Goal: Contribute content: Add original content to the website for others to see

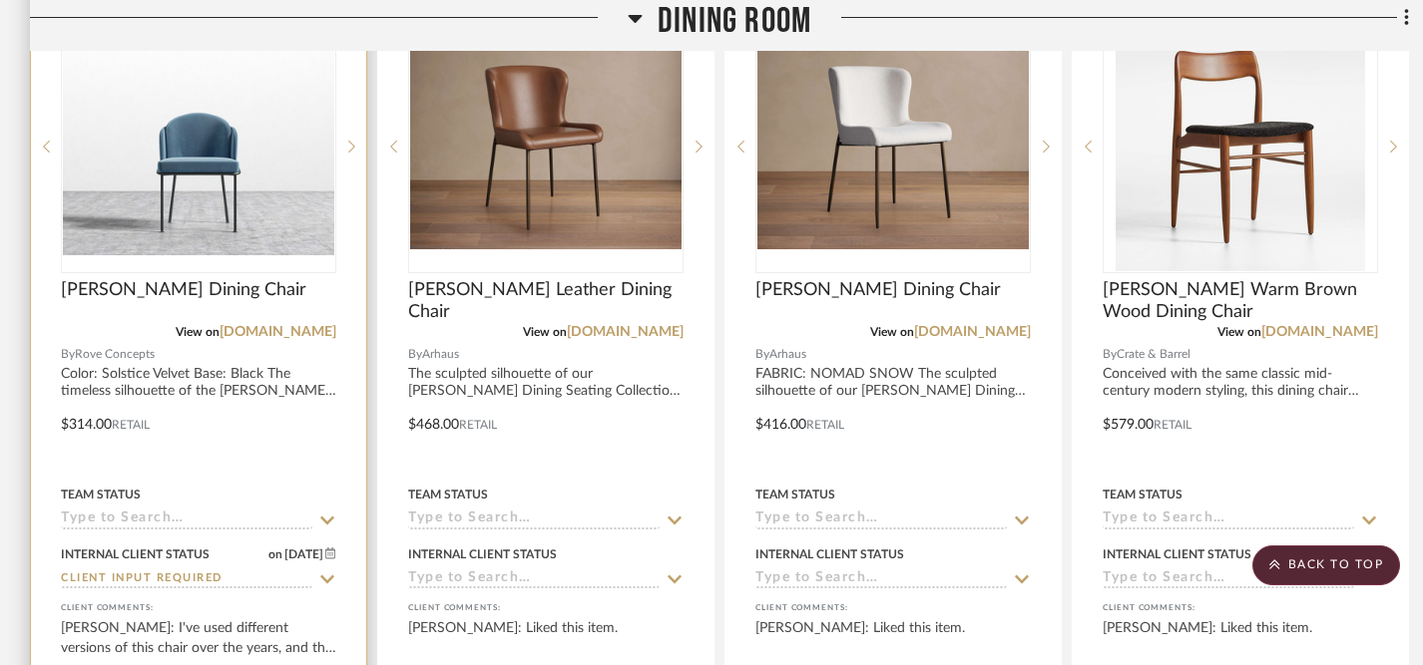
scroll to position [1625, 0]
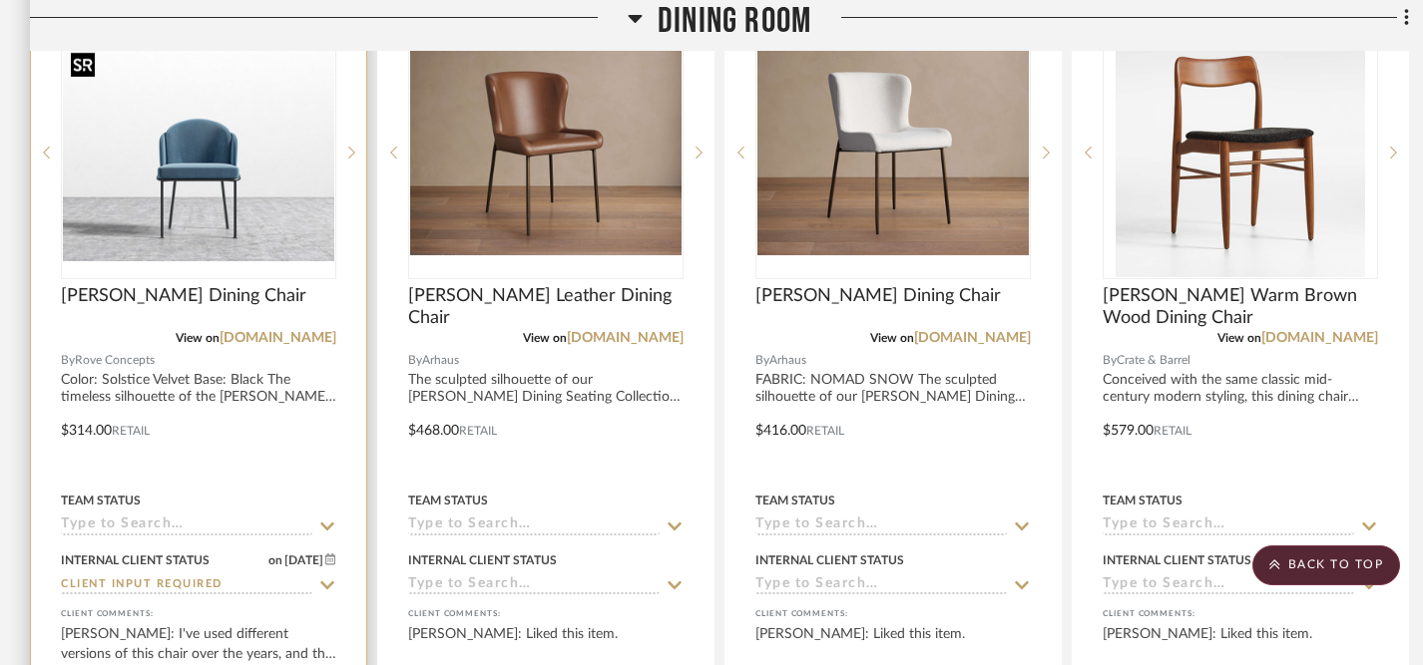
click at [0, 0] on img at bounding box center [0, 0] width 0 height 0
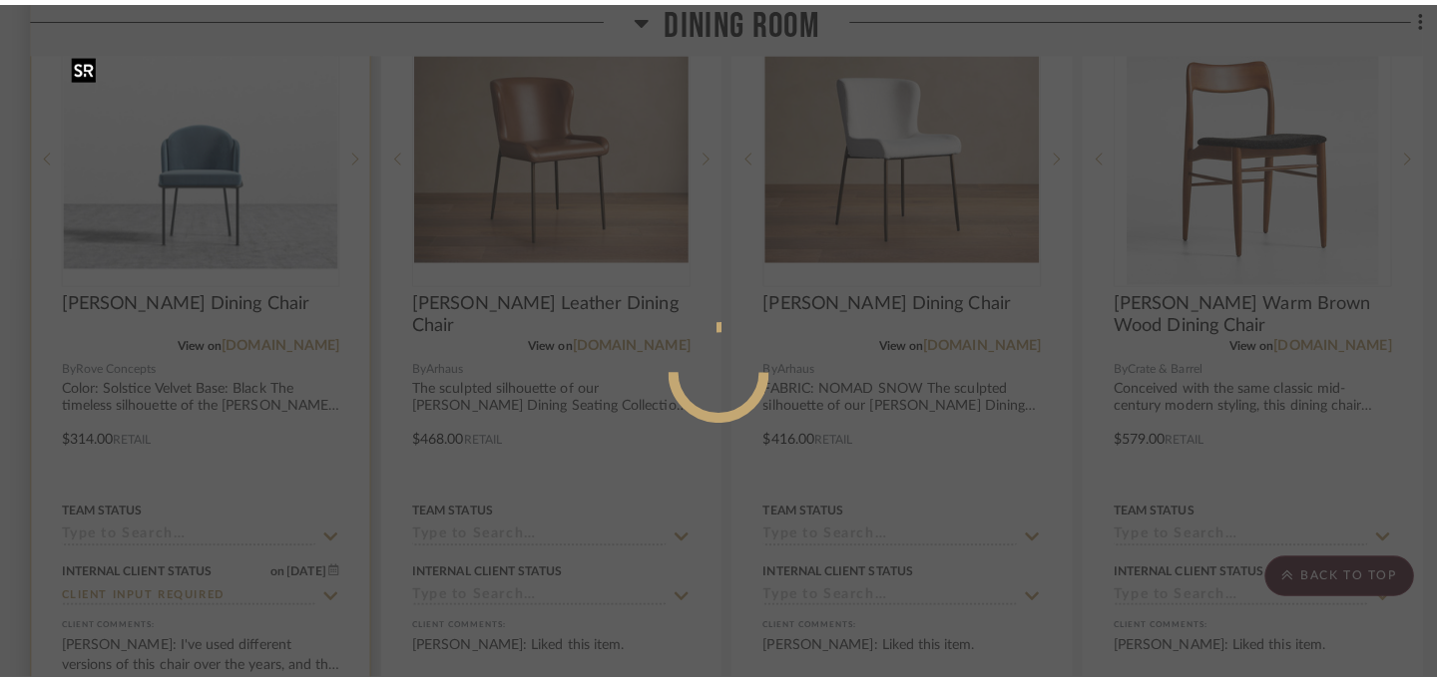
scroll to position [0, 0]
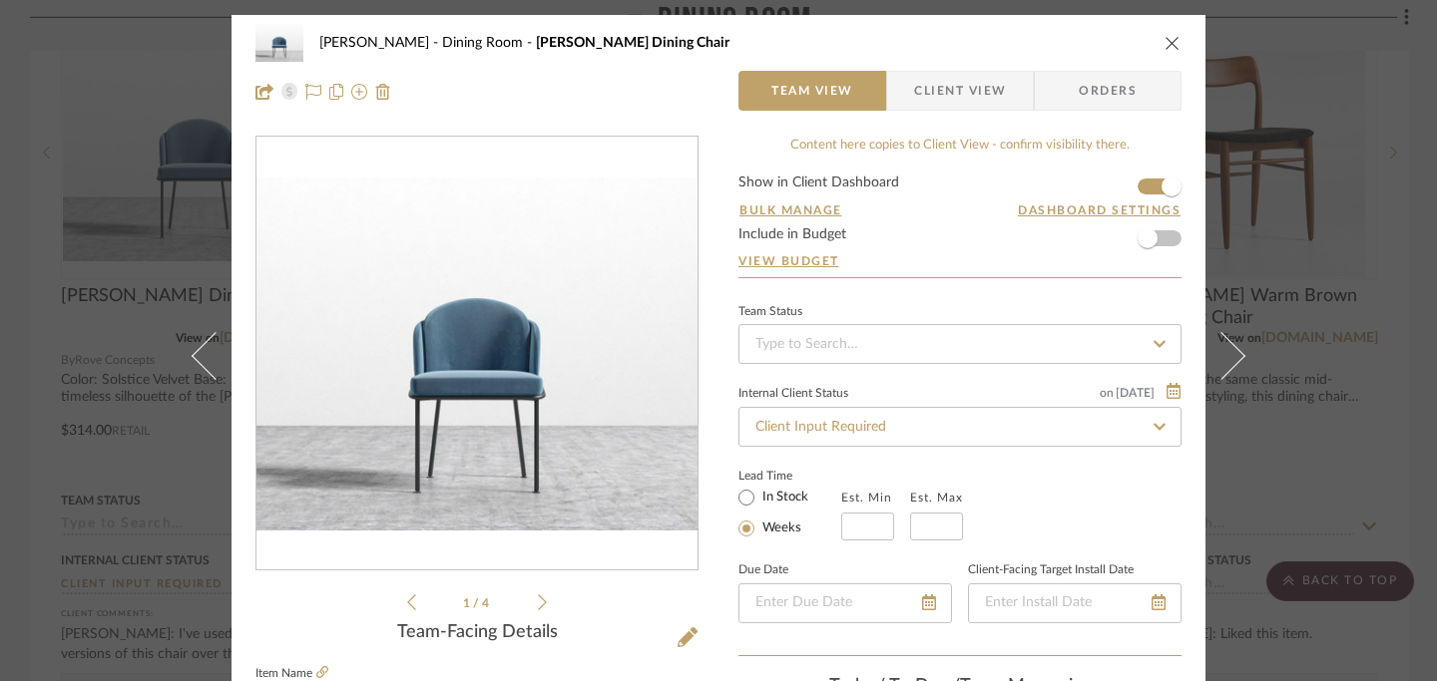
click at [1154, 47] on div "[PERSON_NAME] Dining Room [PERSON_NAME] Dining Chair" at bounding box center [718, 43] width 926 height 40
click at [1165, 41] on icon "close" at bounding box center [1172, 43] width 16 height 16
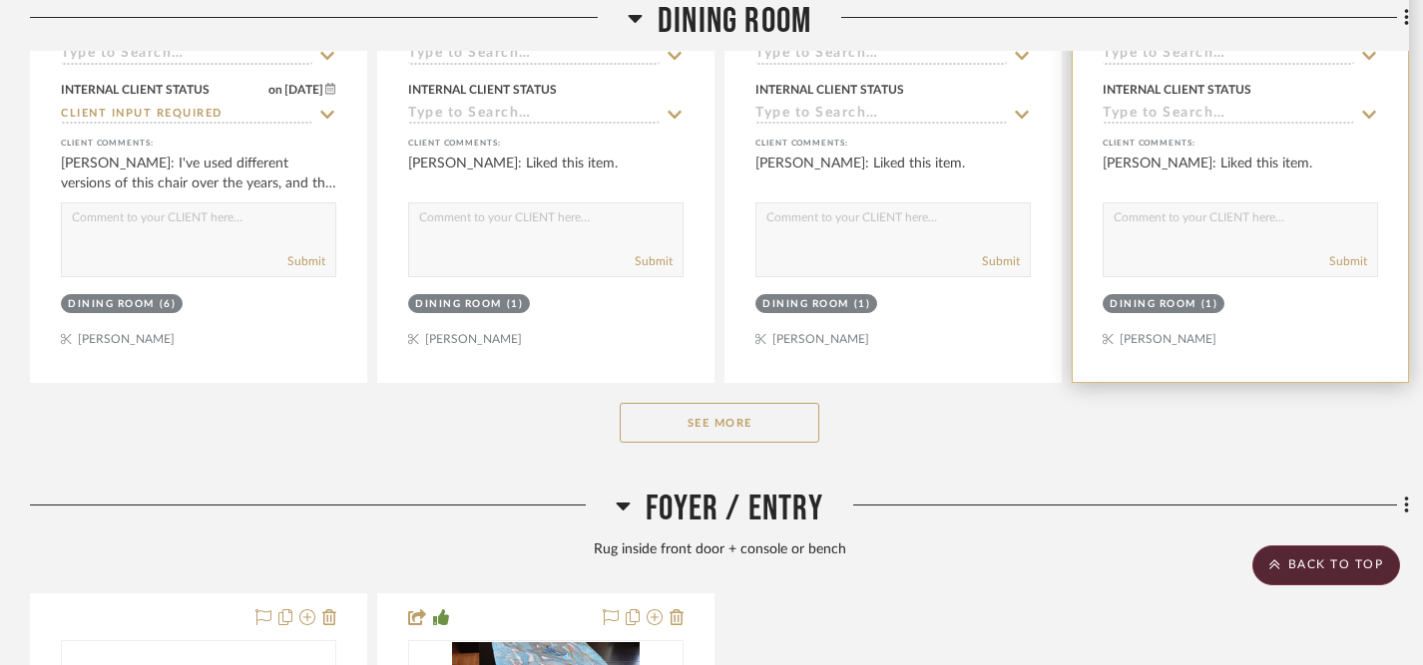
scroll to position [2127, 0]
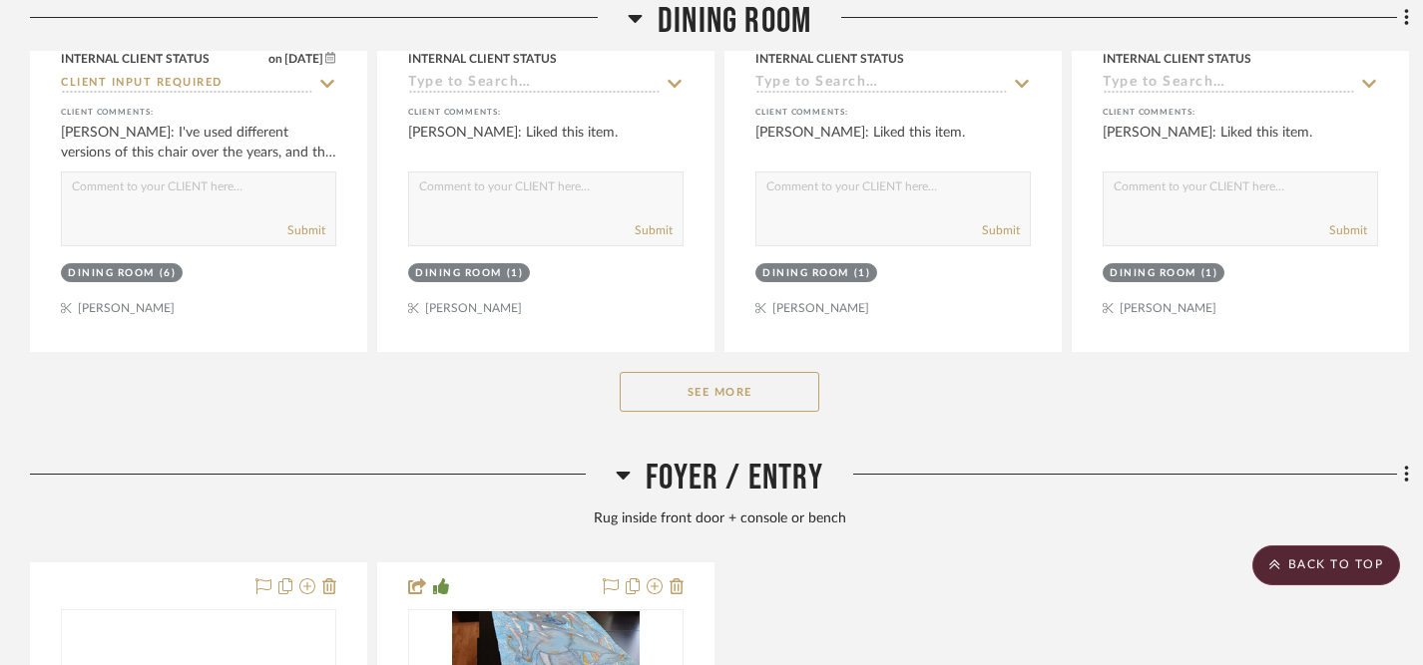
click at [694, 399] on button "See More" at bounding box center [720, 392] width 200 height 40
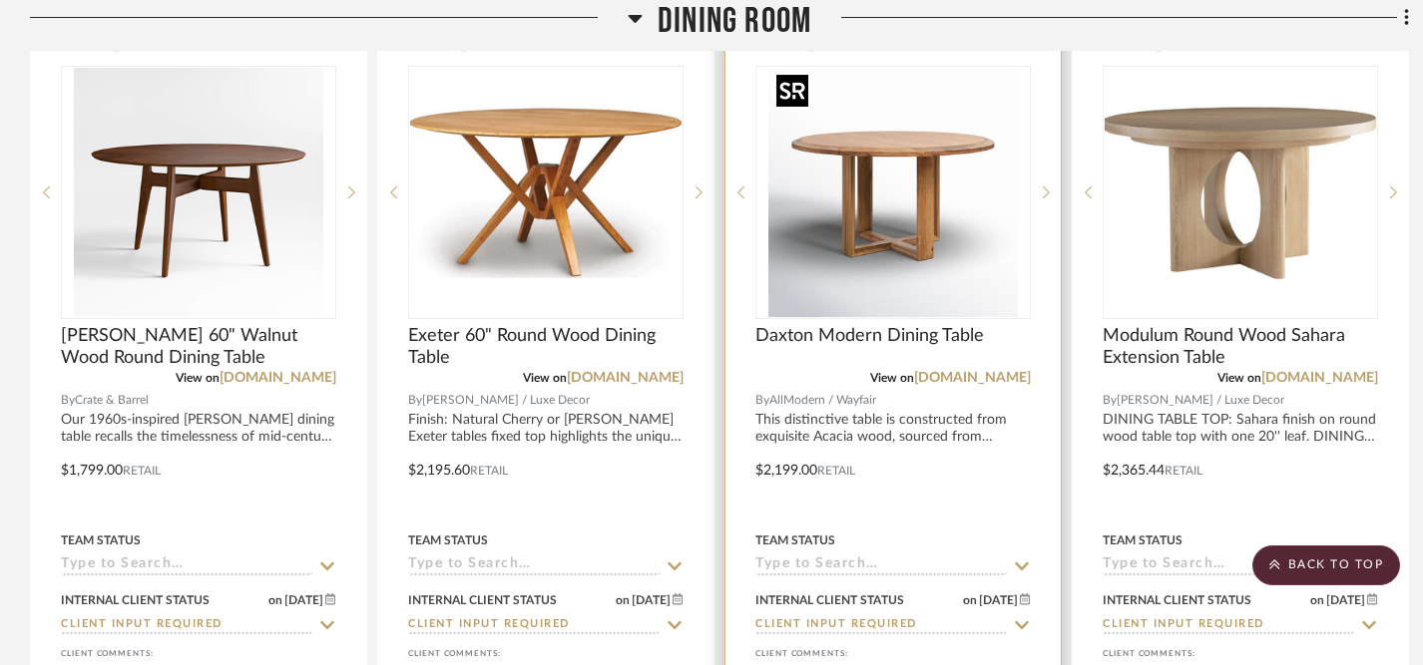
scroll to position [2476, 0]
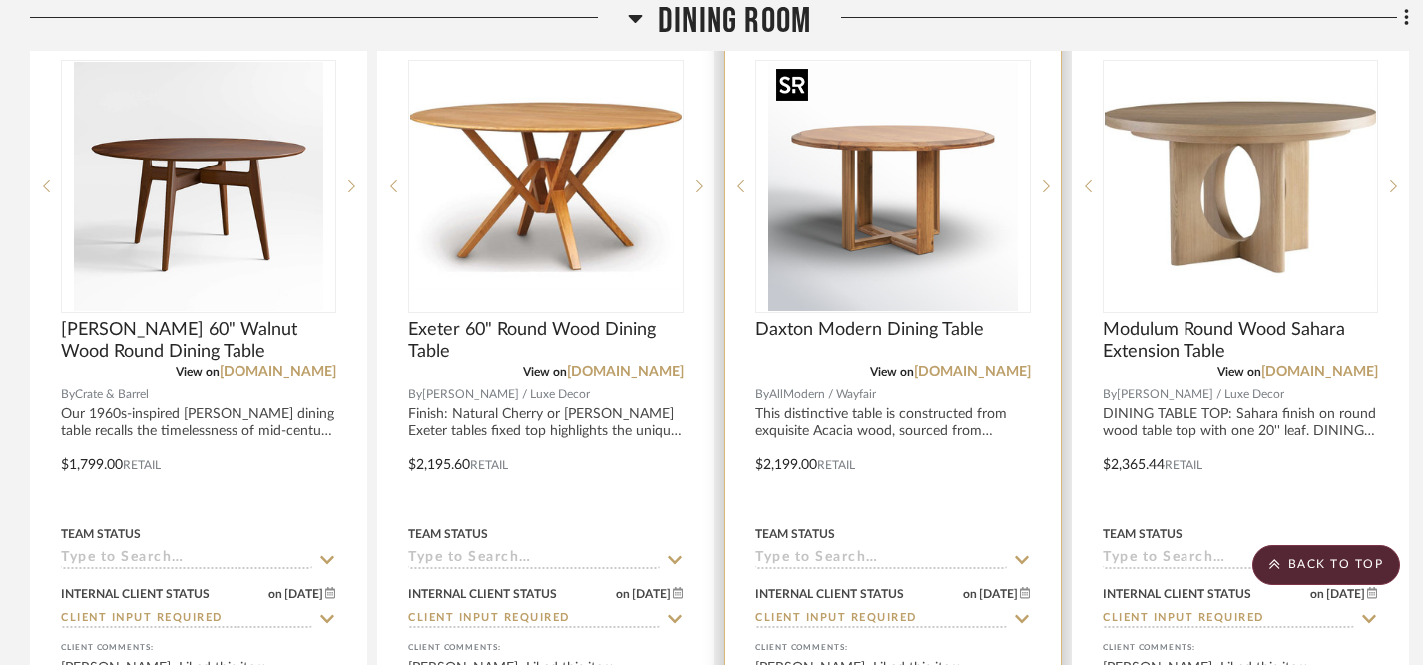
click at [868, 264] on img "0" at bounding box center [892, 186] width 249 height 249
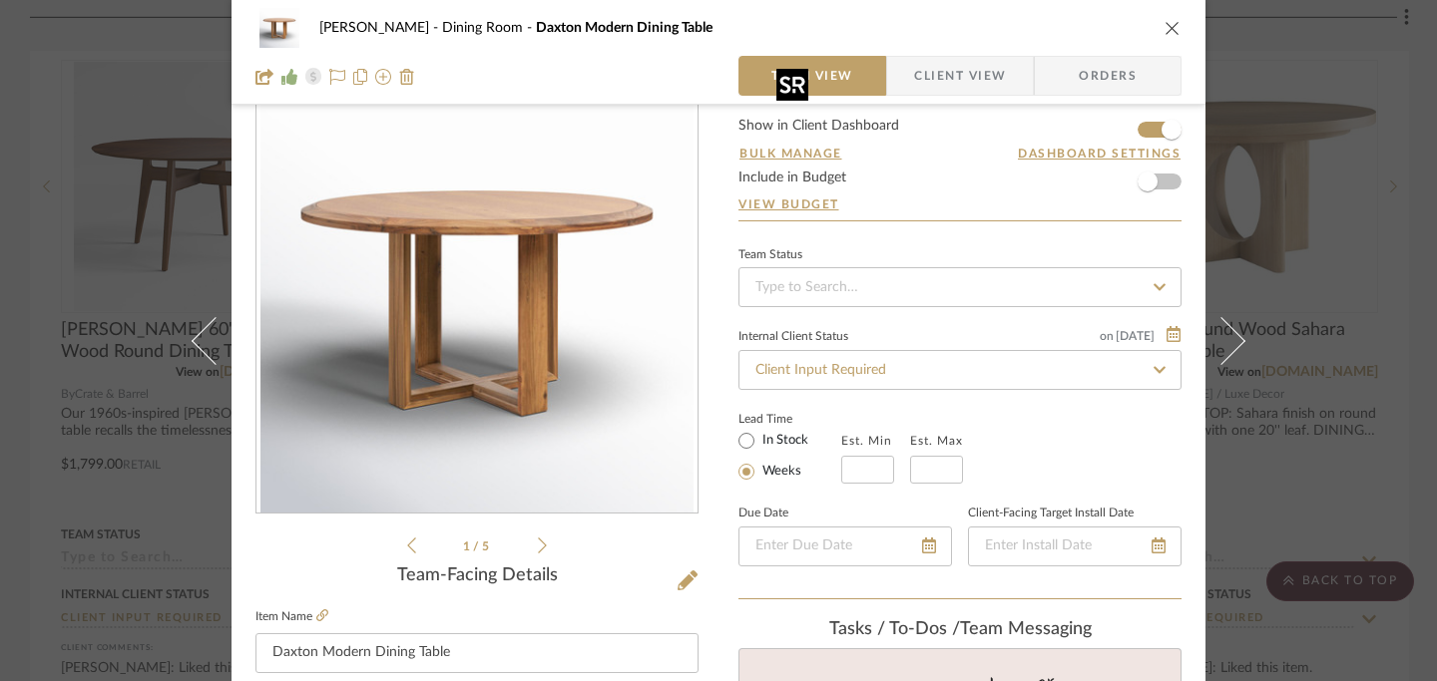
scroll to position [43, 0]
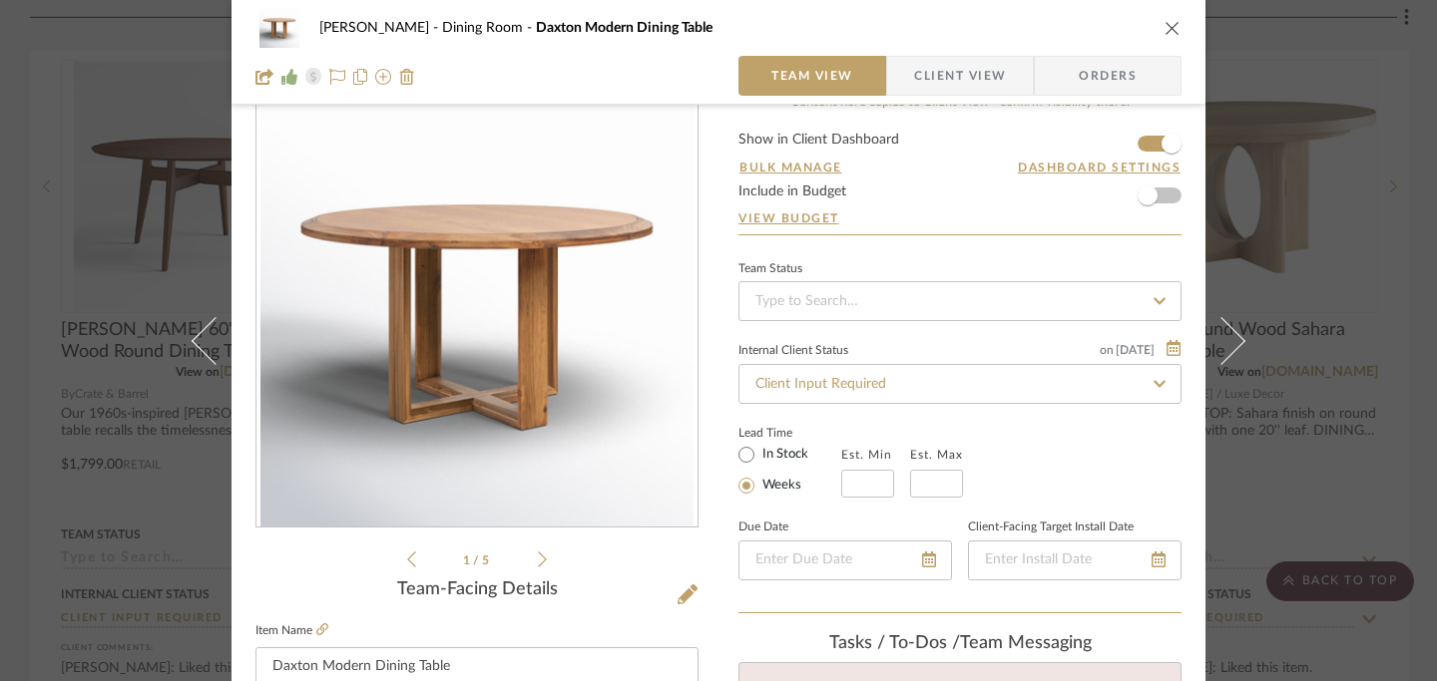
click at [538, 560] on icon at bounding box center [542, 560] width 9 height 18
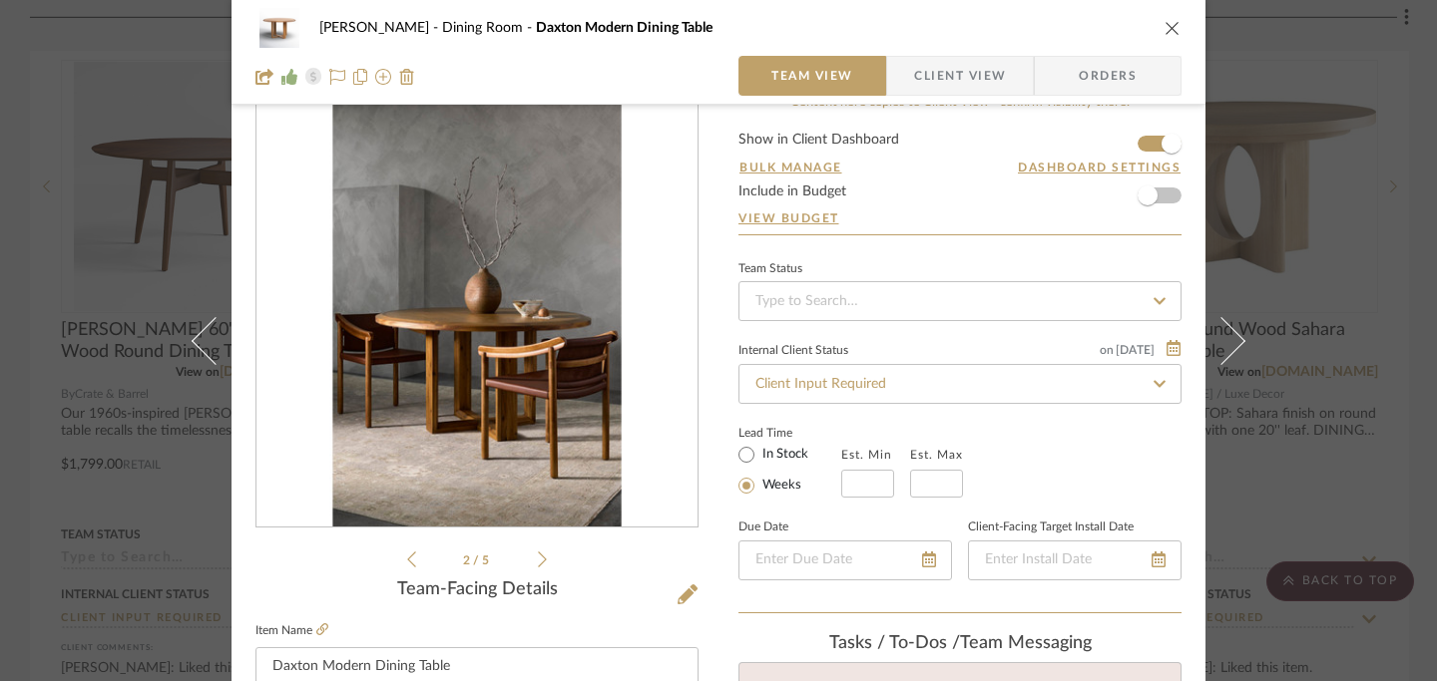
click at [538, 560] on icon at bounding box center [542, 560] width 9 height 18
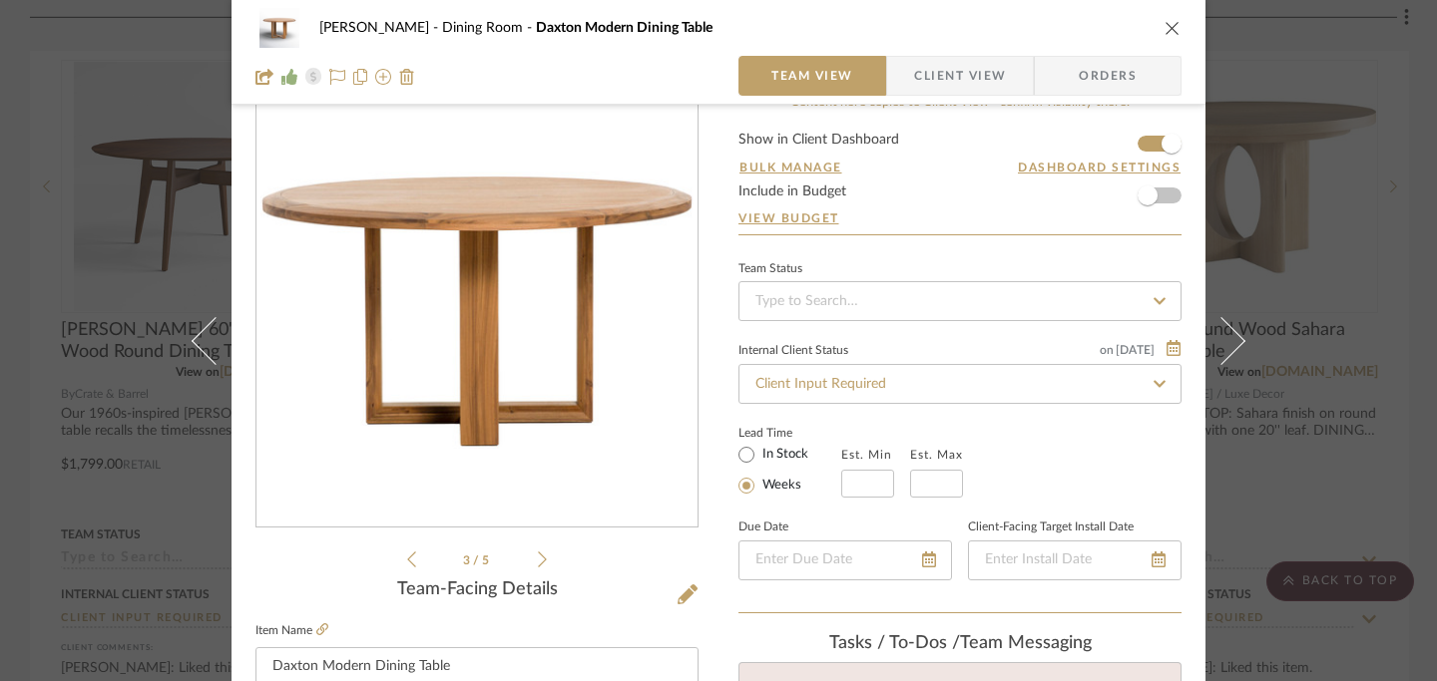
click at [538, 560] on icon at bounding box center [542, 560] width 9 height 18
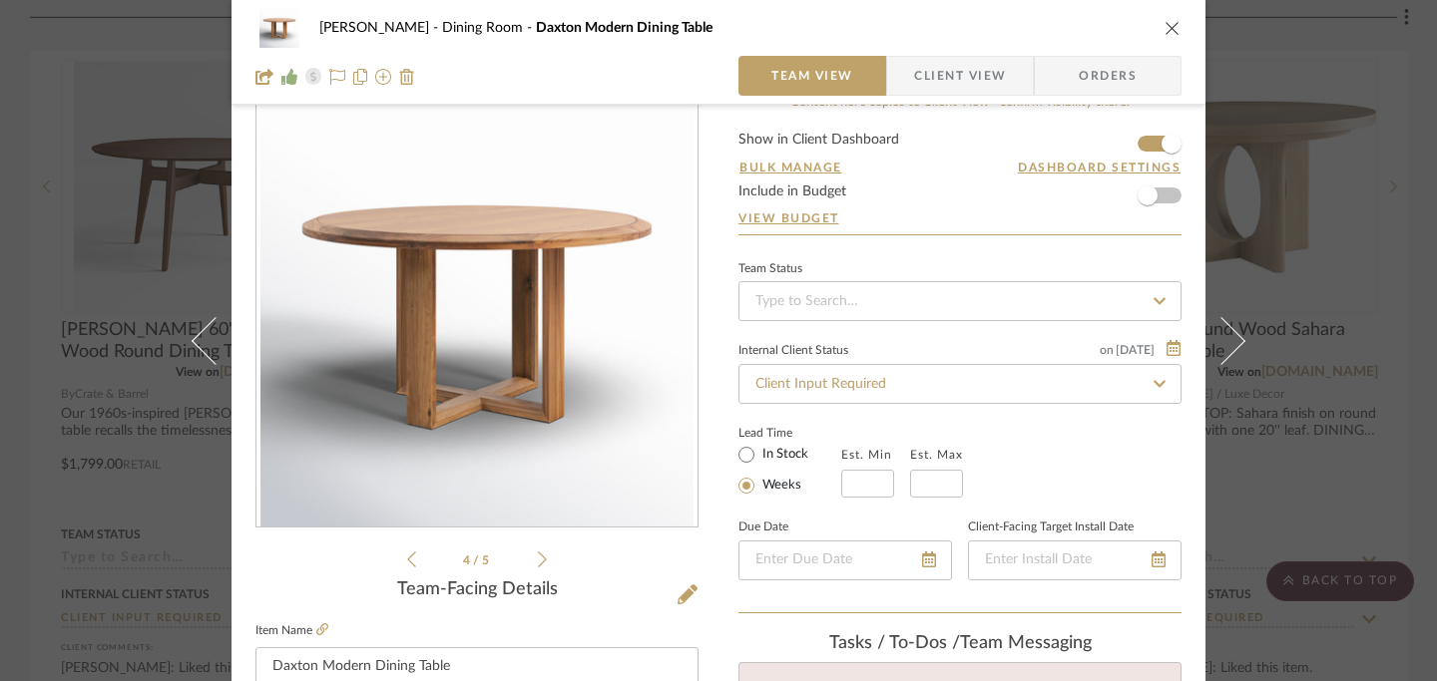
click at [538, 560] on icon at bounding box center [542, 560] width 9 height 18
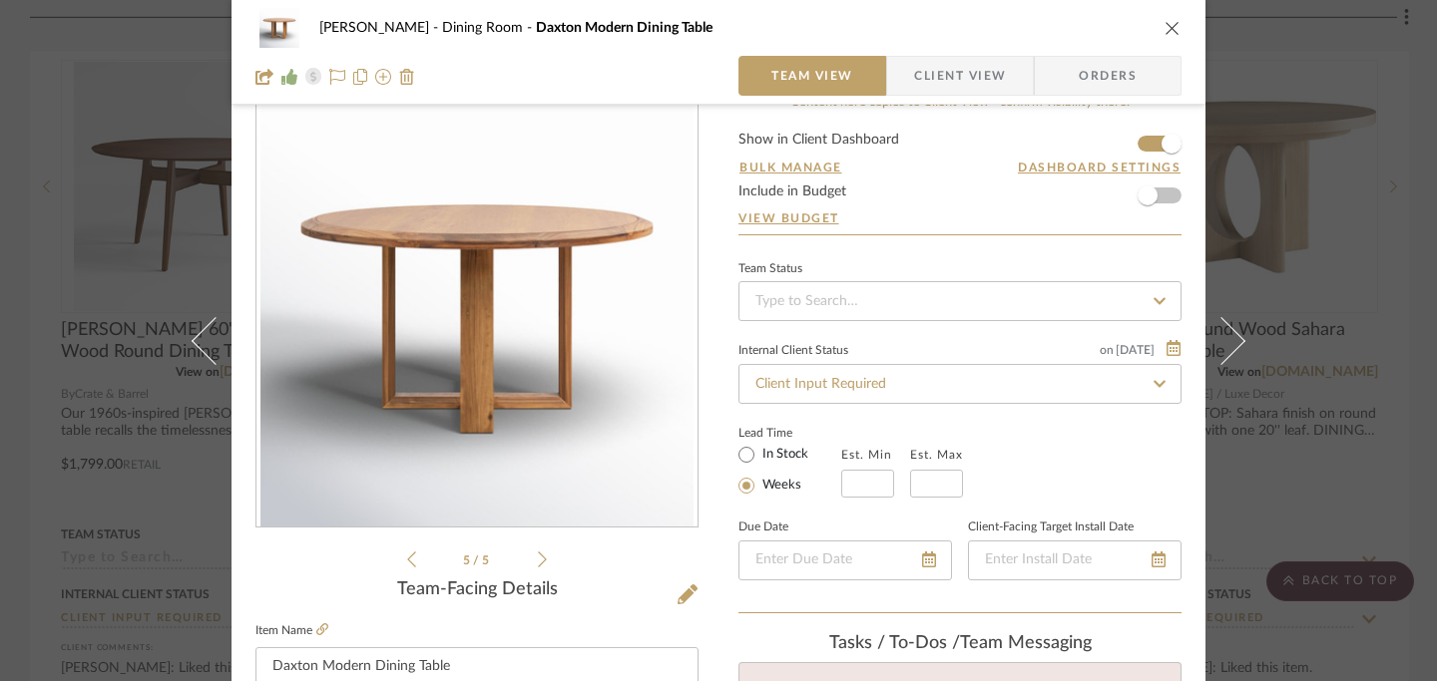
click at [538, 560] on icon at bounding box center [542, 560] width 9 height 18
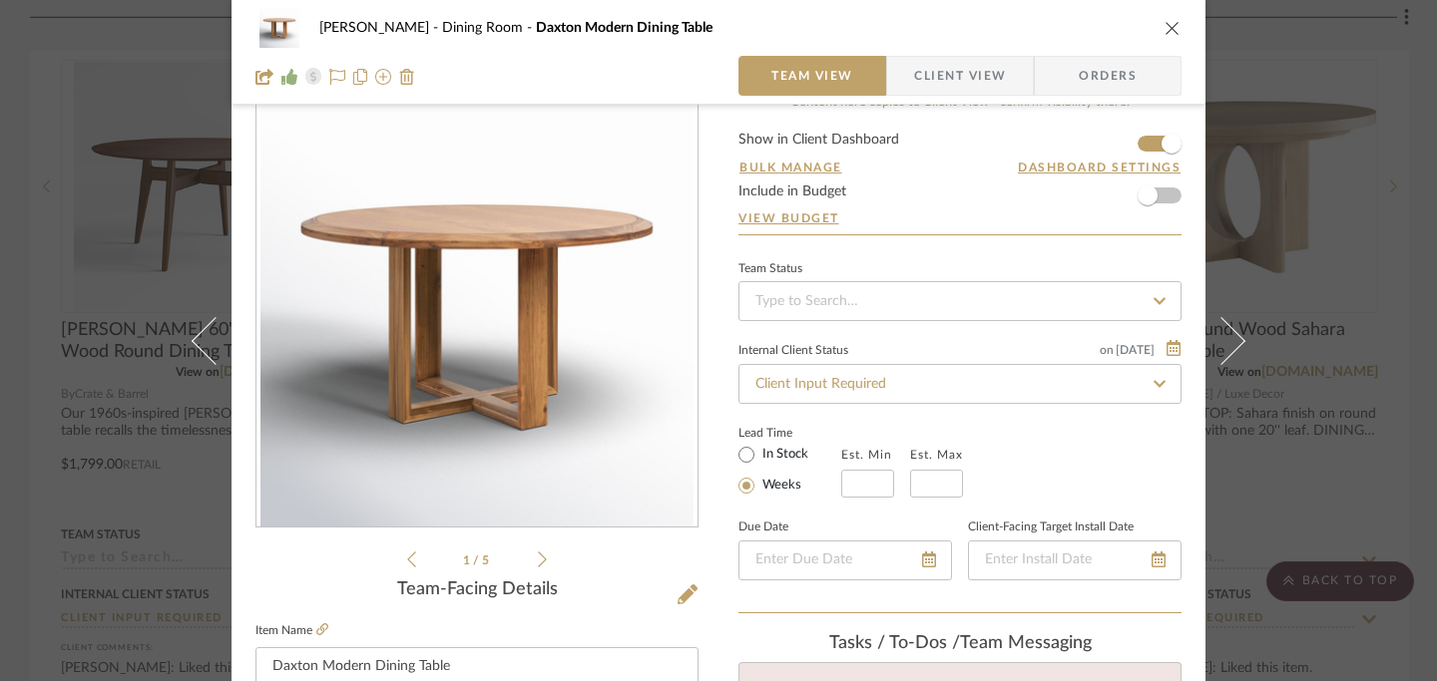
click at [538, 560] on icon at bounding box center [542, 560] width 9 height 18
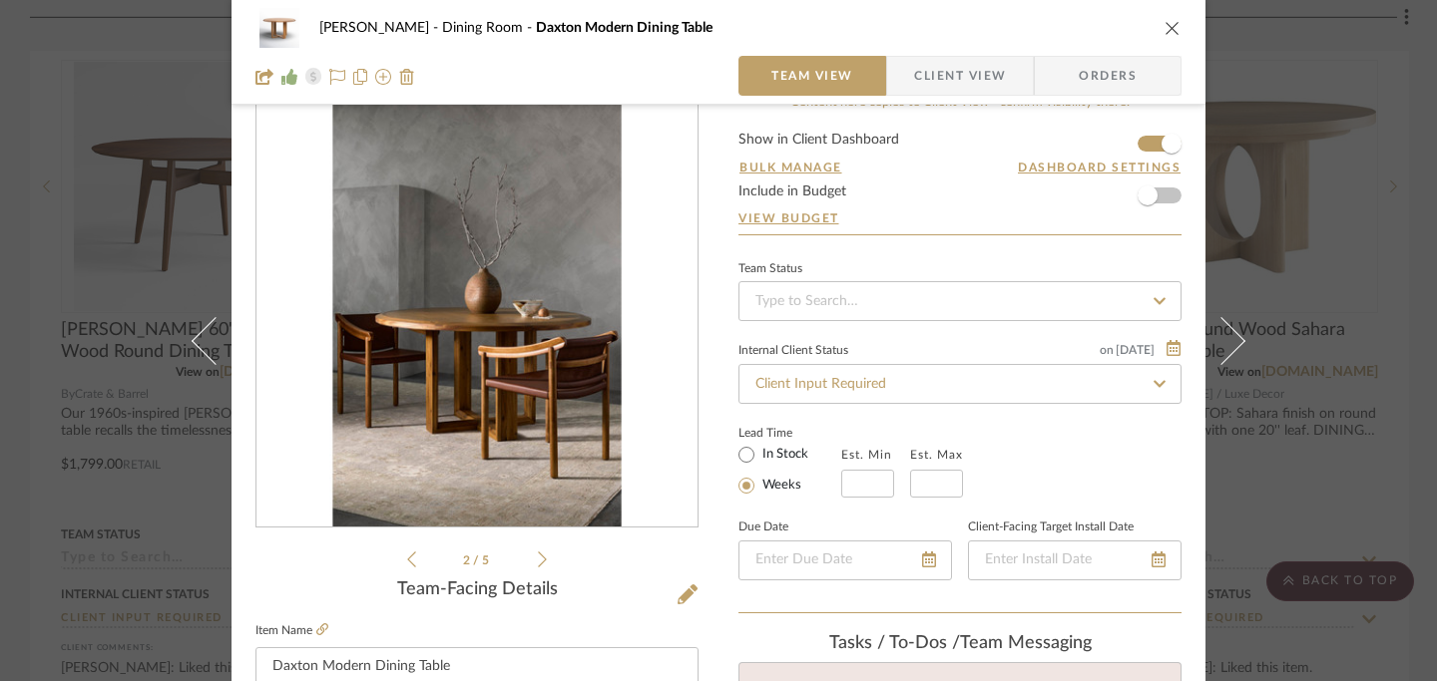
click at [538, 560] on icon at bounding box center [542, 560] width 9 height 18
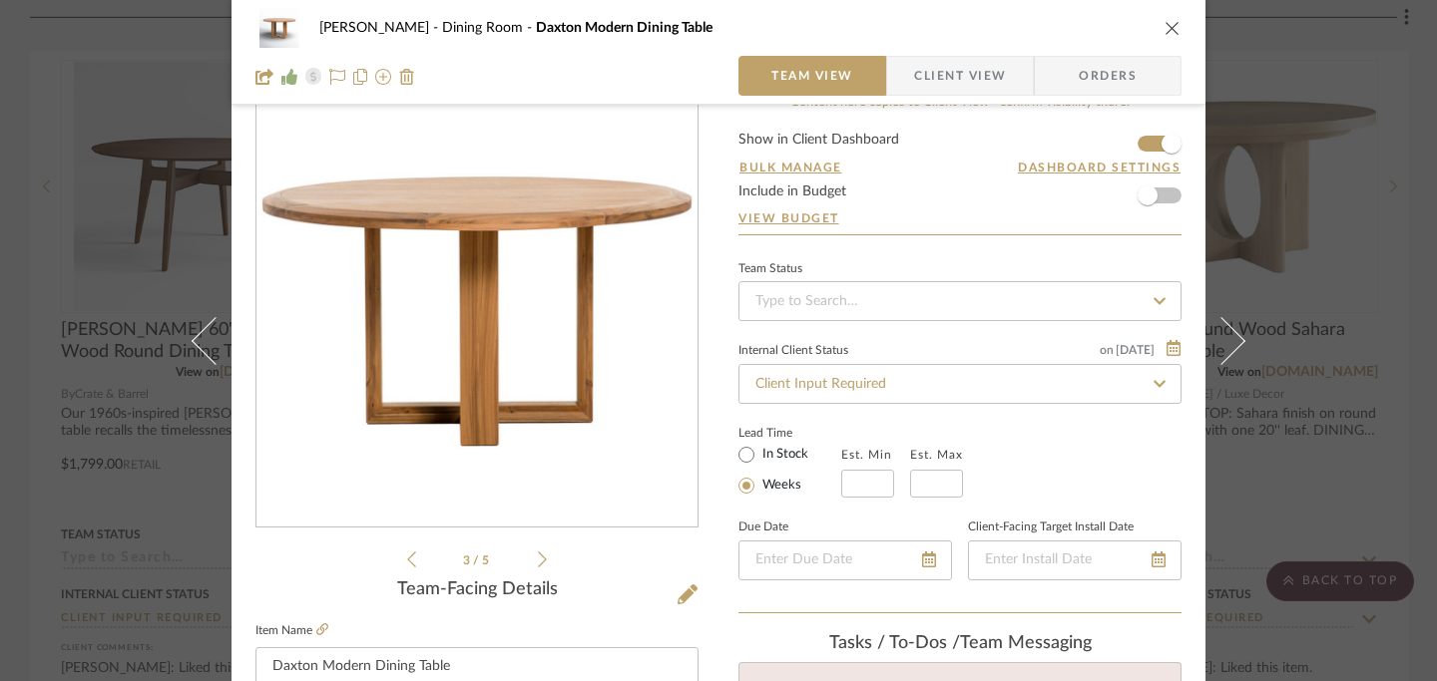
click at [538, 560] on icon at bounding box center [542, 560] width 9 height 18
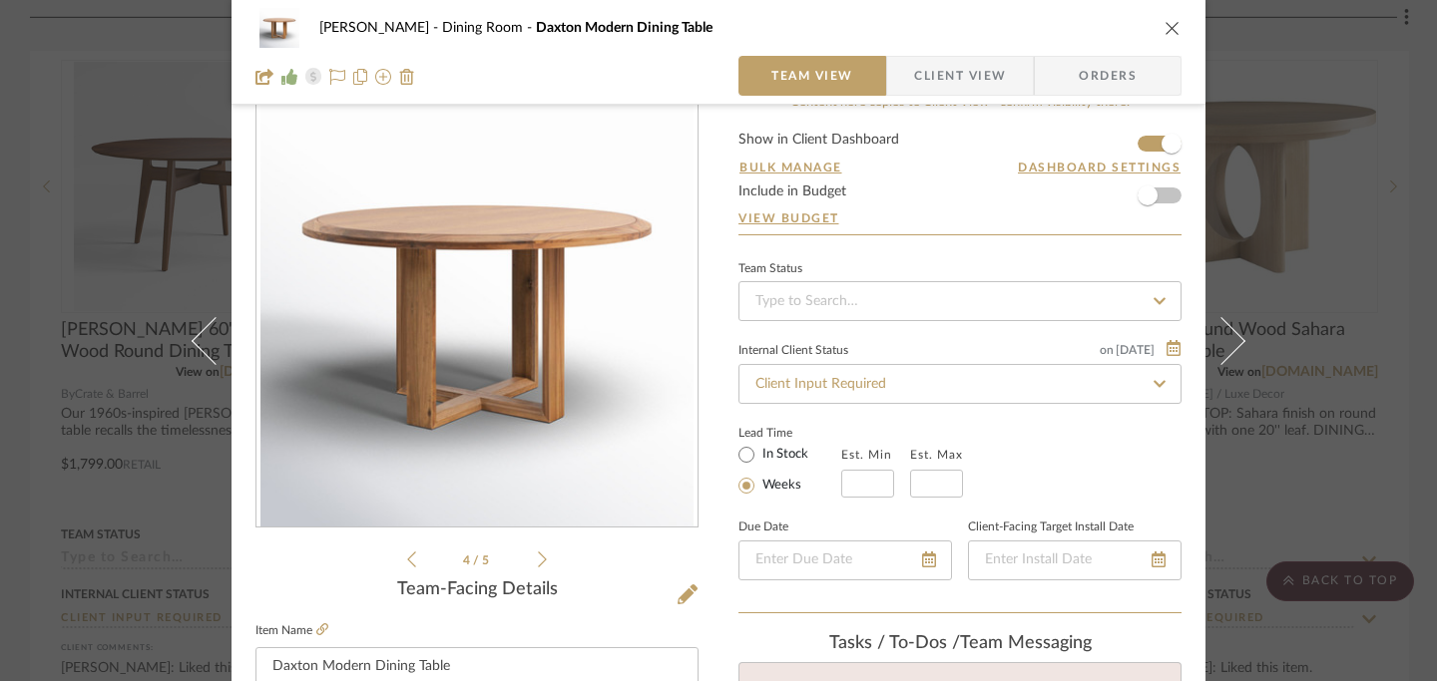
click at [538, 560] on icon at bounding box center [542, 560] width 9 height 18
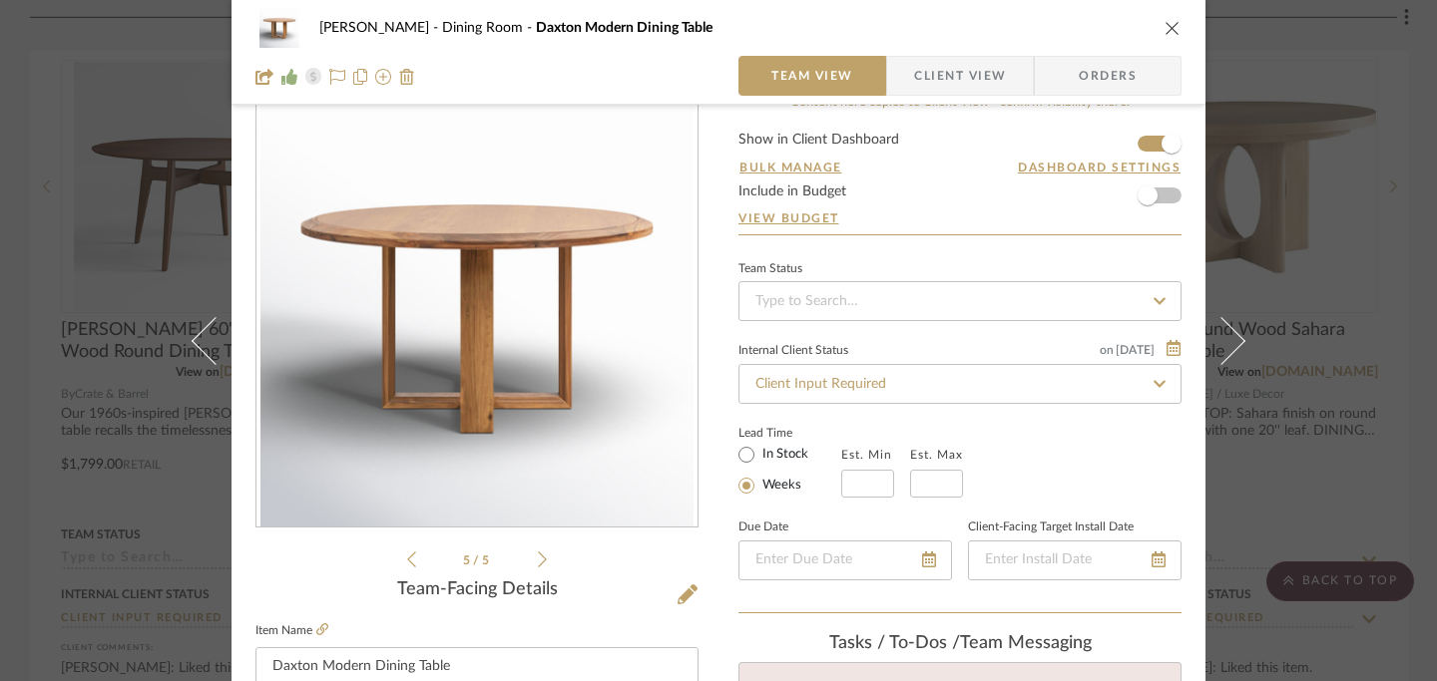
click at [538, 560] on icon at bounding box center [542, 560] width 9 height 18
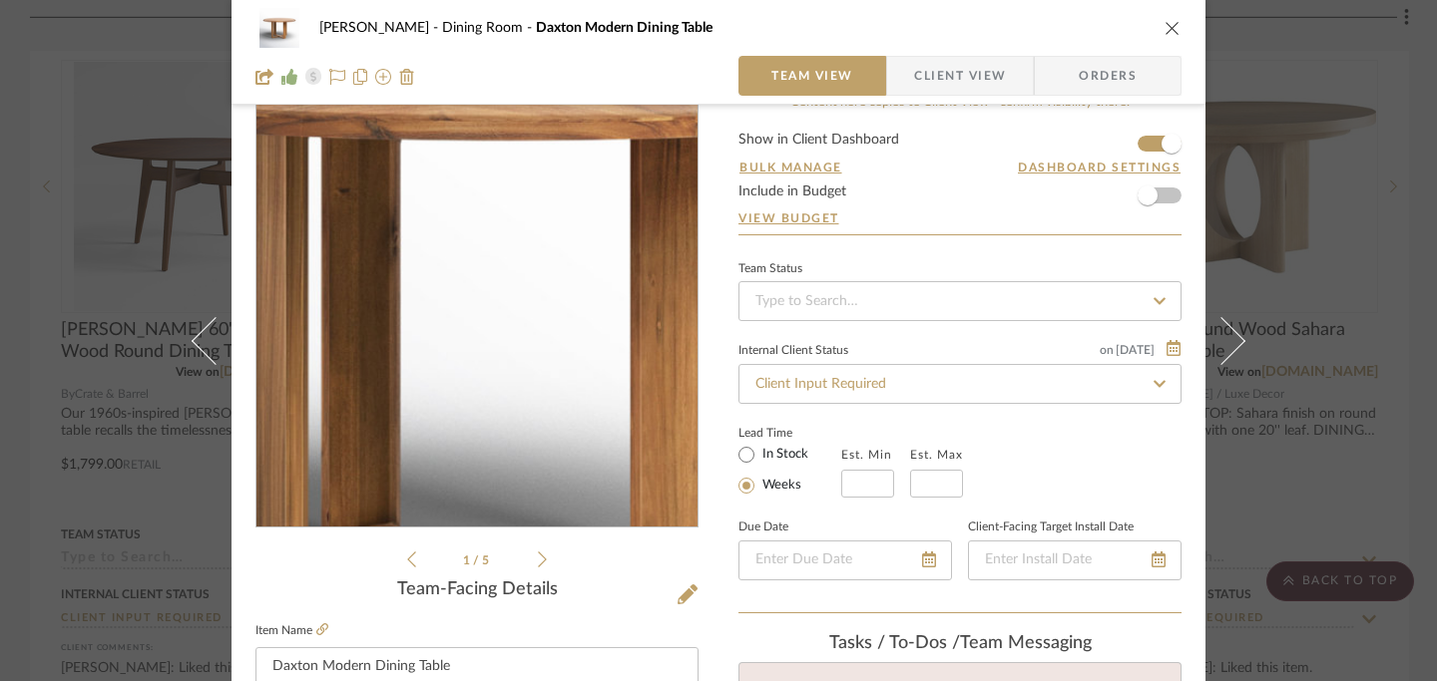
click at [460, 306] on img "0" at bounding box center [476, 311] width 433 height 433
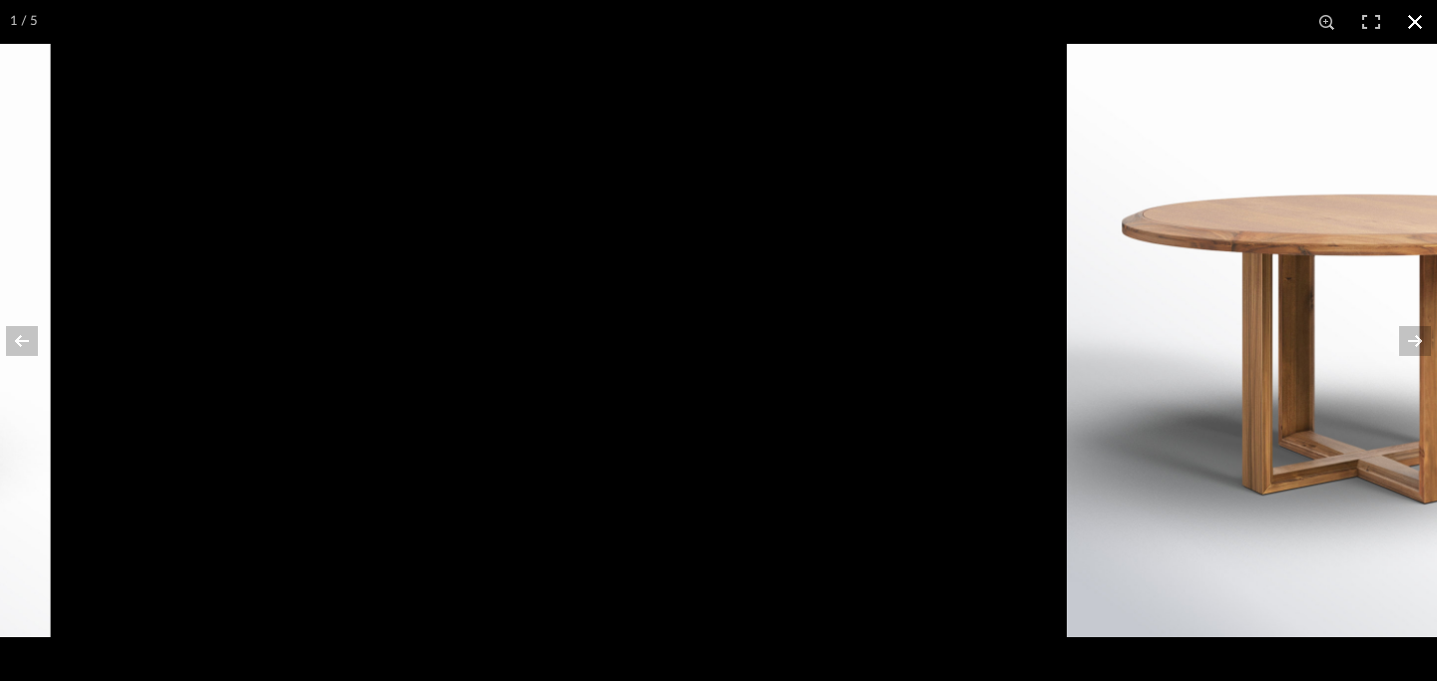
click at [1419, 20] on button at bounding box center [1415, 22] width 44 height 44
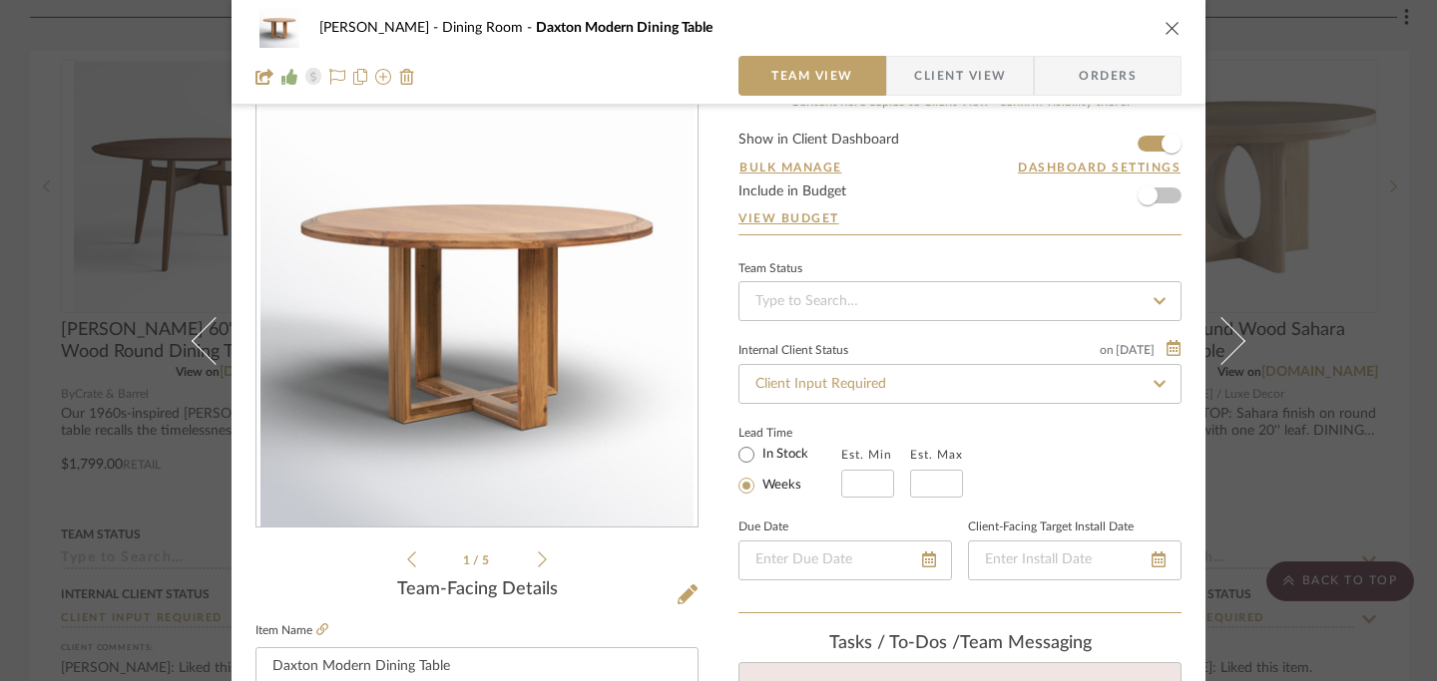
click at [1167, 26] on icon "close" at bounding box center [1172, 28] width 16 height 16
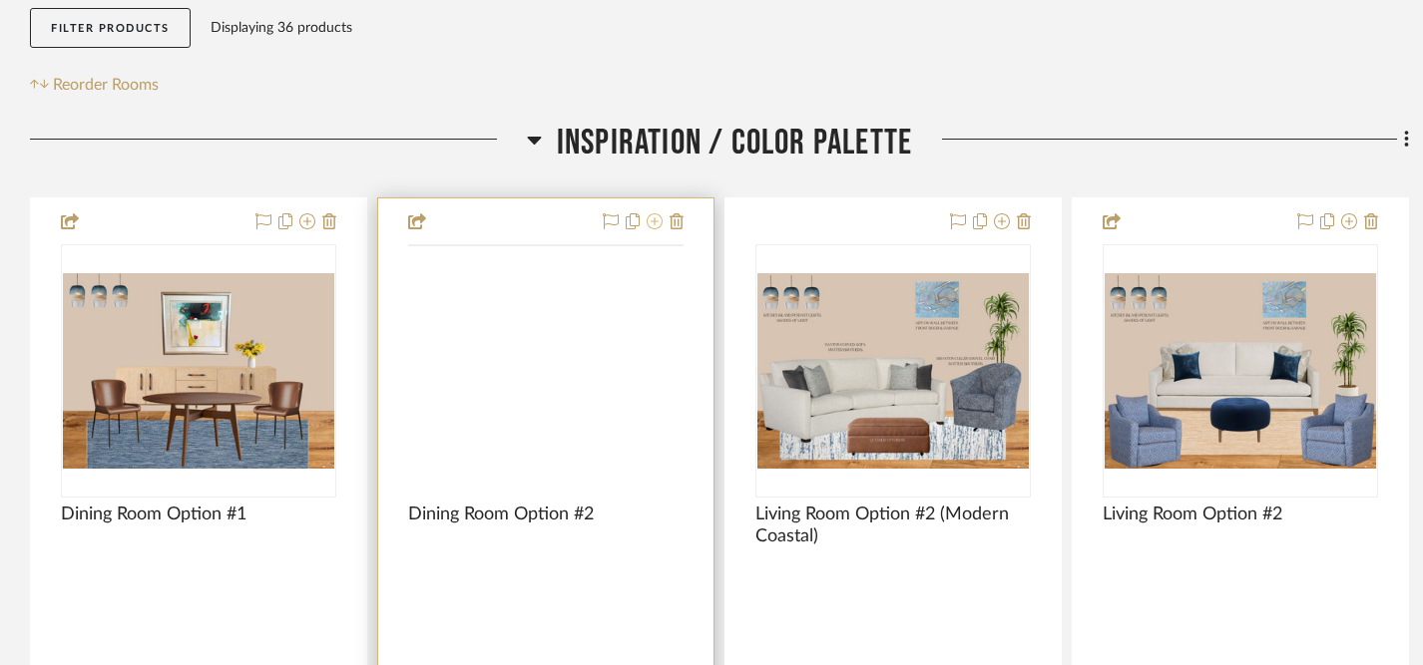
scroll to position [349, 0]
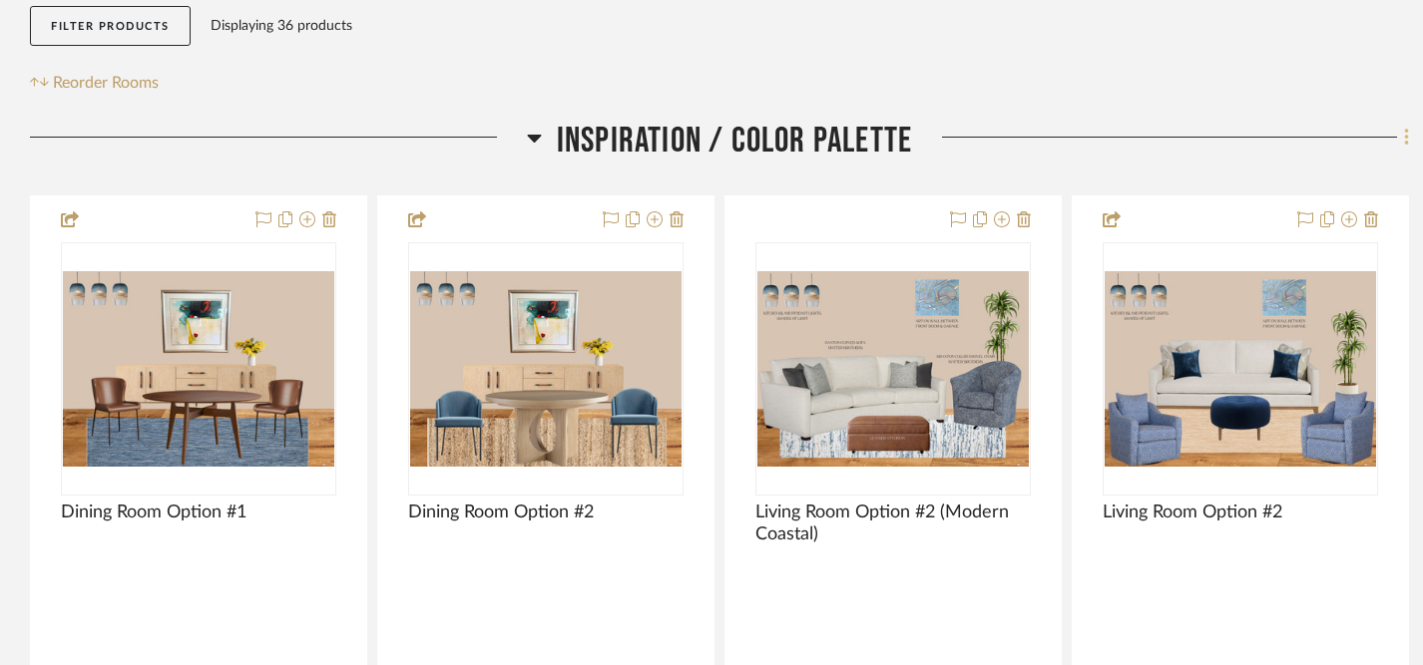
click at [1405, 142] on icon at bounding box center [1406, 137] width 4 height 17
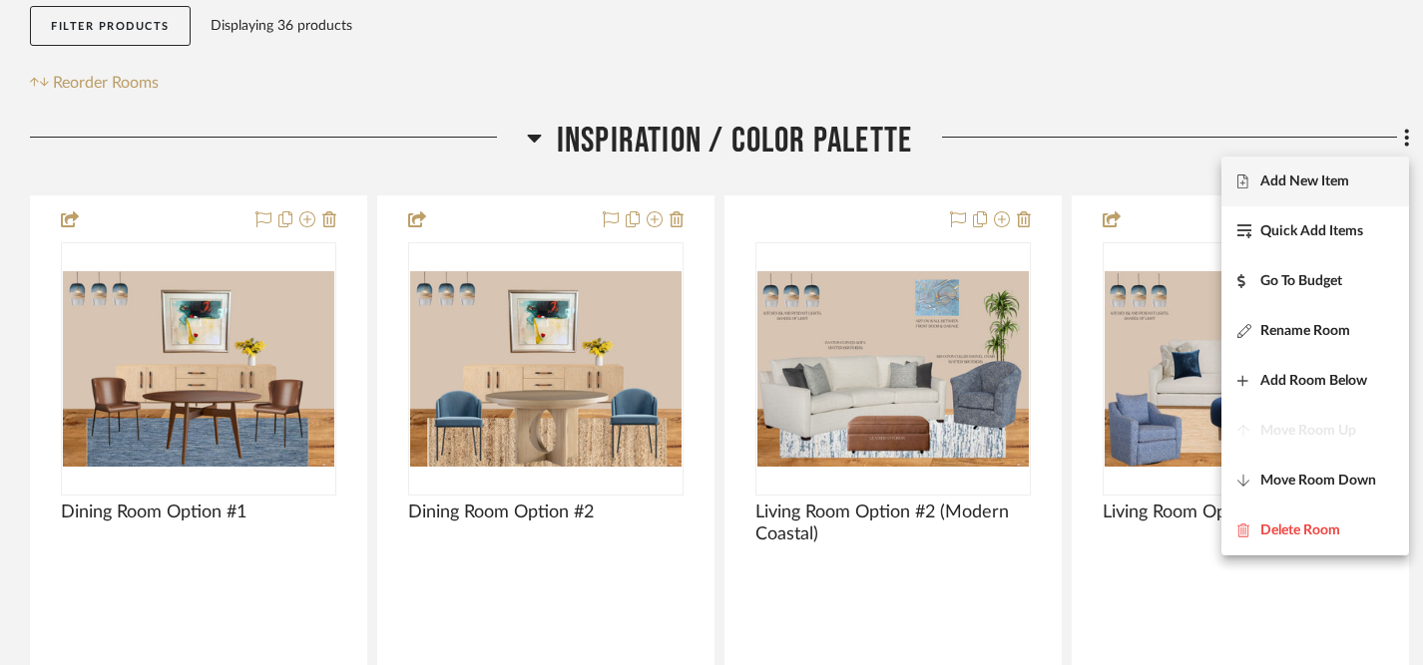
click at [1297, 191] on button "Add New Item" at bounding box center [1315, 182] width 188 height 50
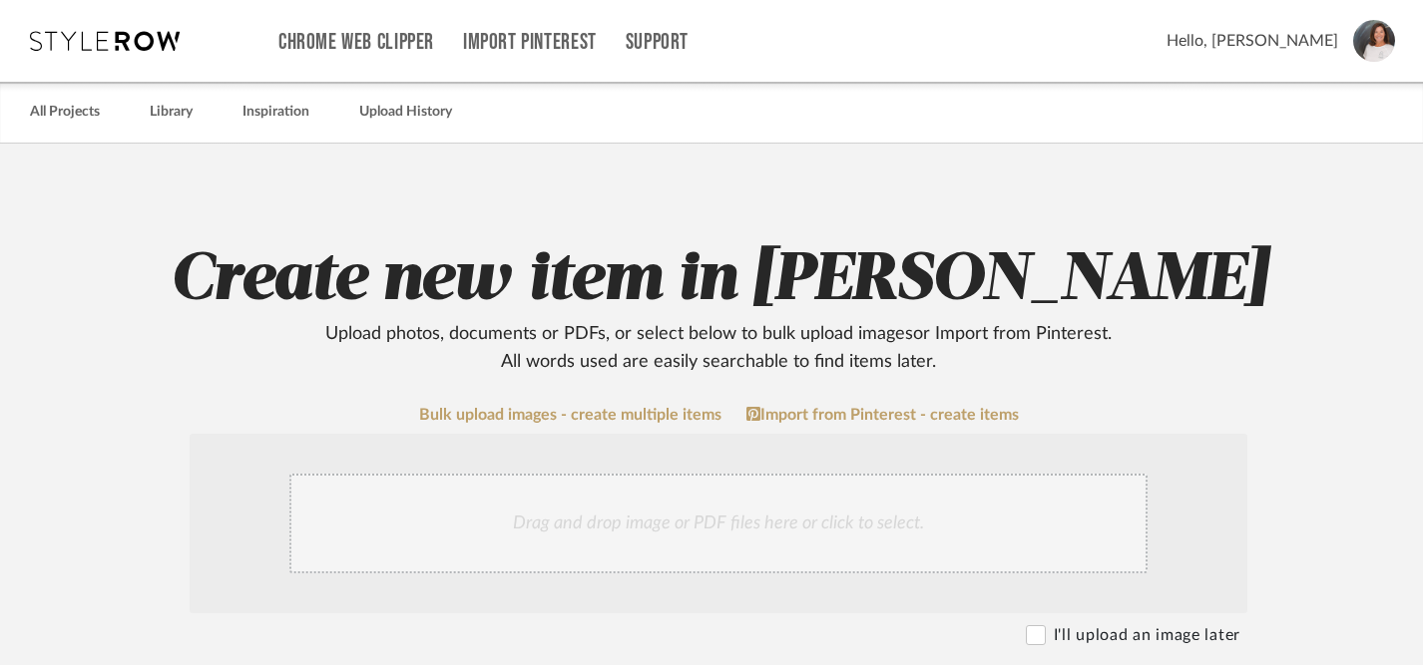
click at [711, 534] on div "Drag and drop image or PDF files here or click to select." at bounding box center [718, 524] width 858 height 100
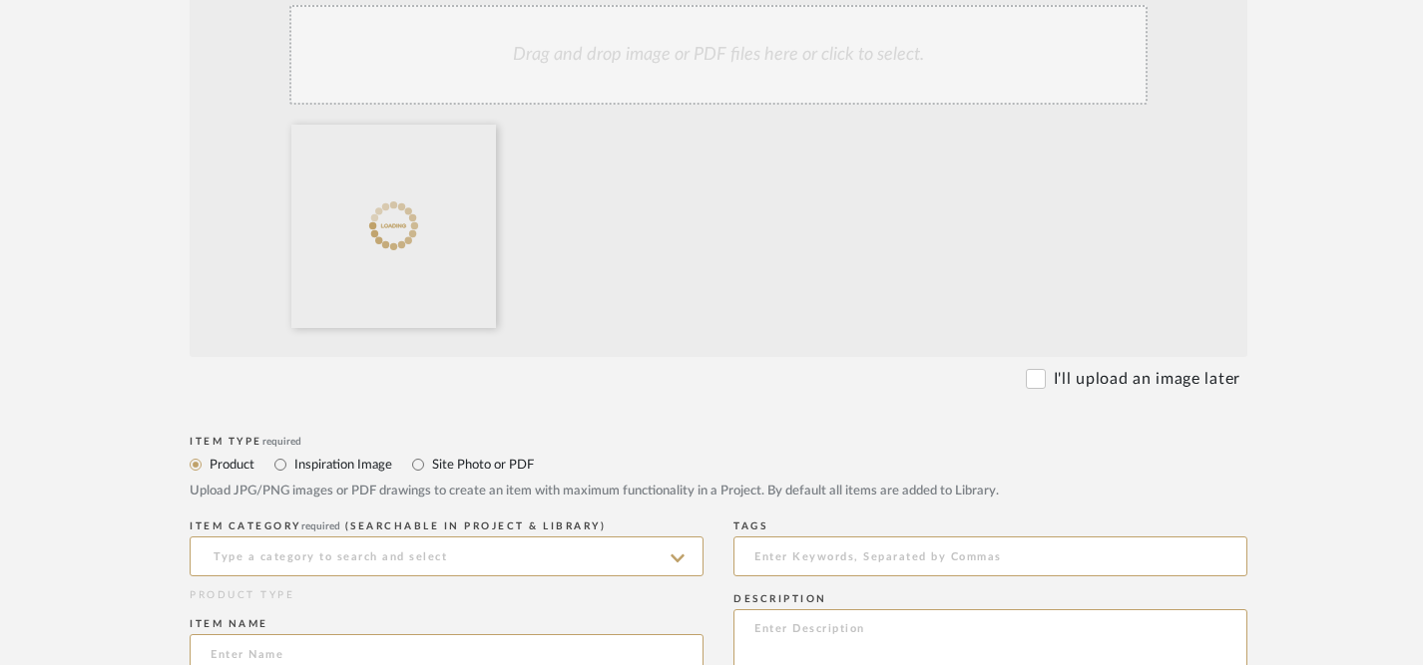
scroll to position [486, 0]
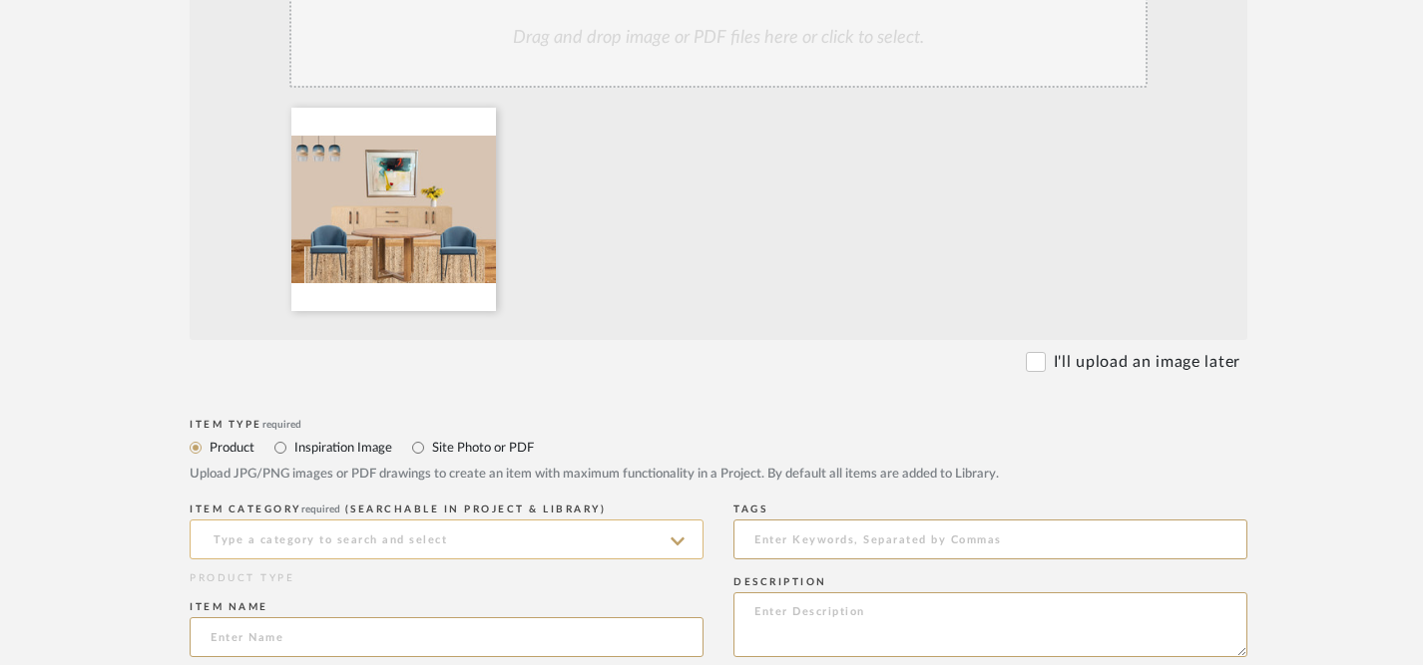
click at [569, 542] on input at bounding box center [447, 540] width 514 height 40
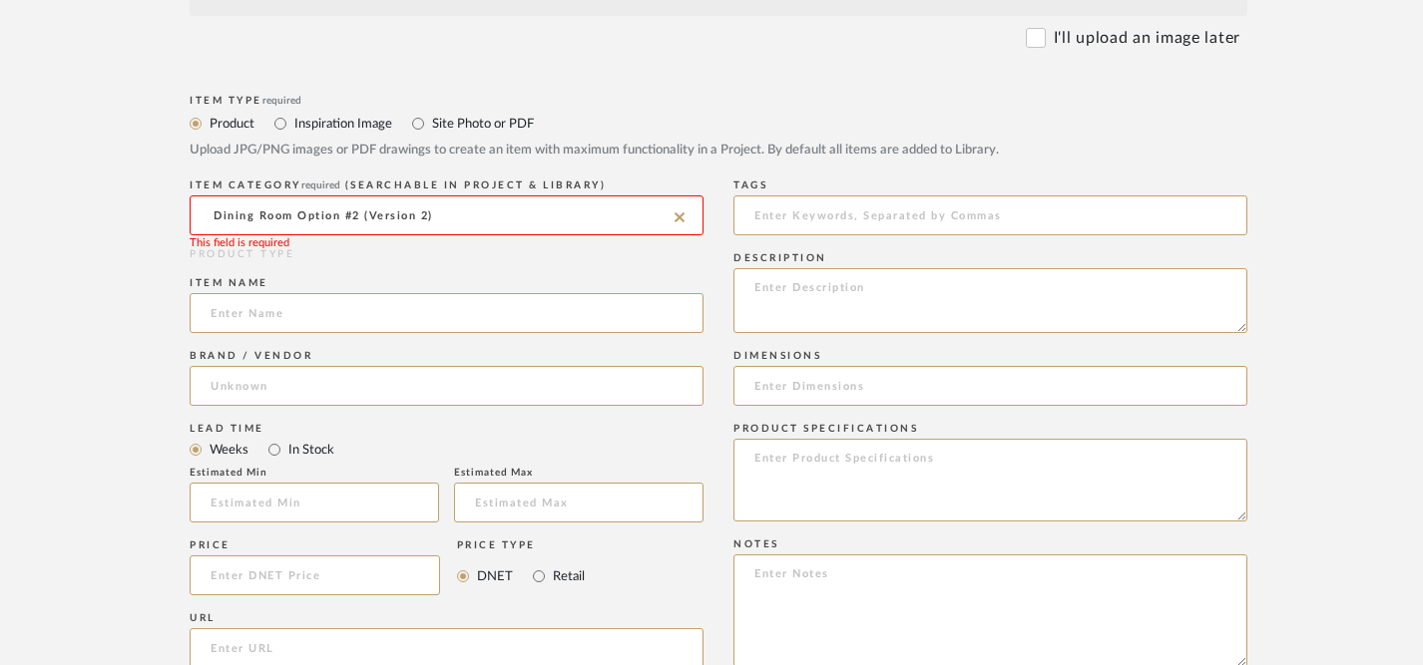
scroll to position [670, 0]
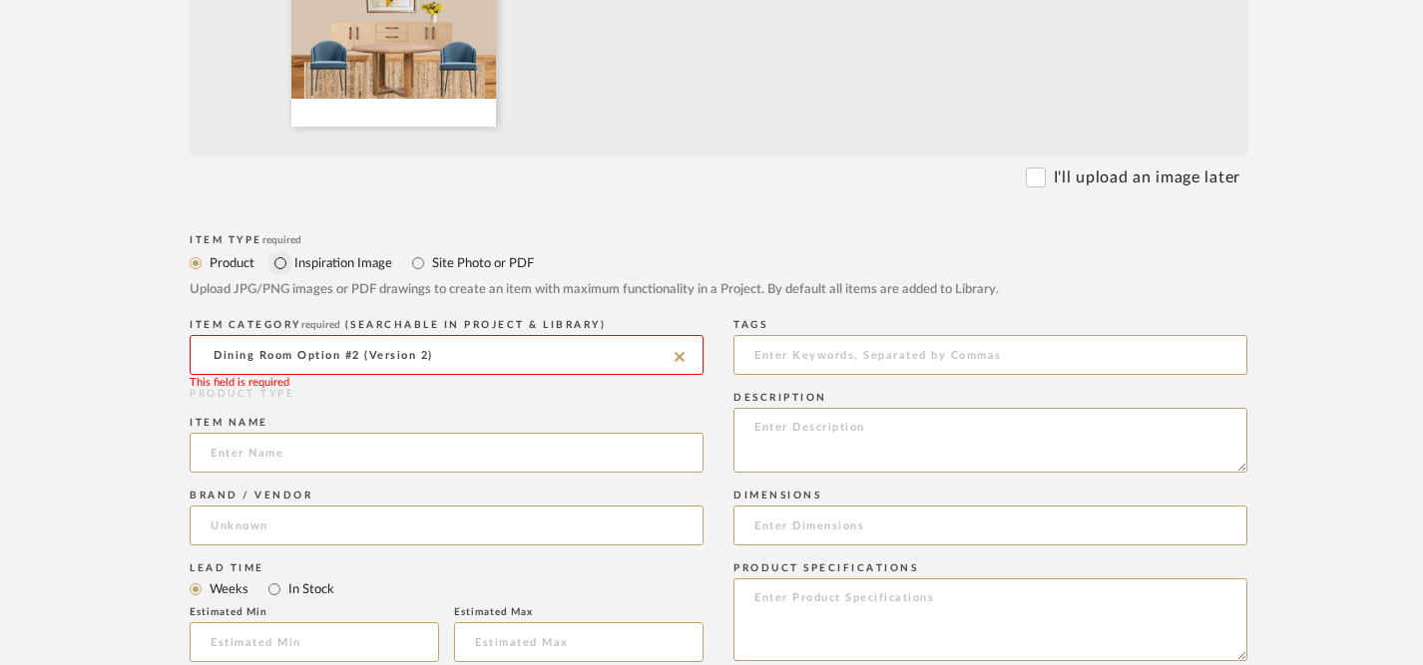
type input "Dining Room Option #2 (Version 2)"
click at [283, 256] on input "Inspiration Image" at bounding box center [280, 263] width 24 height 24
radio input "true"
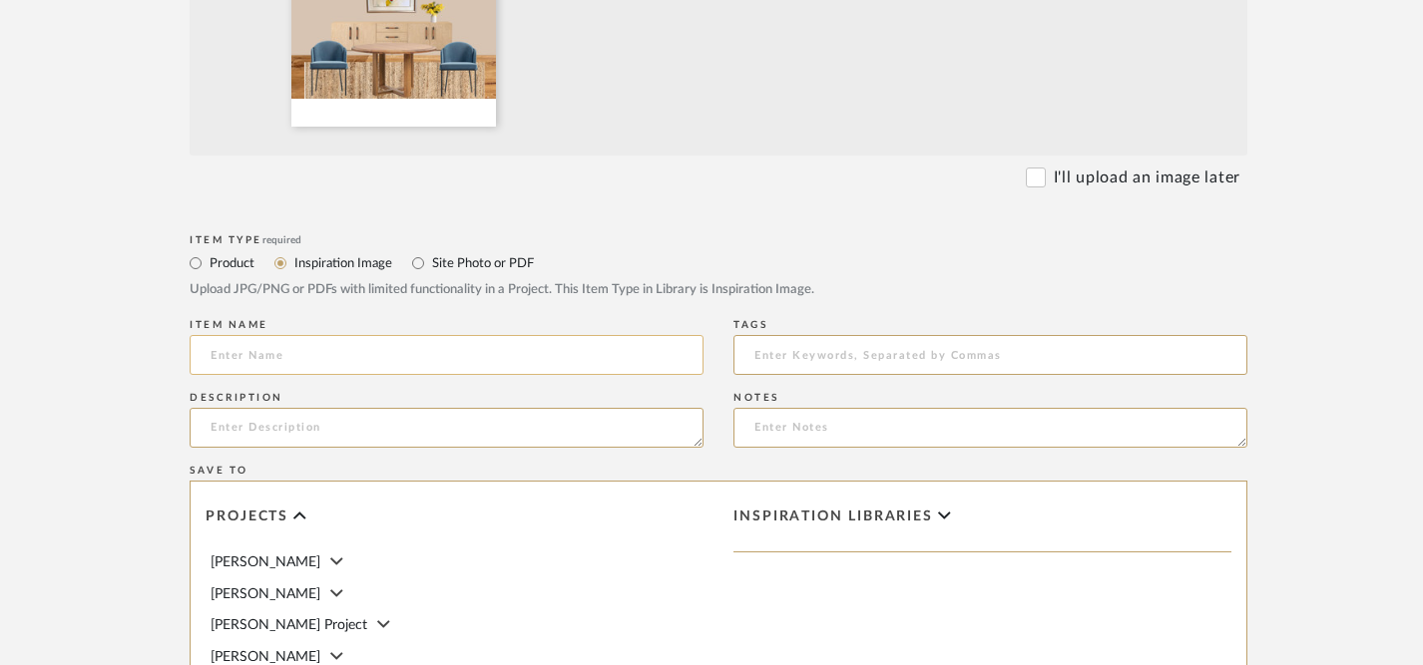
click at [412, 359] on input at bounding box center [447, 355] width 514 height 40
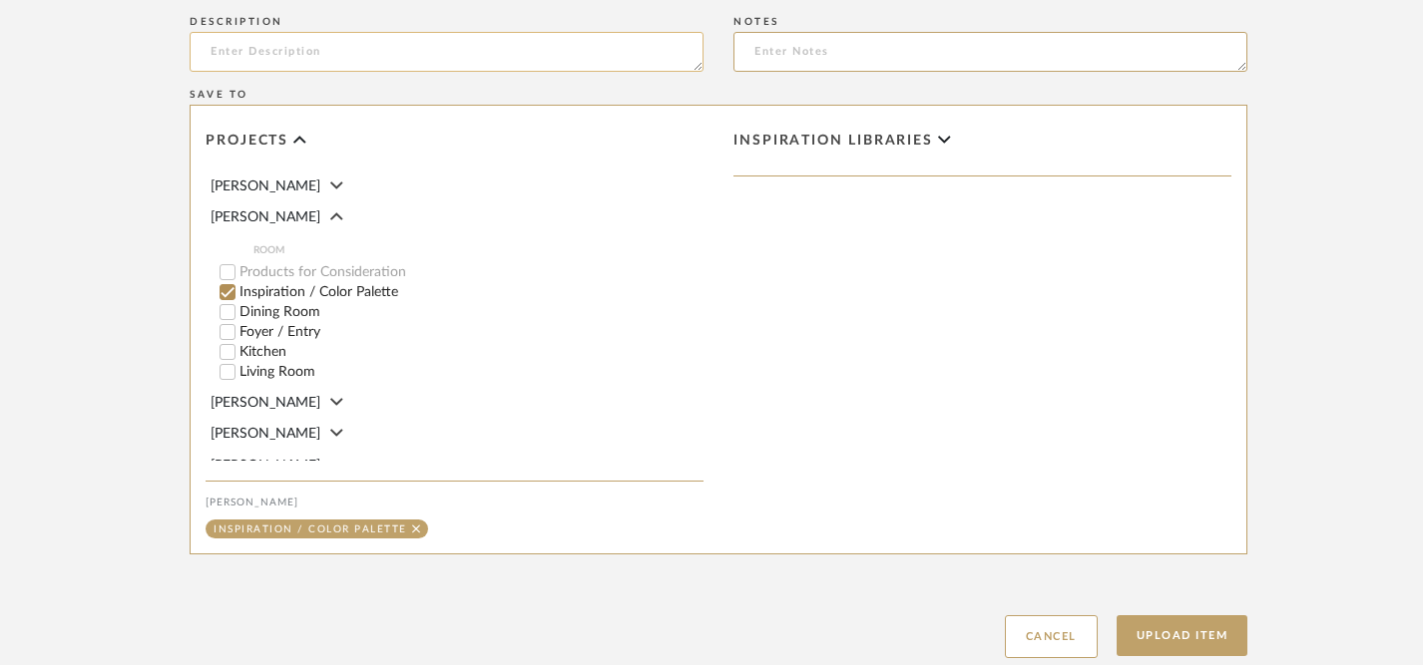
scroll to position [1181, 0]
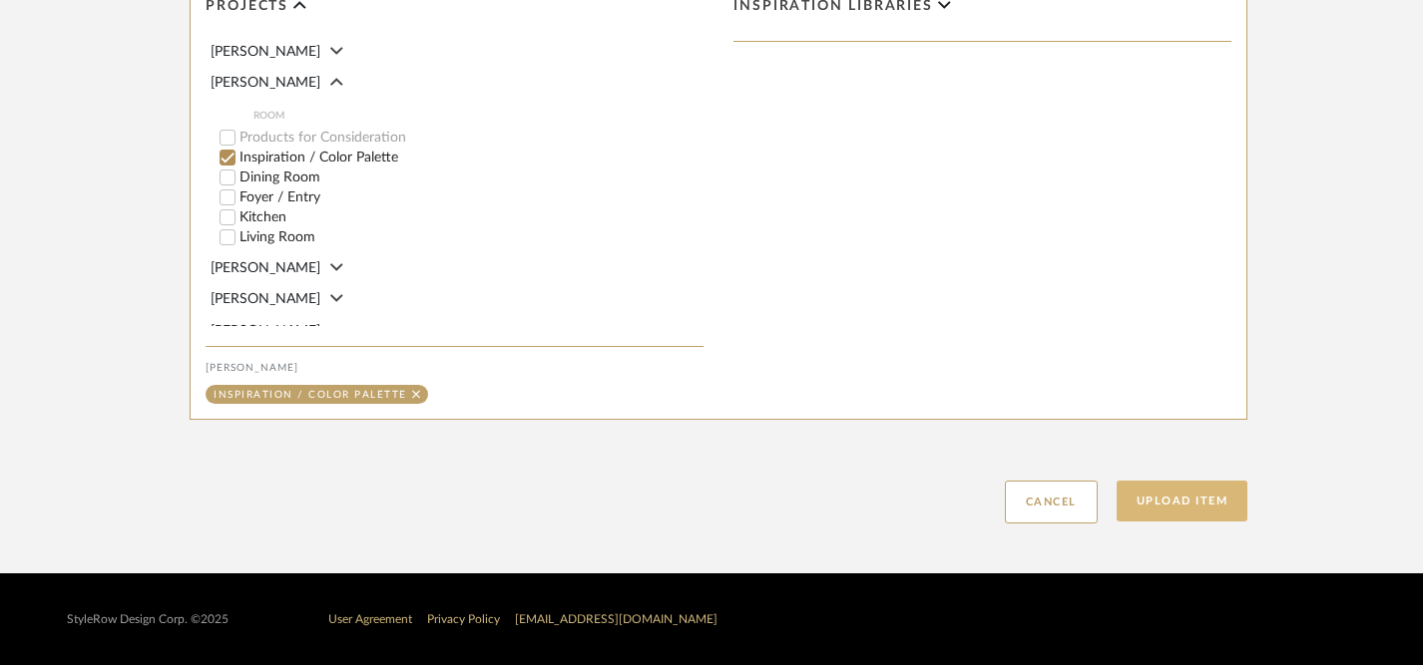
type input "Dining Room Option #2, Version #2"
click at [1178, 498] on button "Upload Item" at bounding box center [1182, 501] width 132 height 41
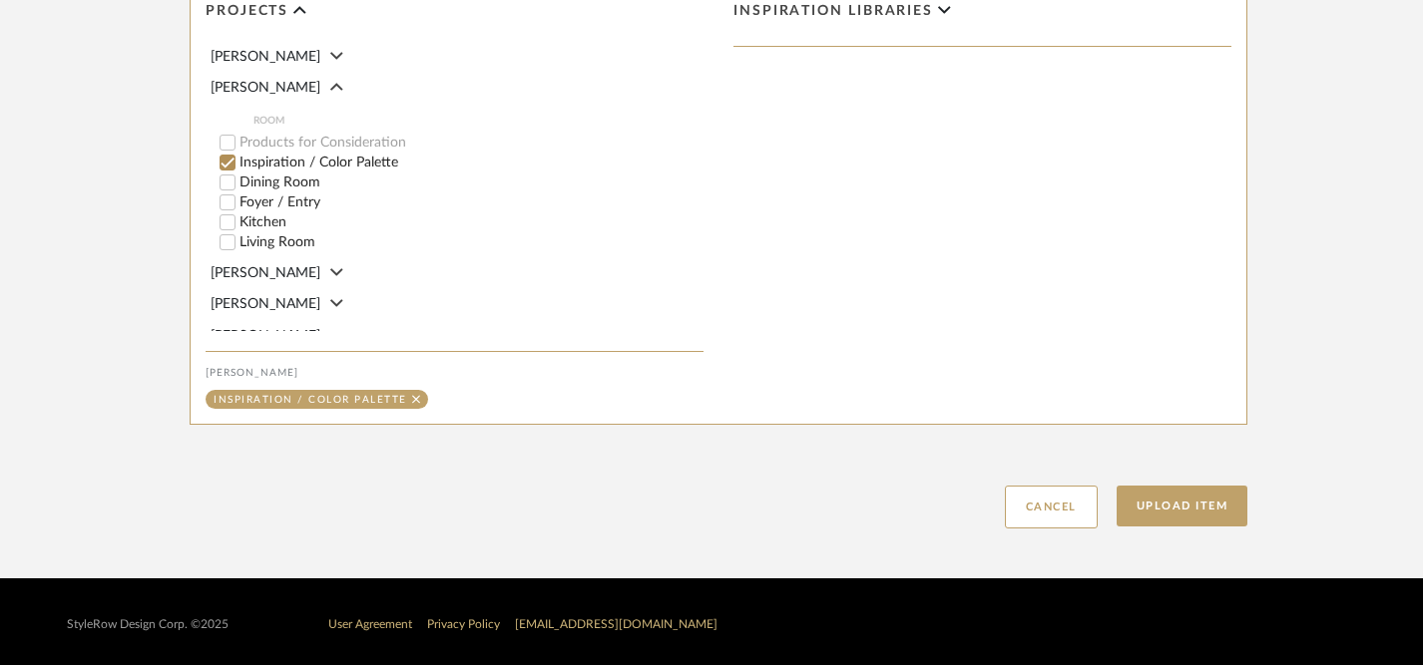
scroll to position [1179, 0]
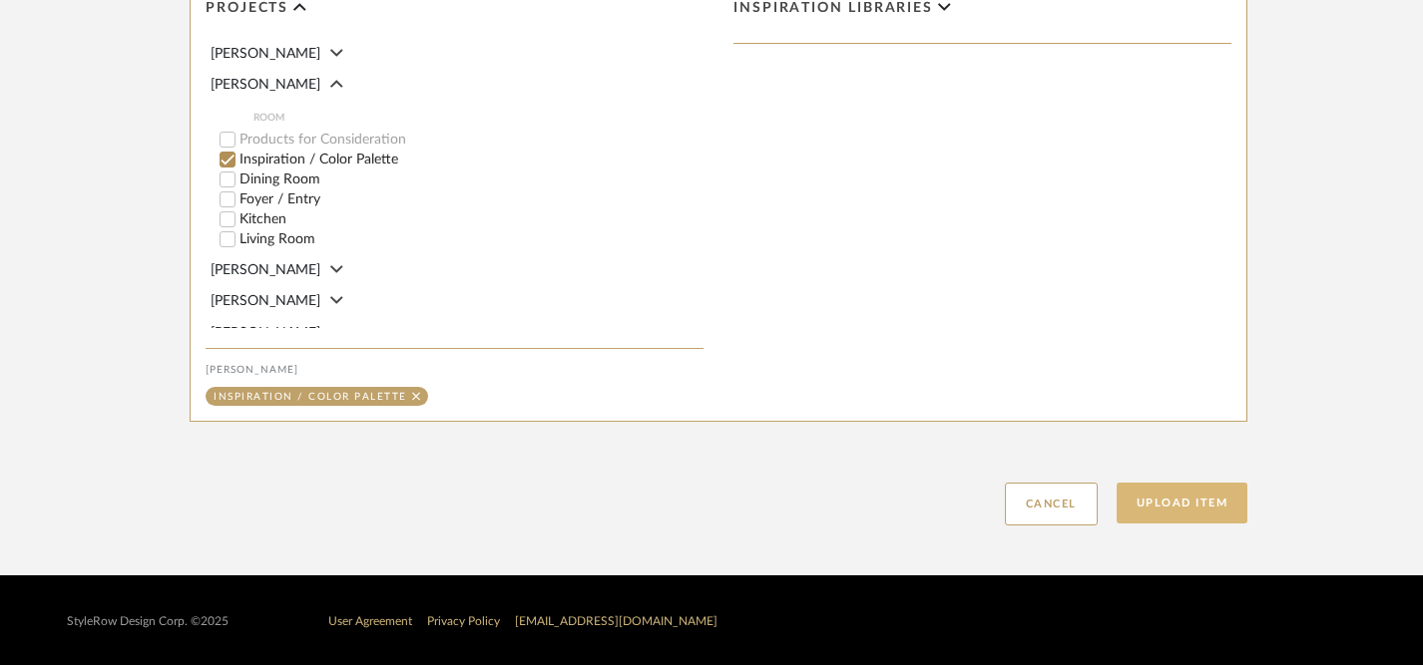
click at [1173, 504] on button "Upload Item" at bounding box center [1182, 503] width 132 height 41
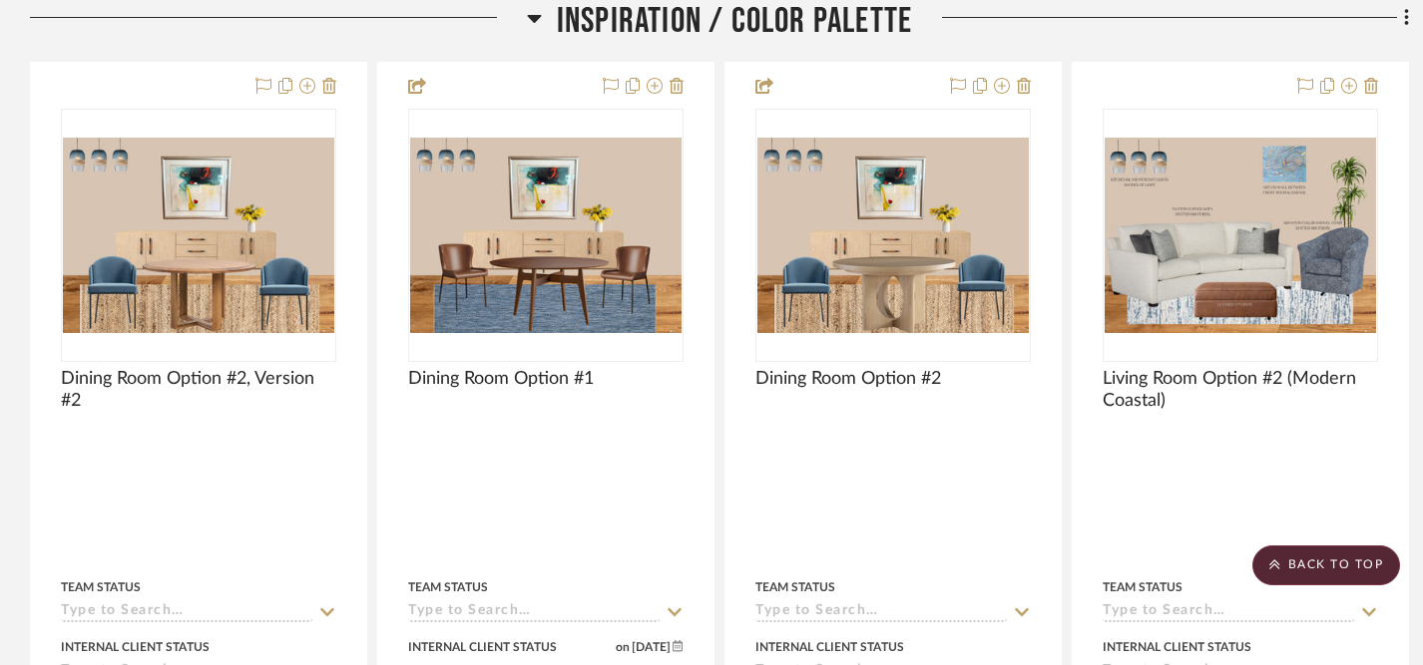
scroll to position [484, 0]
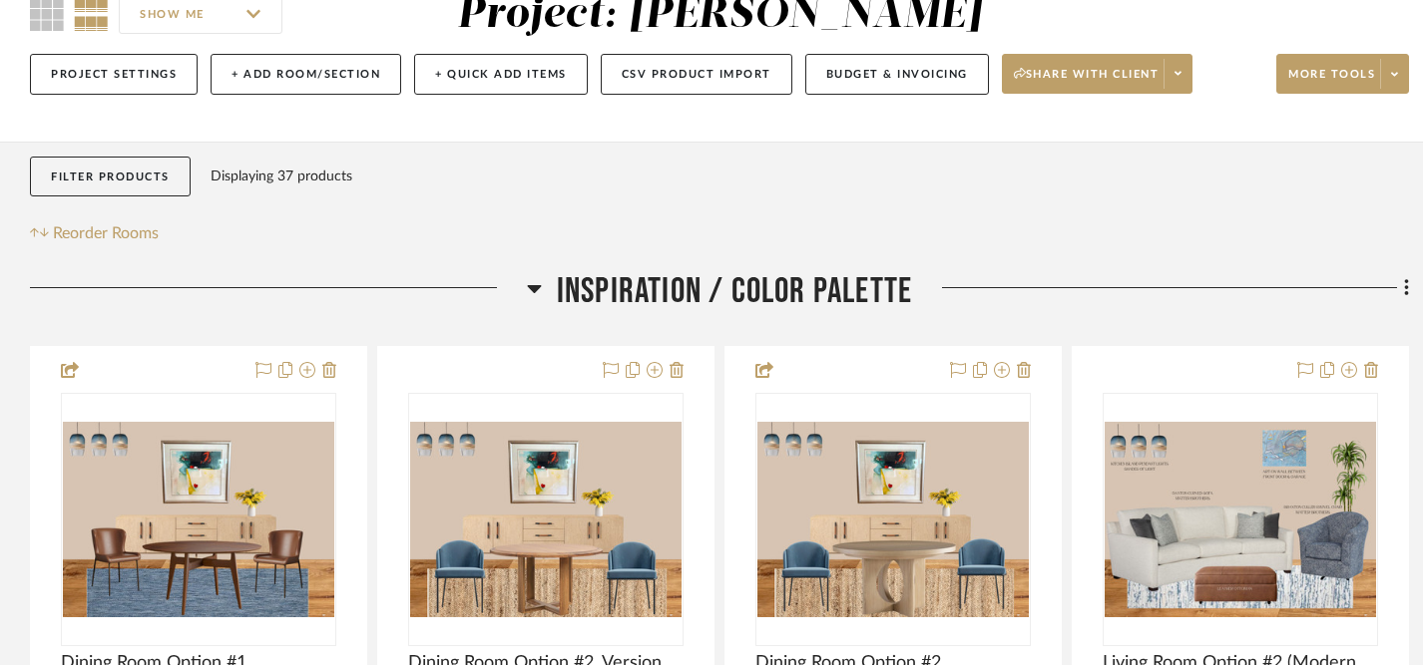
drag, startPoint x: 182, startPoint y: 88, endPoint x: 640, endPoint y: 150, distance: 463.1
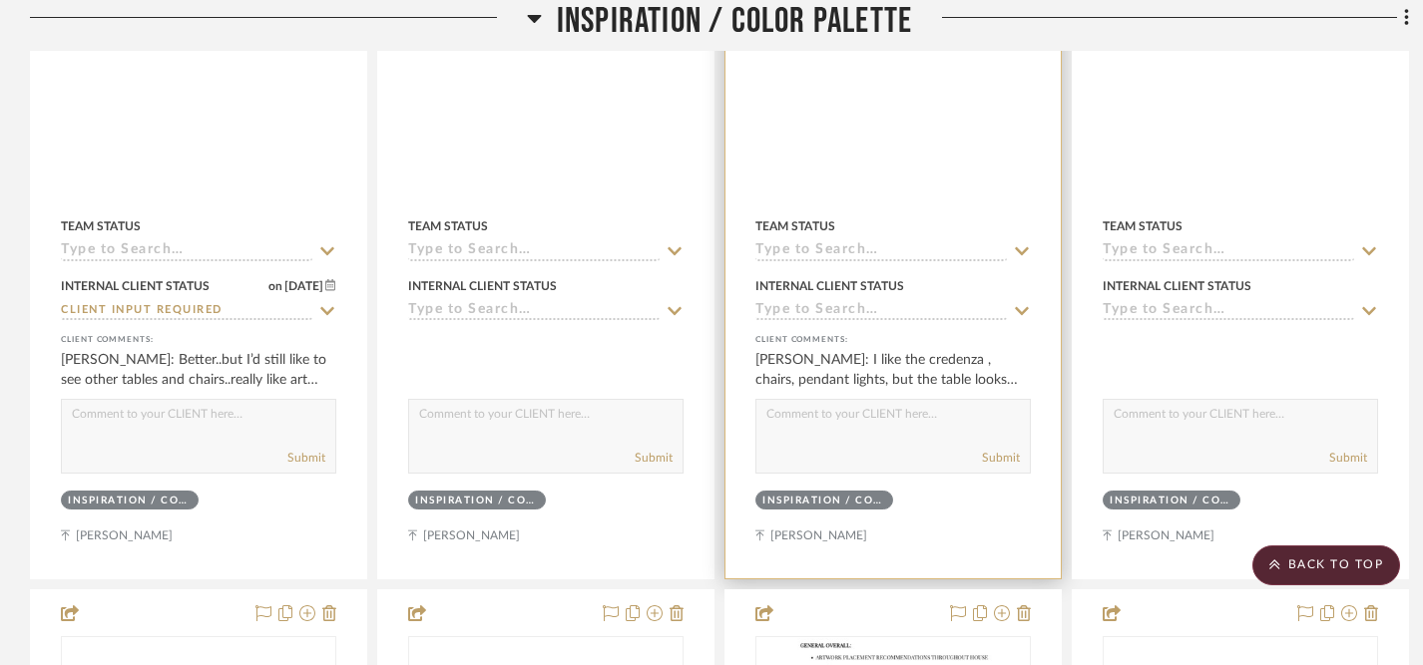
scroll to position [834, 0]
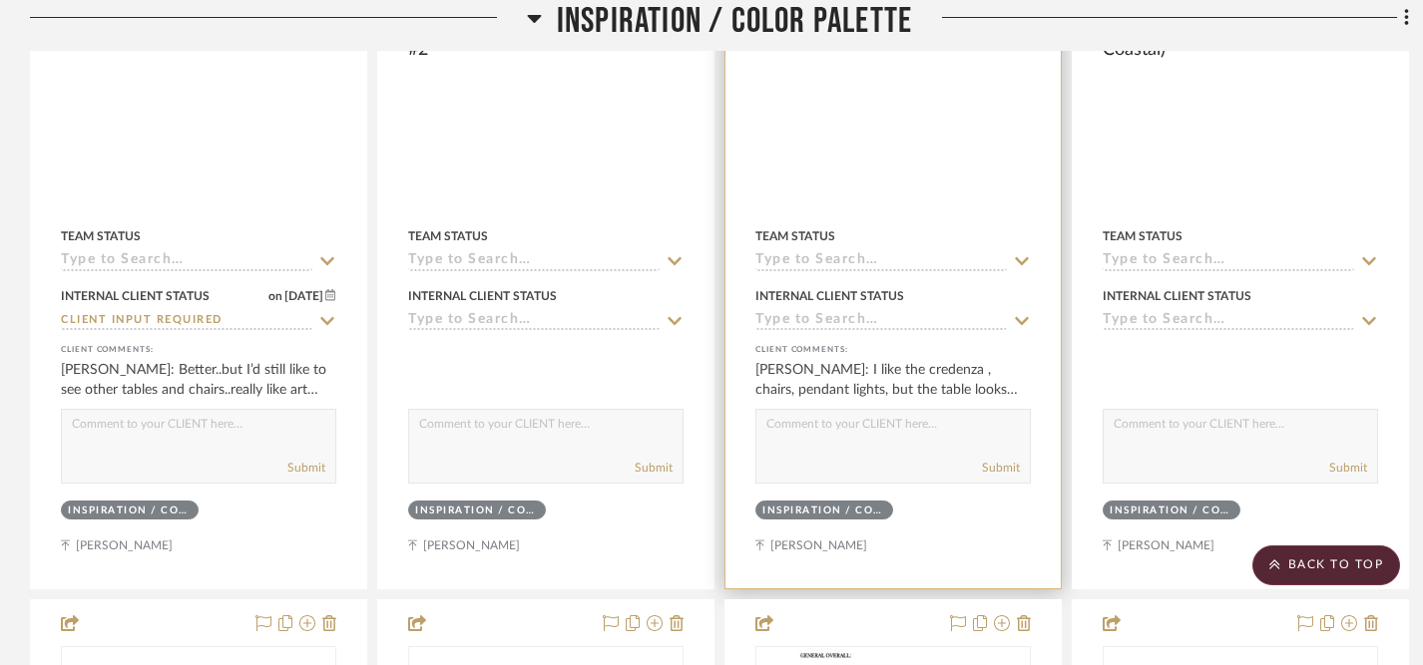
click at [887, 434] on textarea at bounding box center [892, 429] width 273 height 38
type textarea "I"
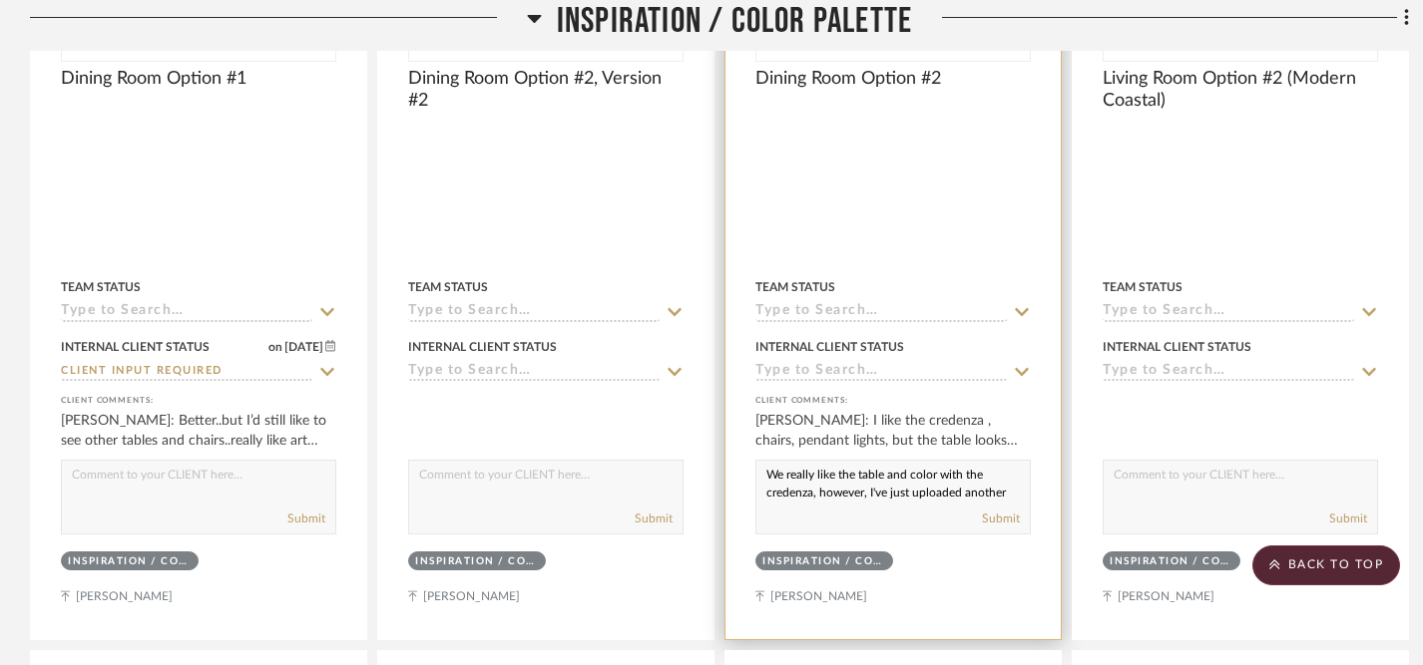
scroll to position [784, 0]
click at [857, 478] on textarea "We really like the table and color with the credenza, however, I've just upload…" at bounding box center [892, 479] width 273 height 38
click at [914, 480] on textarea "We really like this table and color with the credenza, however, I've just uploa…" at bounding box center [892, 479] width 273 height 38
click at [962, 481] on textarea "We really like this table and the color with the credenza, however, I've just u…" at bounding box center [892, 479] width 273 height 38
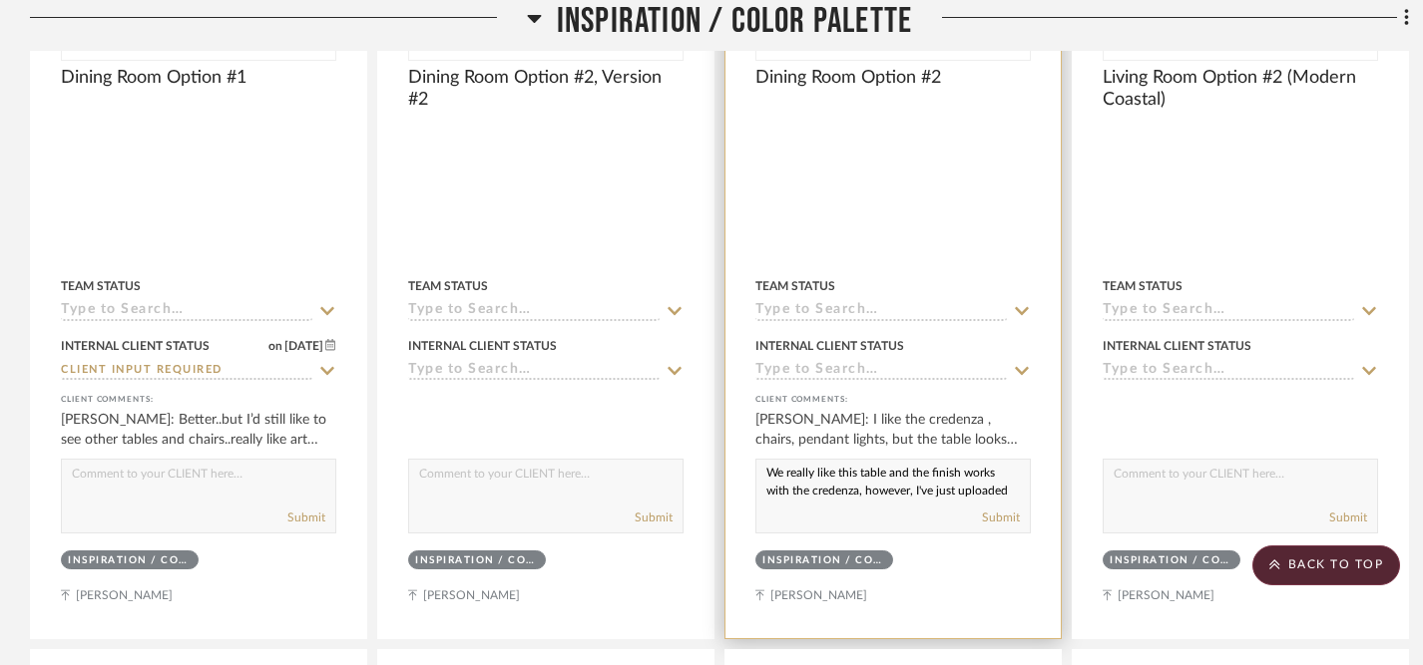
click at [886, 479] on textarea "We really like this table and the finish works with the credenza, however, I've…" at bounding box center [892, 479] width 273 height 38
click at [770, 497] on textarea "We really like this table, and the finish works with the credenza, however, I'v…" at bounding box center [892, 479] width 273 height 38
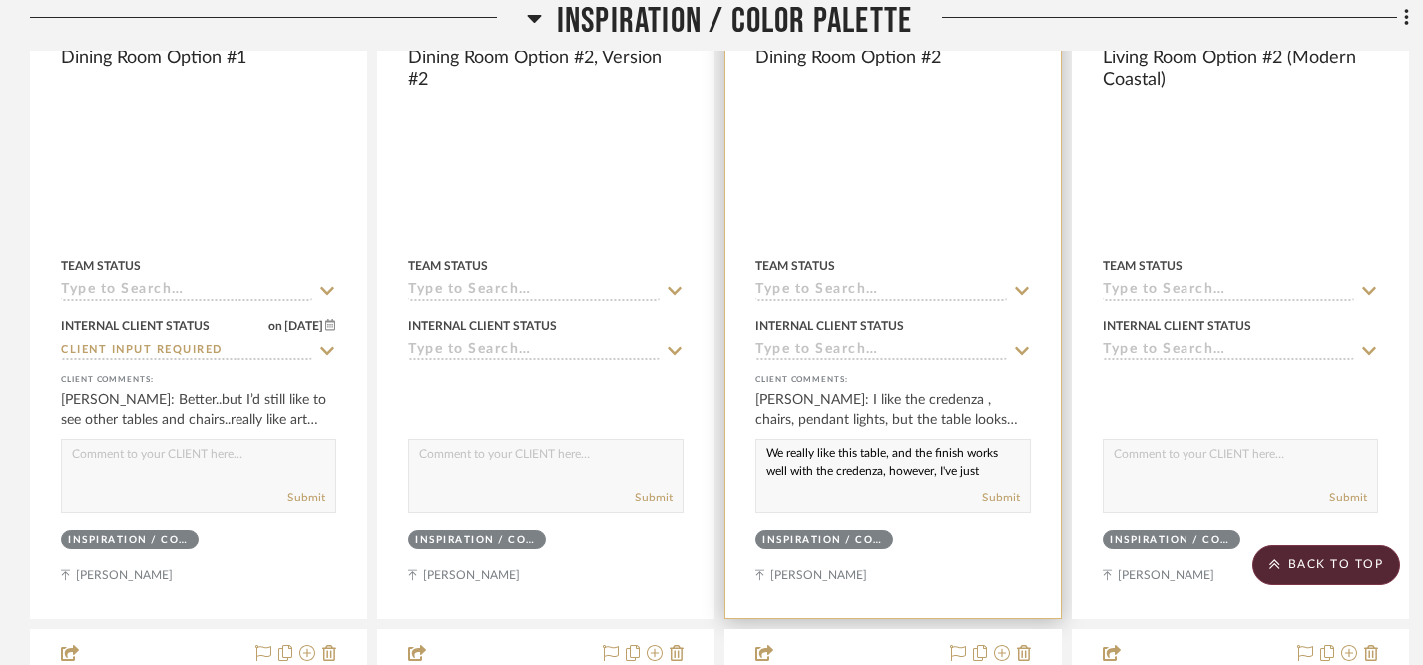
click at [885, 472] on textarea "We really like this table, and the finish works well with the credenza, however…" at bounding box center [892, 459] width 273 height 38
click at [954, 472] on textarea "We really like this table, and the finish works well with the credenza however,…" at bounding box center [892, 459] width 273 height 38
click at [1000, 459] on textarea "We really like this table, and the finish works well with the credenza. I did j…" at bounding box center [892, 459] width 273 height 38
click at [789, 473] on textarea "We really like this table, and the finish goes well with the credenza. I did ju…" at bounding box center [892, 459] width 273 height 38
click at [936, 456] on textarea "We really like this table, and the finish goes nicely with the credenza. I did …" at bounding box center [892, 459] width 273 height 38
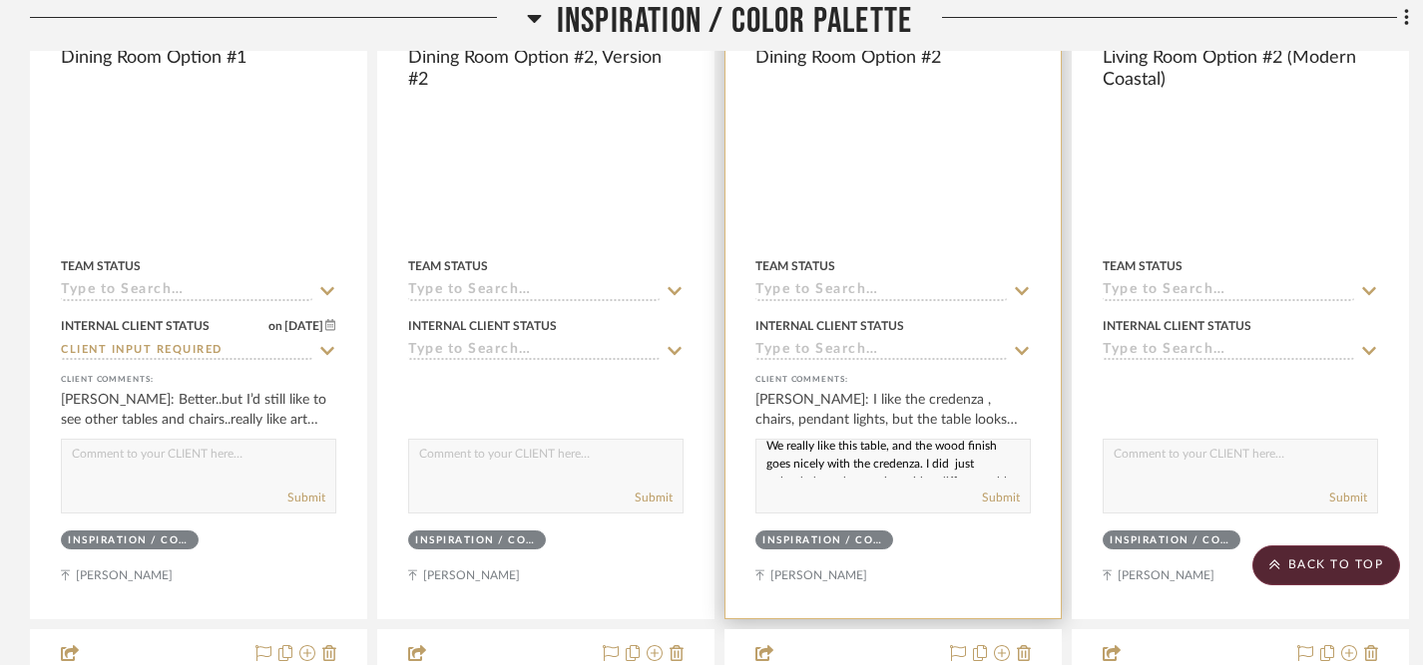
scroll to position [0, 0]
click at [839, 458] on textarea "We really like this table, and the wood finish goes nicely with the credenza. I…" at bounding box center [892, 459] width 273 height 38
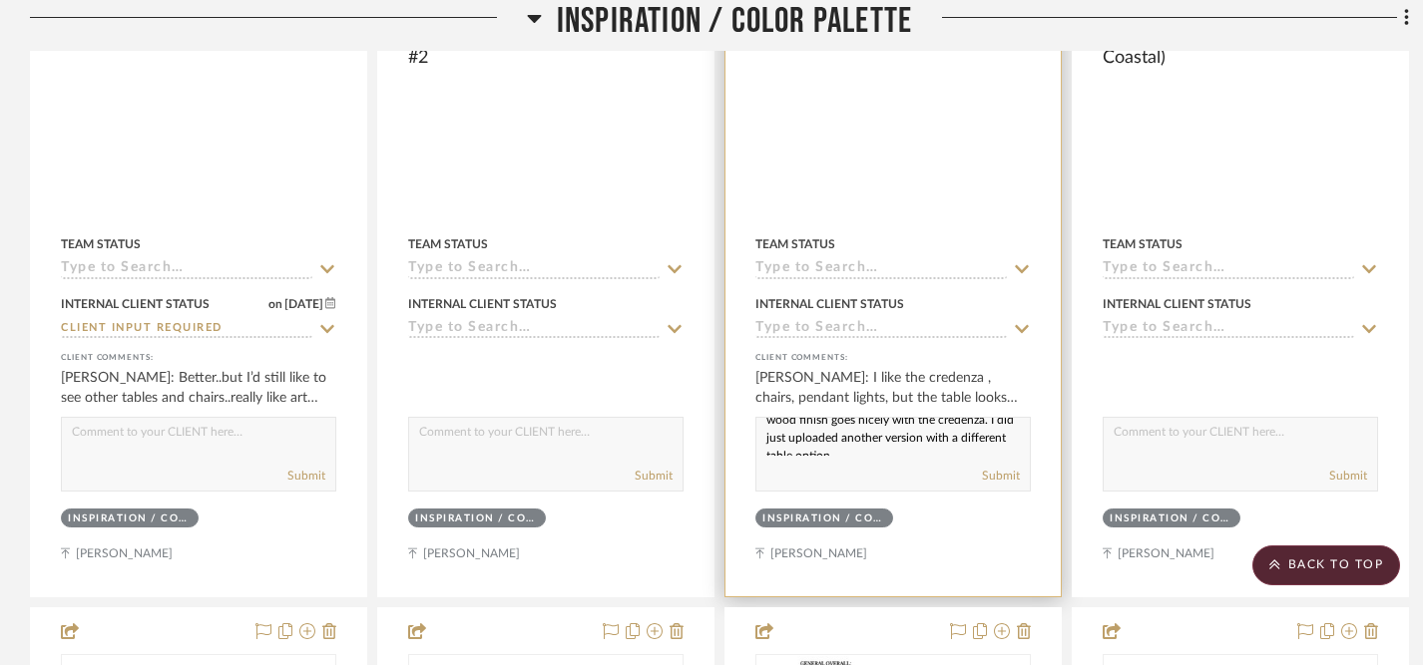
scroll to position [24, 0]
click at [991, 434] on textarea "We really like the style of this table, and the wood finish goes nicely with th…" at bounding box center [892, 437] width 273 height 38
click at [920, 449] on textarea "We really like the style of this table, and the wood finish goes nicely with th…" at bounding box center [892, 437] width 273 height 38
click at [944, 447] on textarea "We really like the style of this table, and the wood finish goes nicely with th…" at bounding box center [892, 437] width 273 height 38
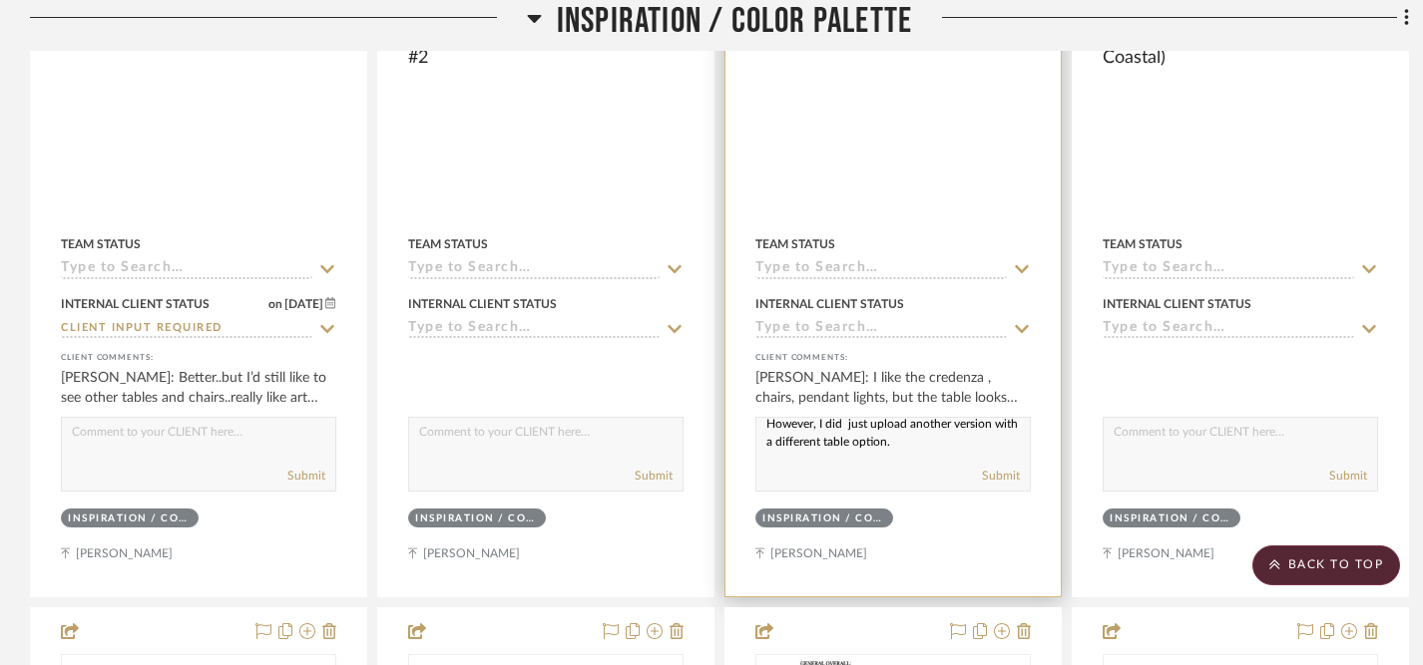
drag, startPoint x: 767, startPoint y: 435, endPoint x: 803, endPoint y: 471, distance: 50.8
click at [803, 471] on div "We really like the style of this table, and the wood finish goes nicely with th…" at bounding box center [892, 454] width 275 height 75
paste textarea "The style of this table works well, and the wood finish coordinates nicely with…"
click at [787, 434] on textarea "The style of this table works well, and the wood finish coordinates nicely with…" at bounding box center [892, 437] width 273 height 38
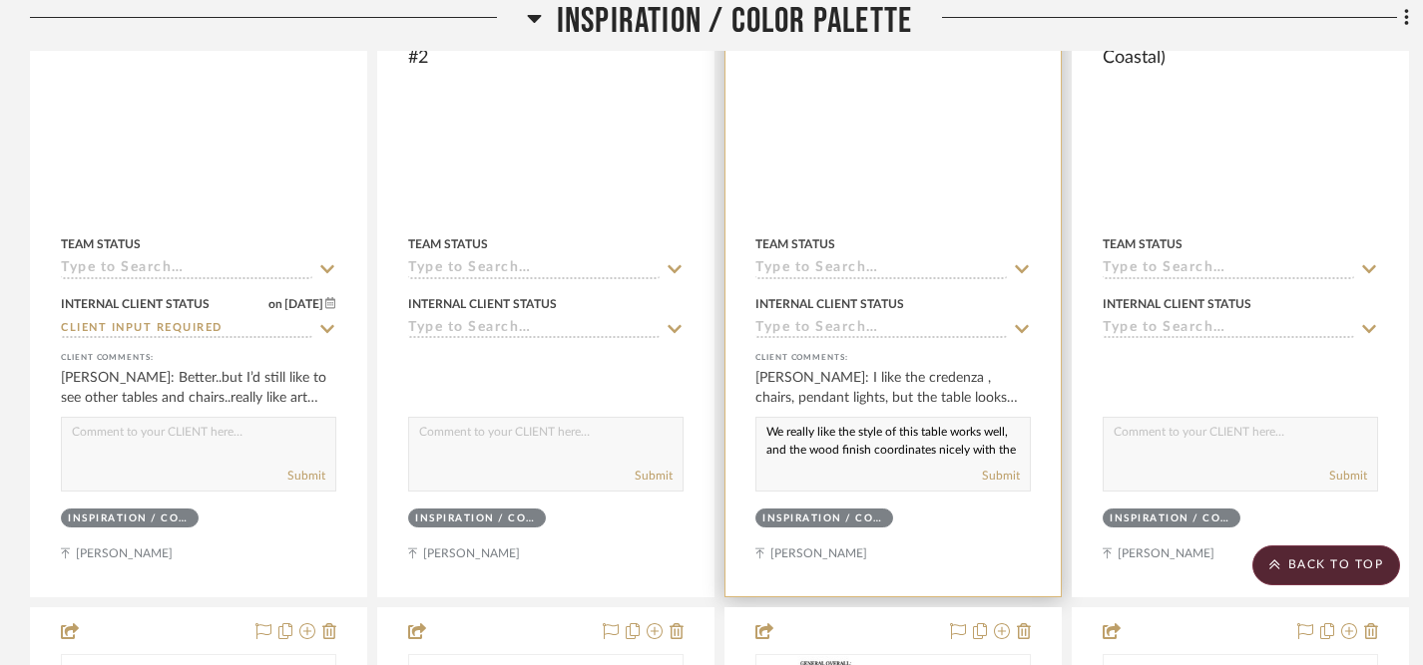
click at [951, 437] on textarea "We really like the style of this table works well, and the wood finish coordina…" at bounding box center [892, 437] width 273 height 38
click at [787, 456] on textarea "We really like the style of this table & it works well, and the wood finish coo…" at bounding box center [892, 437] width 273 height 38
click at [819, 432] on textarea "We really like the style of this table, and the wood finish coordinates nicely …" at bounding box center [892, 437] width 273 height 38
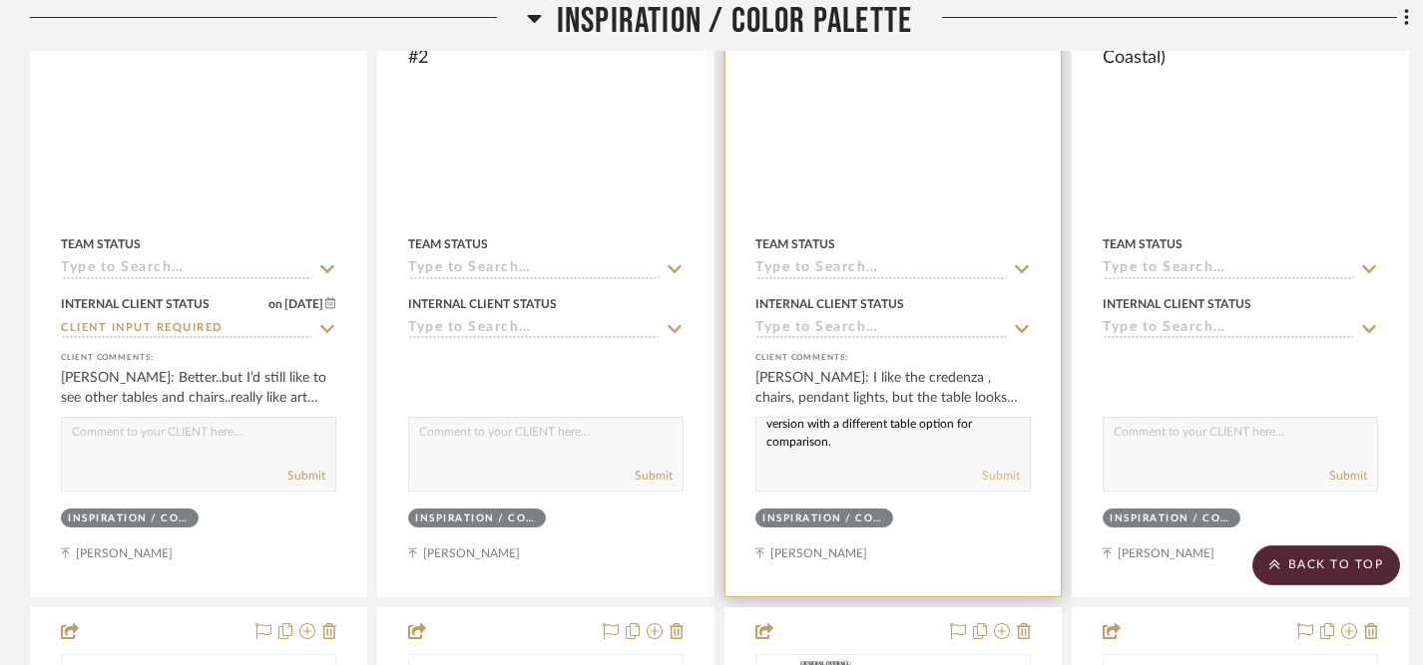
type textarea "We really like the style of this table, and the wood finish coordinates nicely …"
click at [1011, 478] on button "Submit" at bounding box center [1001, 476] width 38 height 18
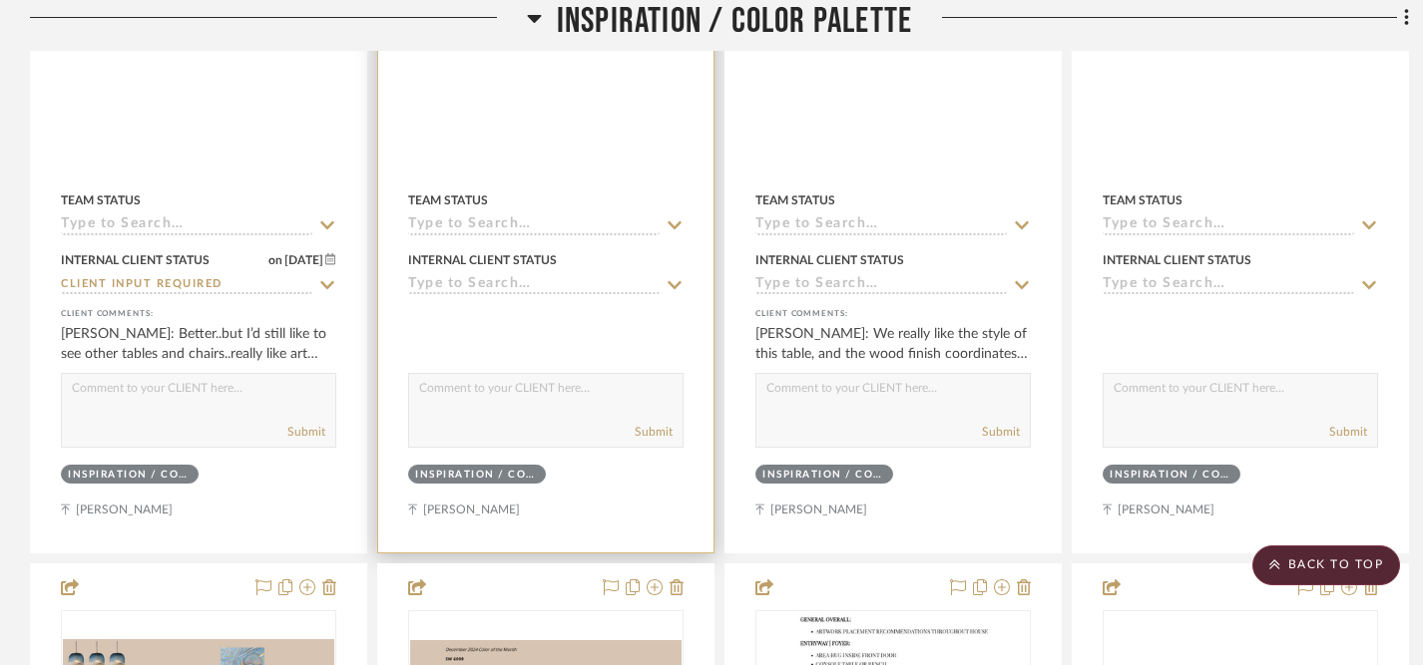
scroll to position [874, 0]
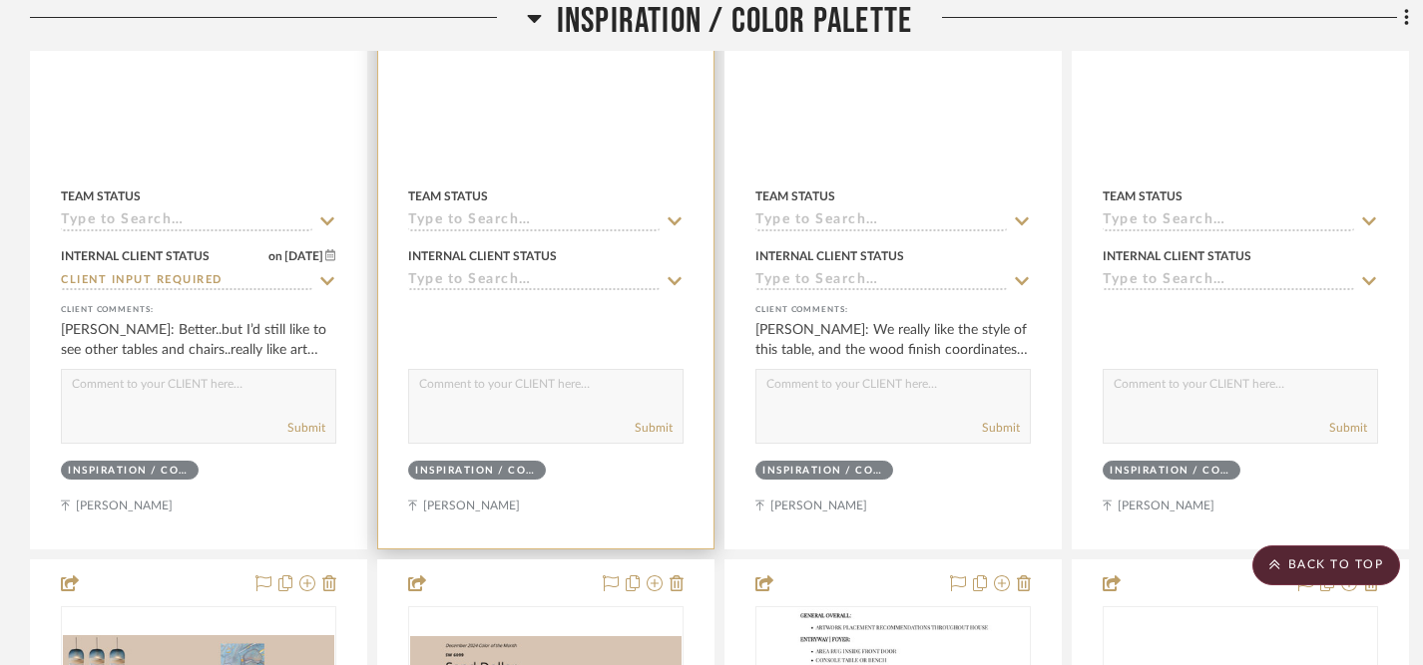
click at [672, 279] on icon at bounding box center [674, 281] width 18 height 16
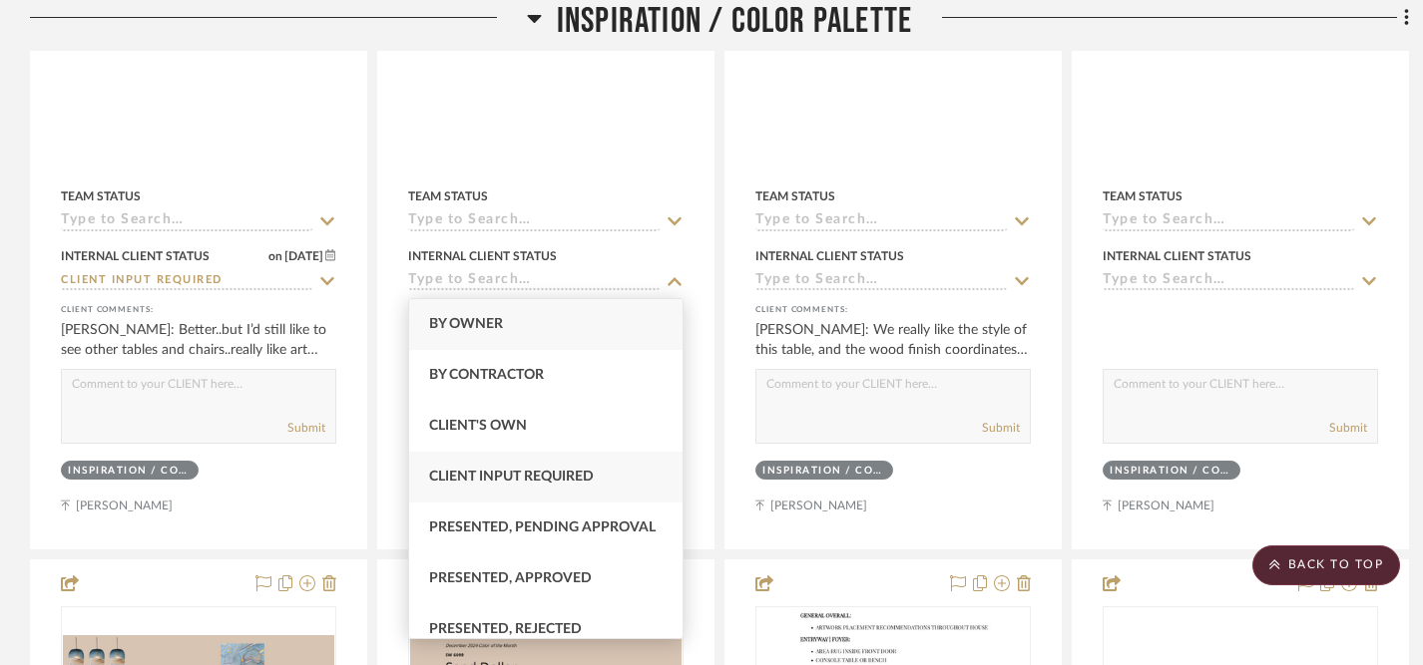
click at [506, 477] on span "Client Input Required" at bounding box center [511, 477] width 165 height 14
type input "[DATE]"
type input "Client Input Required"
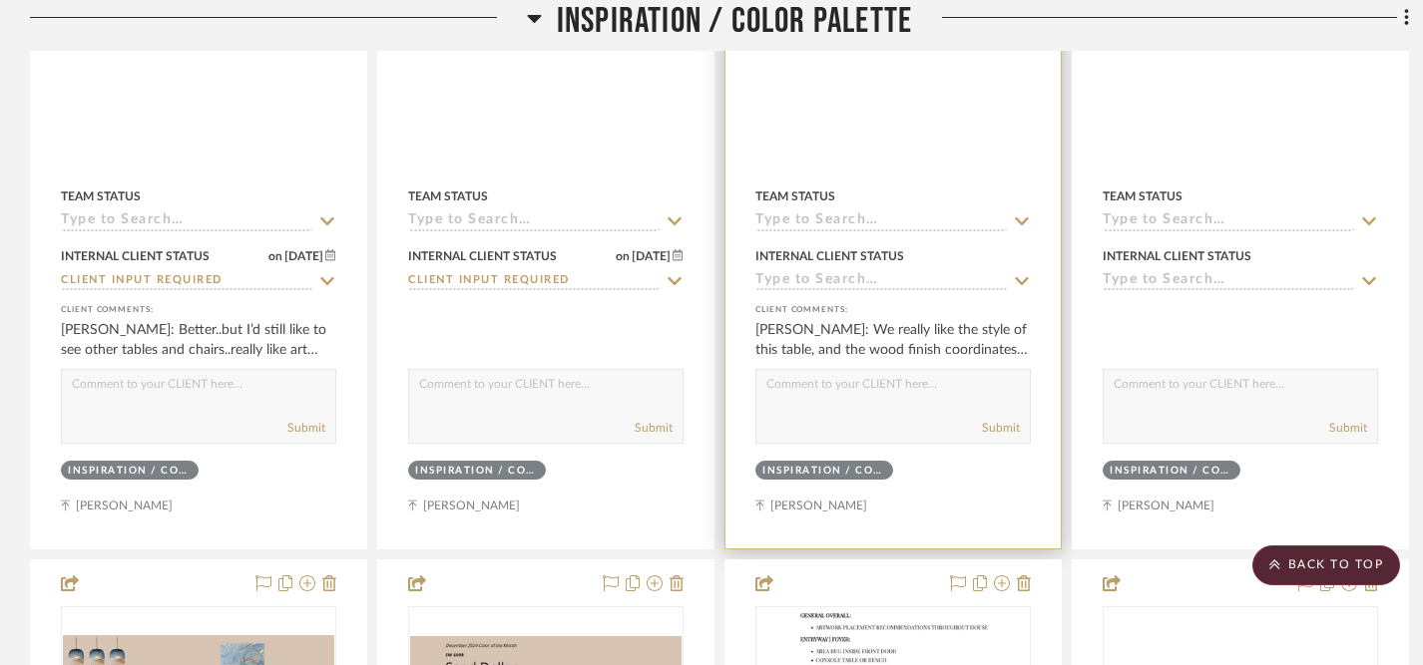
click at [1019, 281] on icon at bounding box center [1022, 281] width 14 height 8
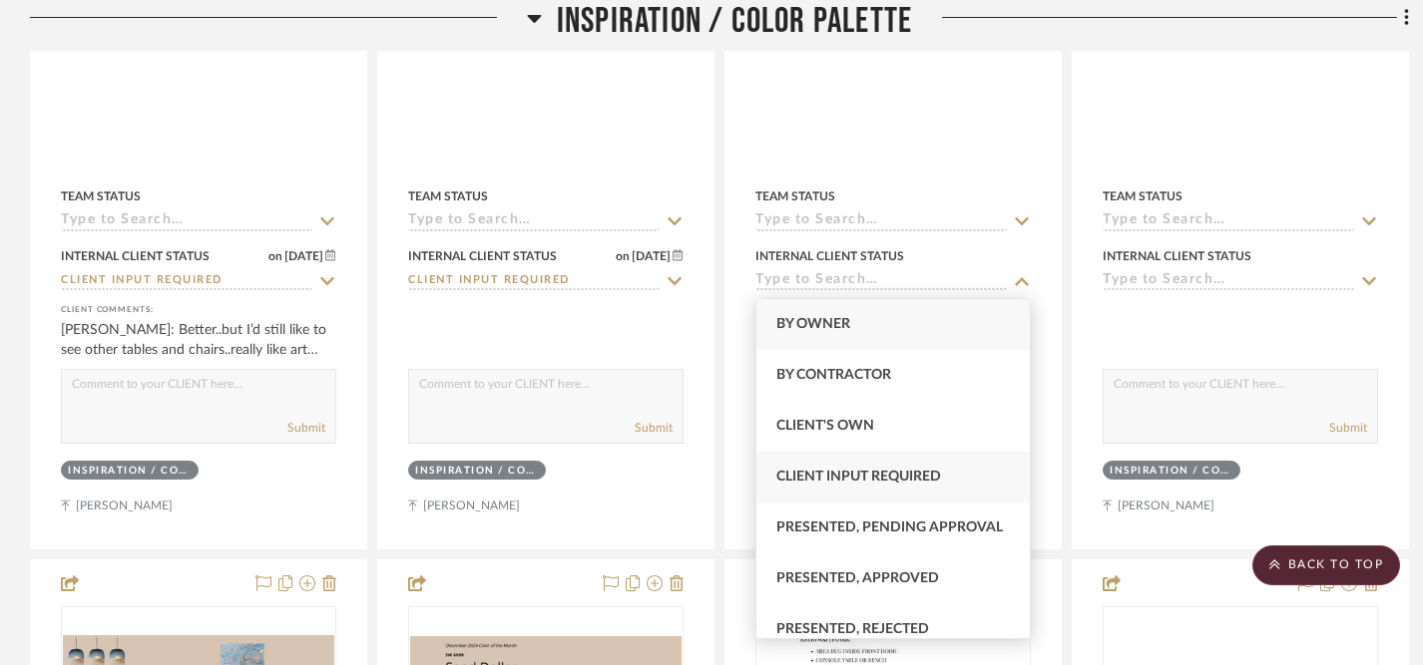
click at [929, 480] on span "Client Input Required" at bounding box center [858, 477] width 165 height 14
type input "[DATE]"
type input "Client Input Required"
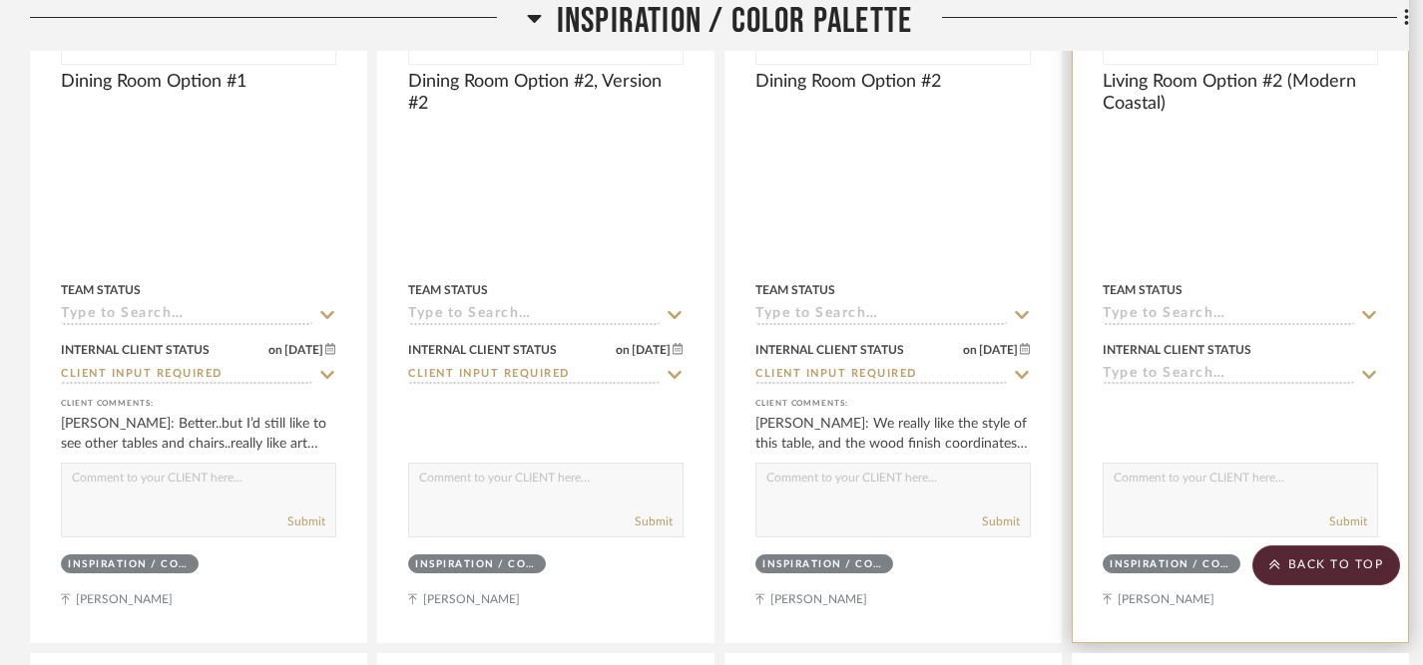
scroll to position [785, 0]
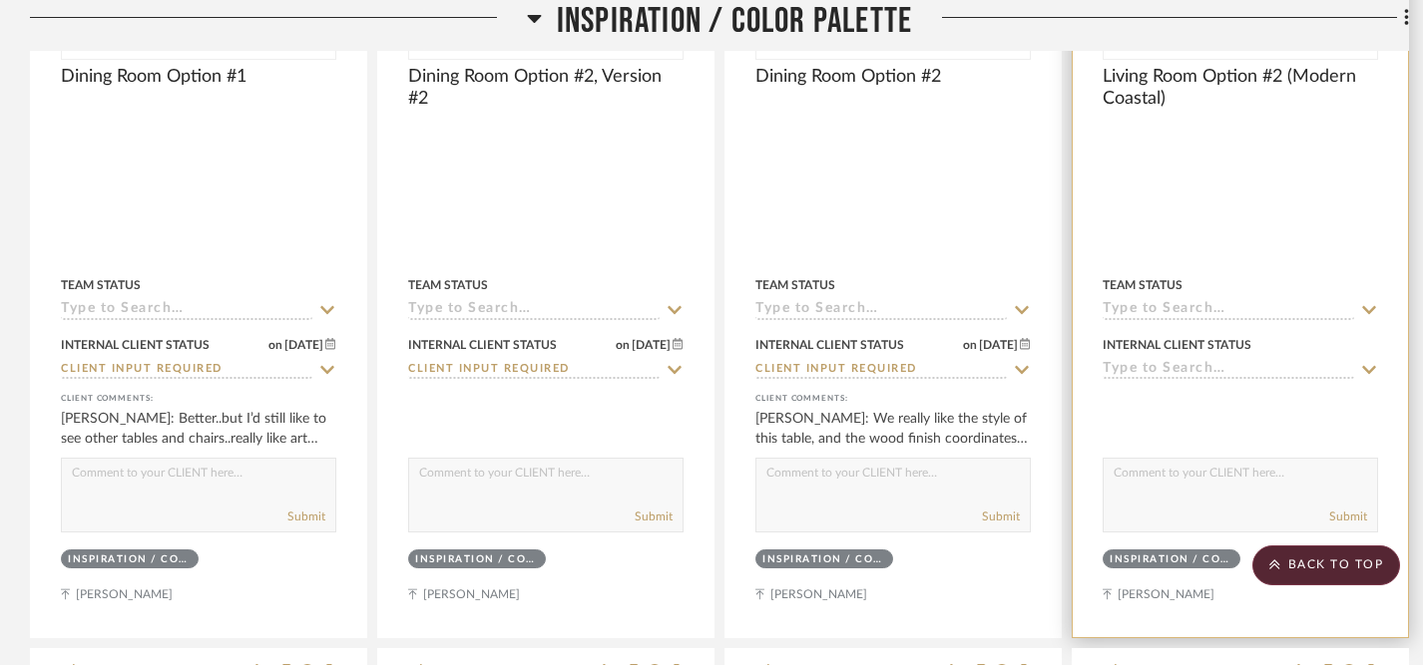
click at [1367, 364] on icon at bounding box center [1369, 370] width 18 height 16
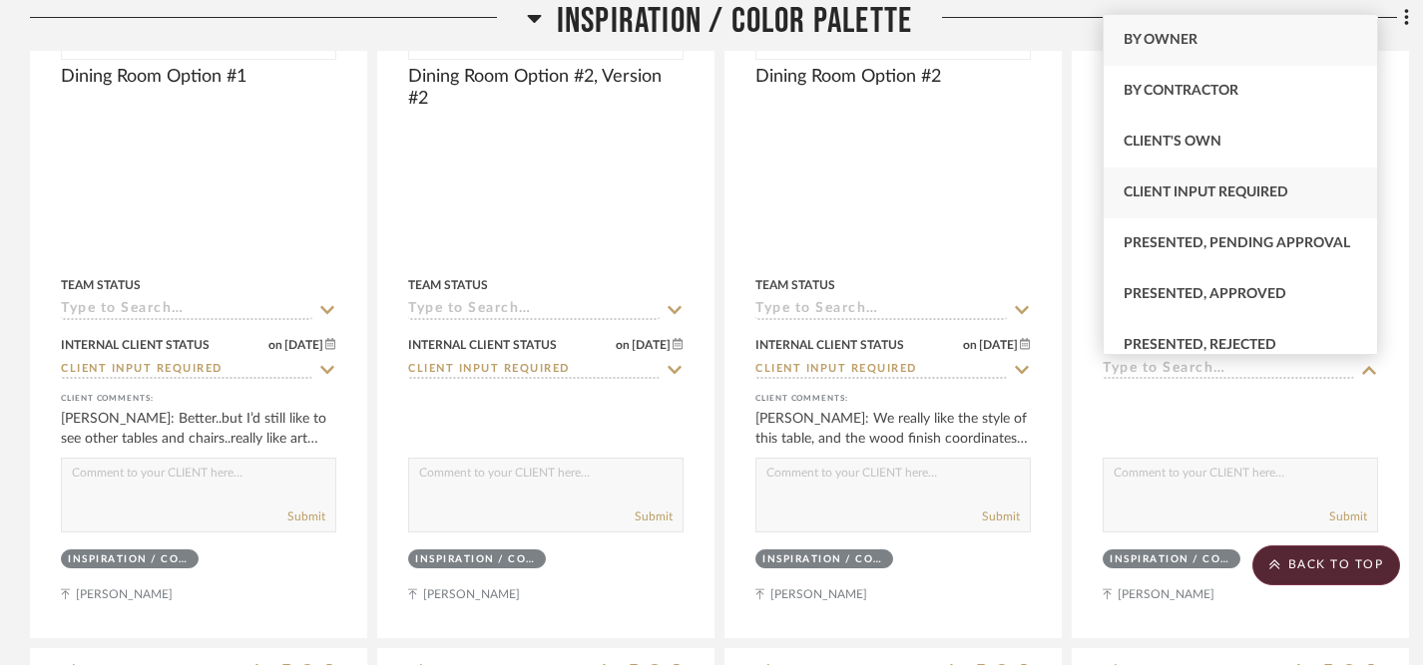
click at [1184, 188] on span "Client Input Required" at bounding box center [1205, 193] width 165 height 14
type input "[DATE]"
type input "Client Input Required"
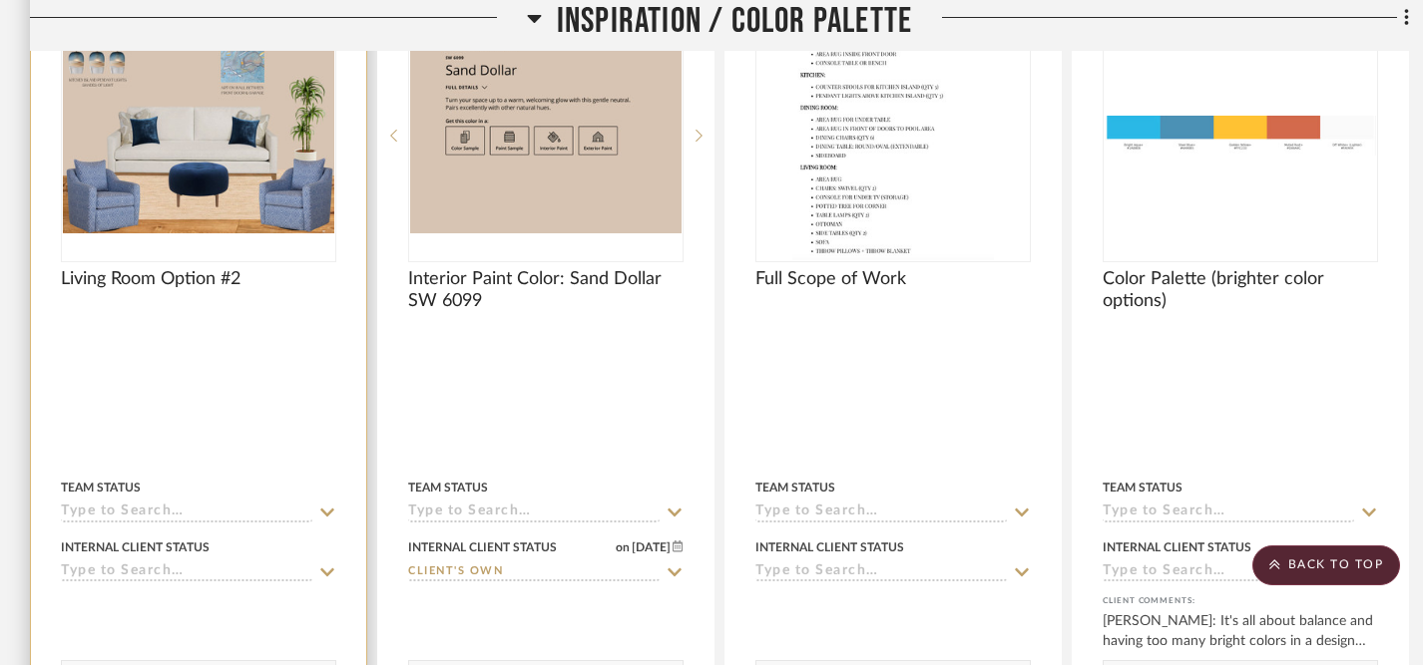
scroll to position [1484, 0]
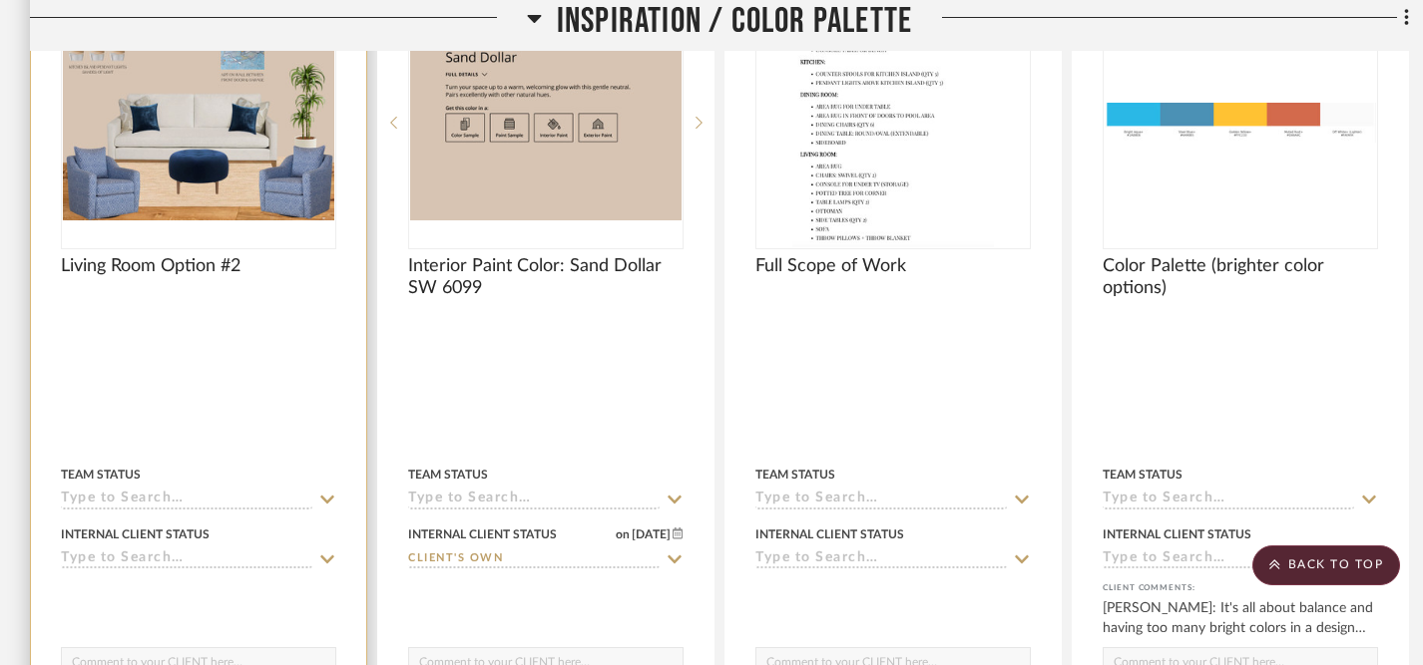
click at [327, 494] on icon at bounding box center [327, 500] width 18 height 16
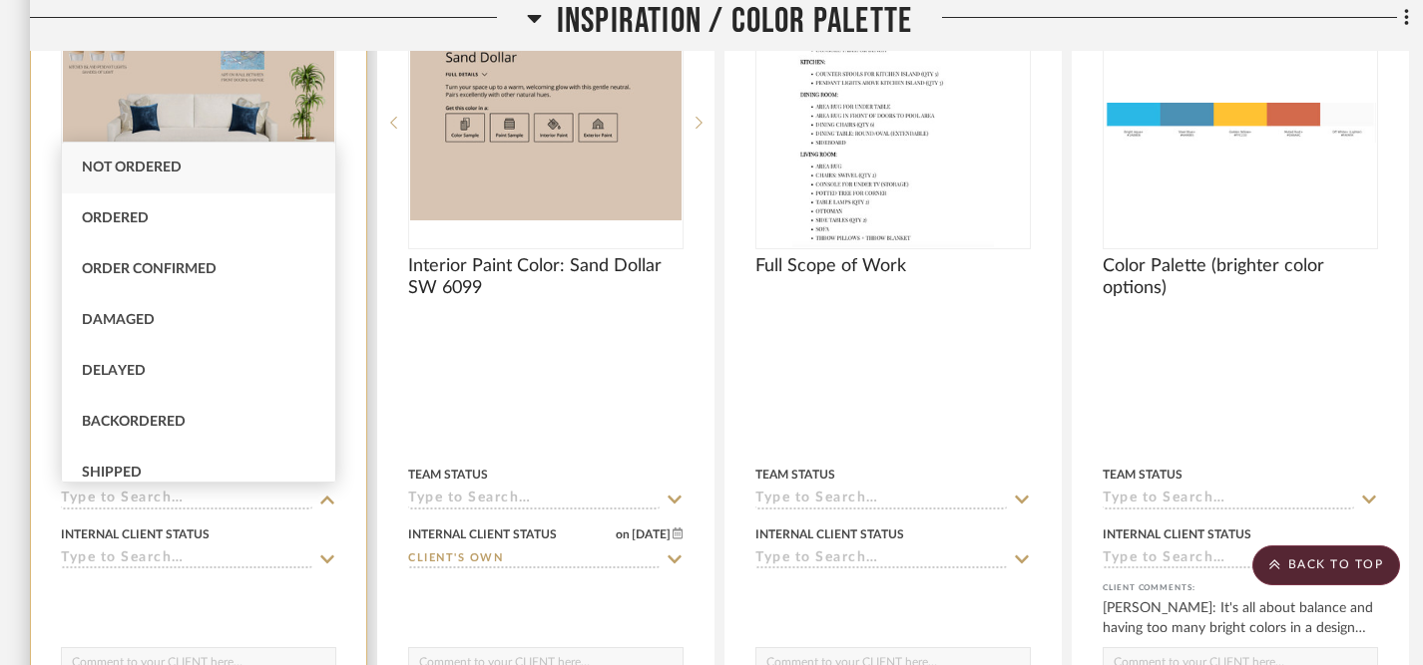
click at [327, 557] on icon at bounding box center [327, 560] width 18 height 16
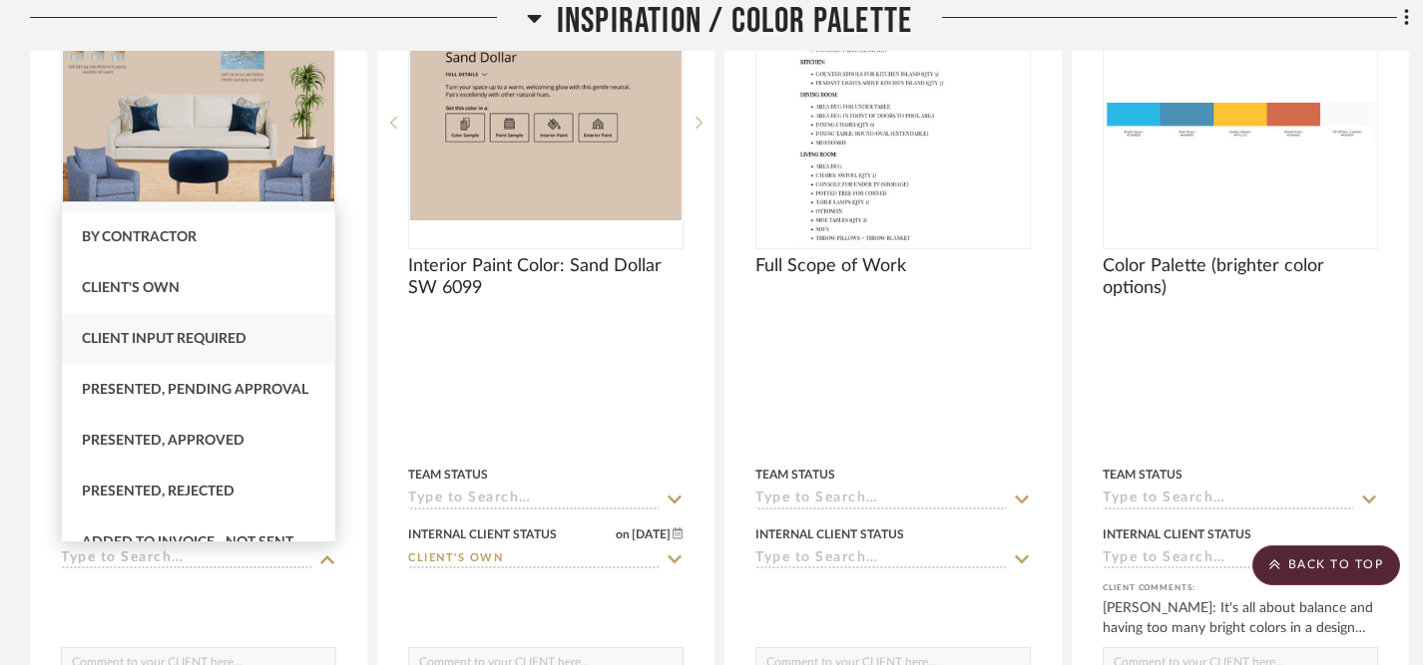
scroll to position [37, 0]
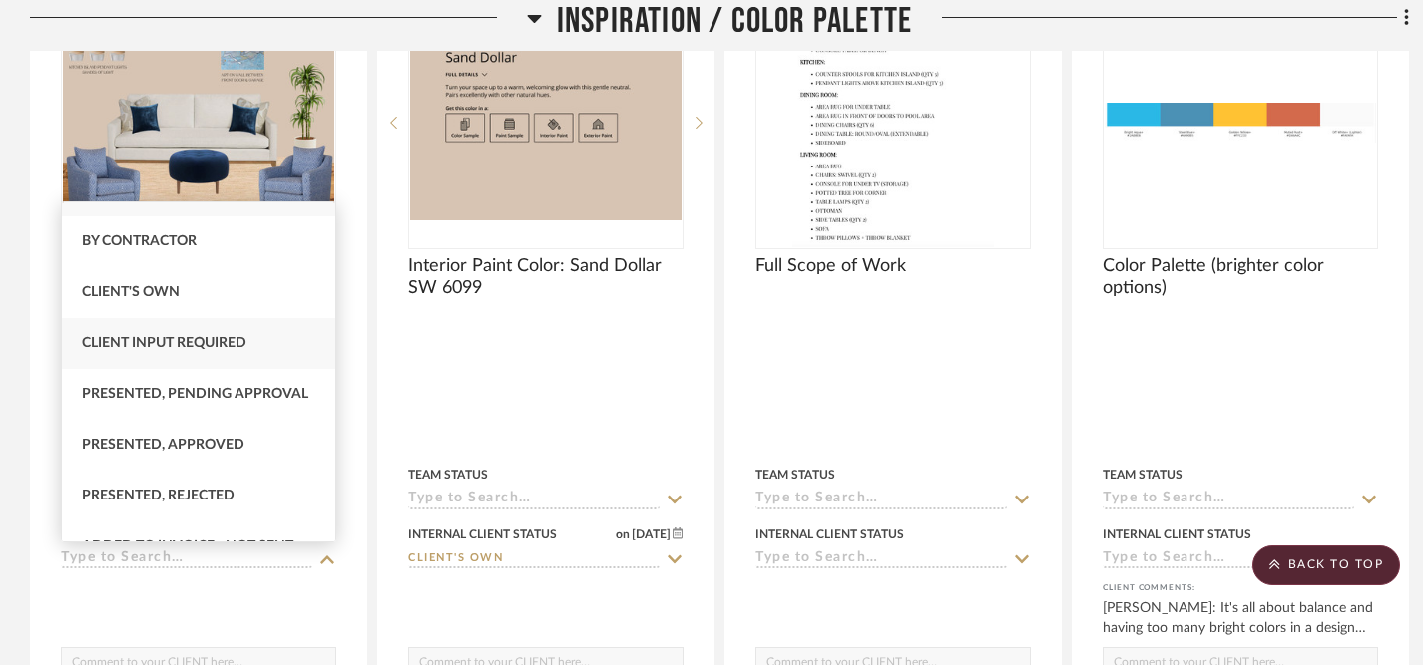
click at [228, 342] on span "Client Input Required" at bounding box center [164, 343] width 165 height 14
type input "[DATE]"
type input "Client Input Required"
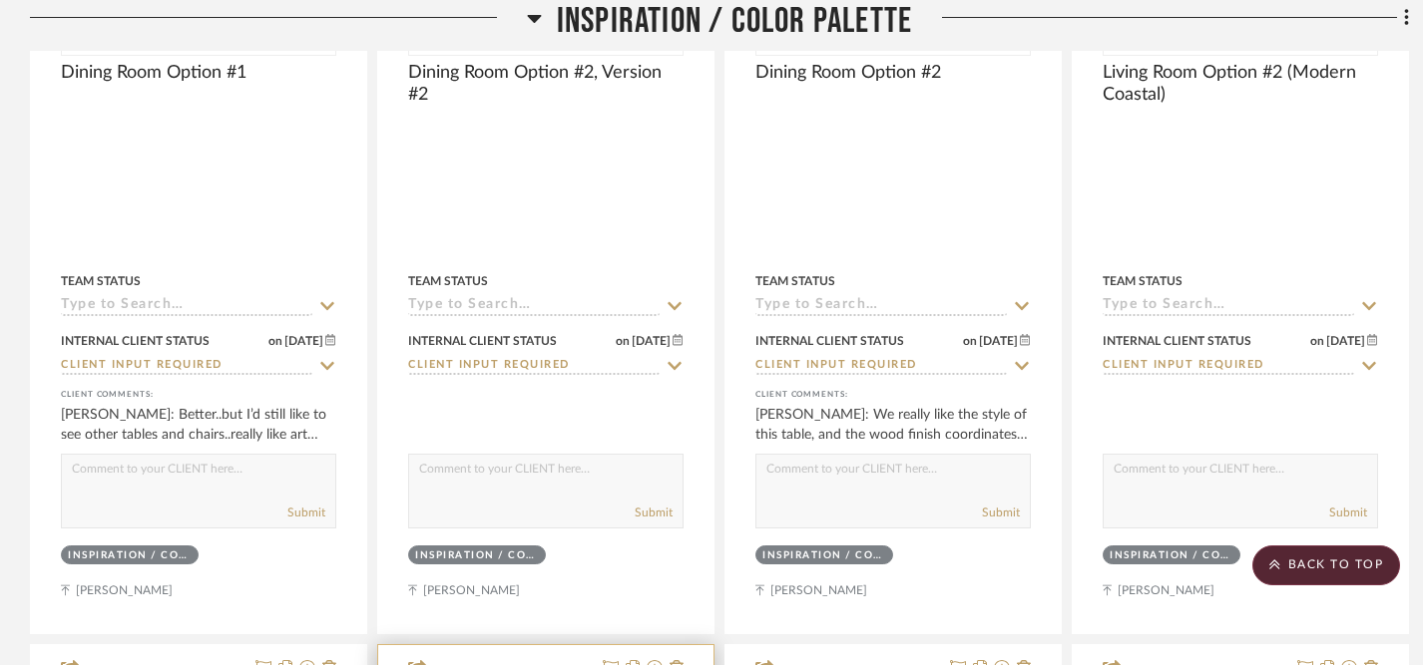
scroll to position [813, 0]
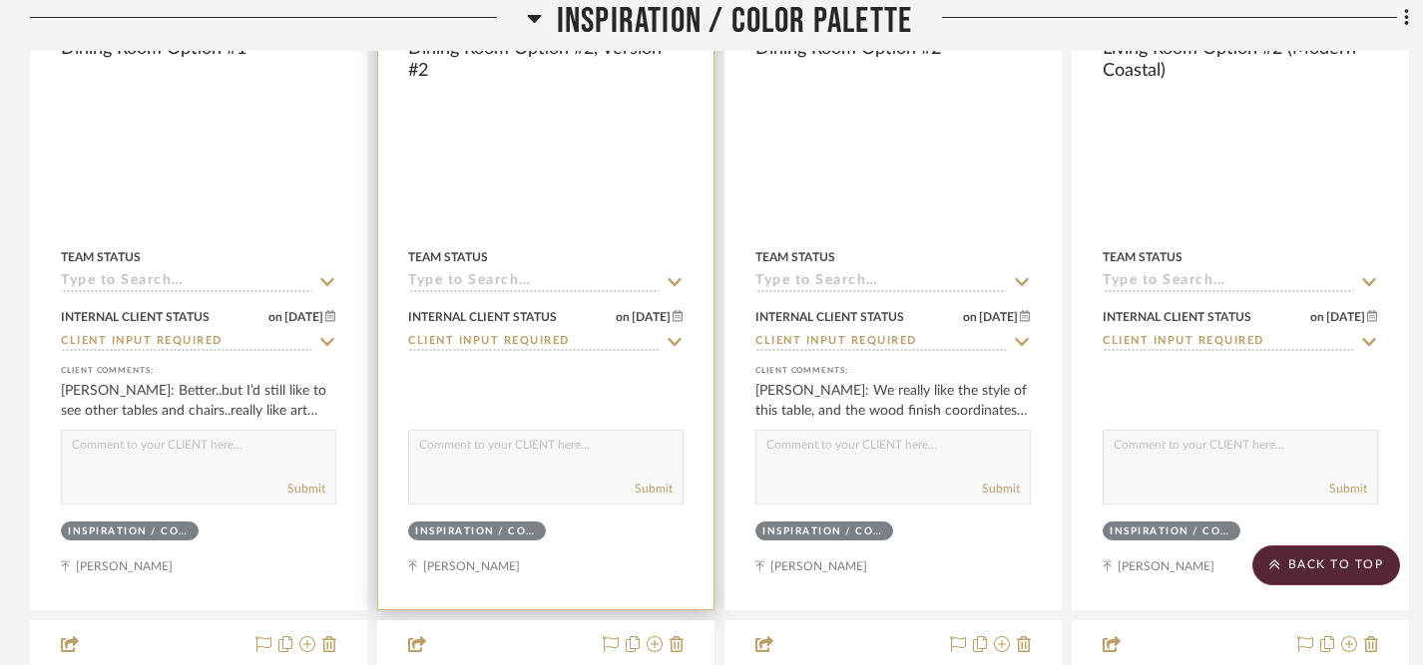
click at [482, 454] on textarea at bounding box center [545, 450] width 273 height 38
type textarea "H"
type textarea "T"
type textarea "I swapped out the table for another one we have included on your dashboard. I'm…"
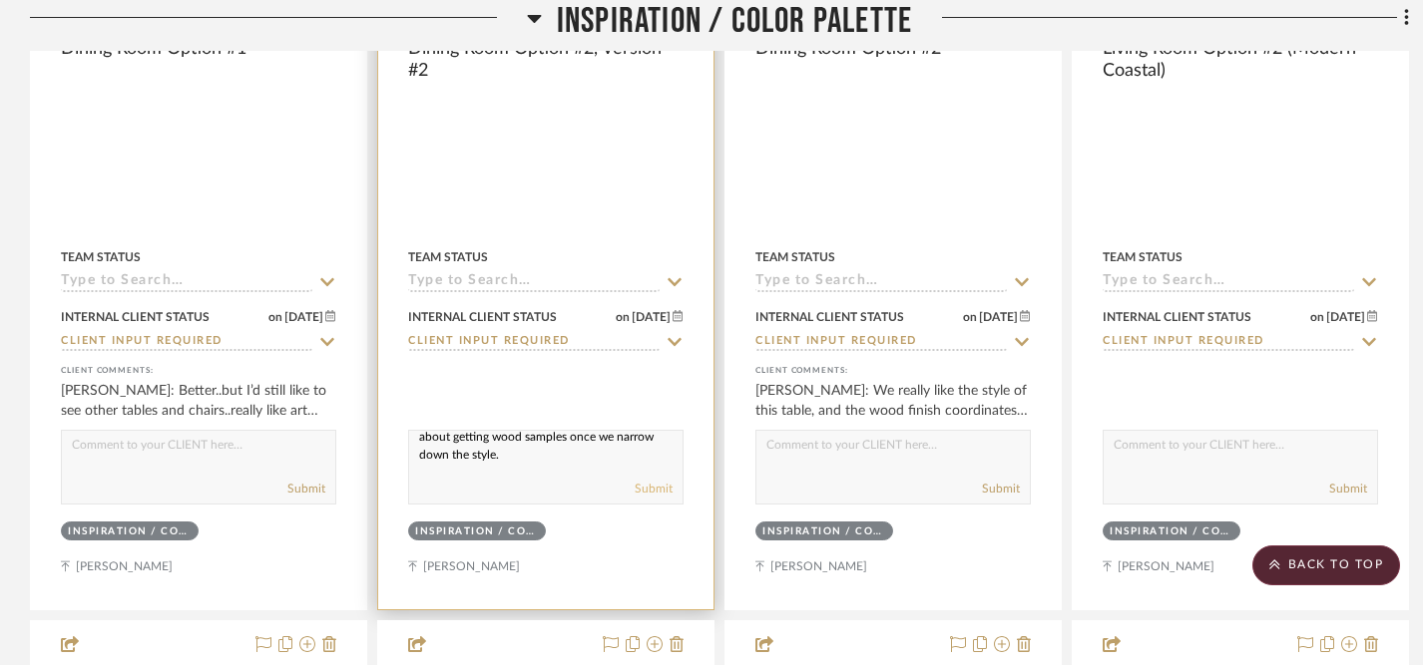
click at [656, 494] on button "Submit" at bounding box center [653, 489] width 38 height 18
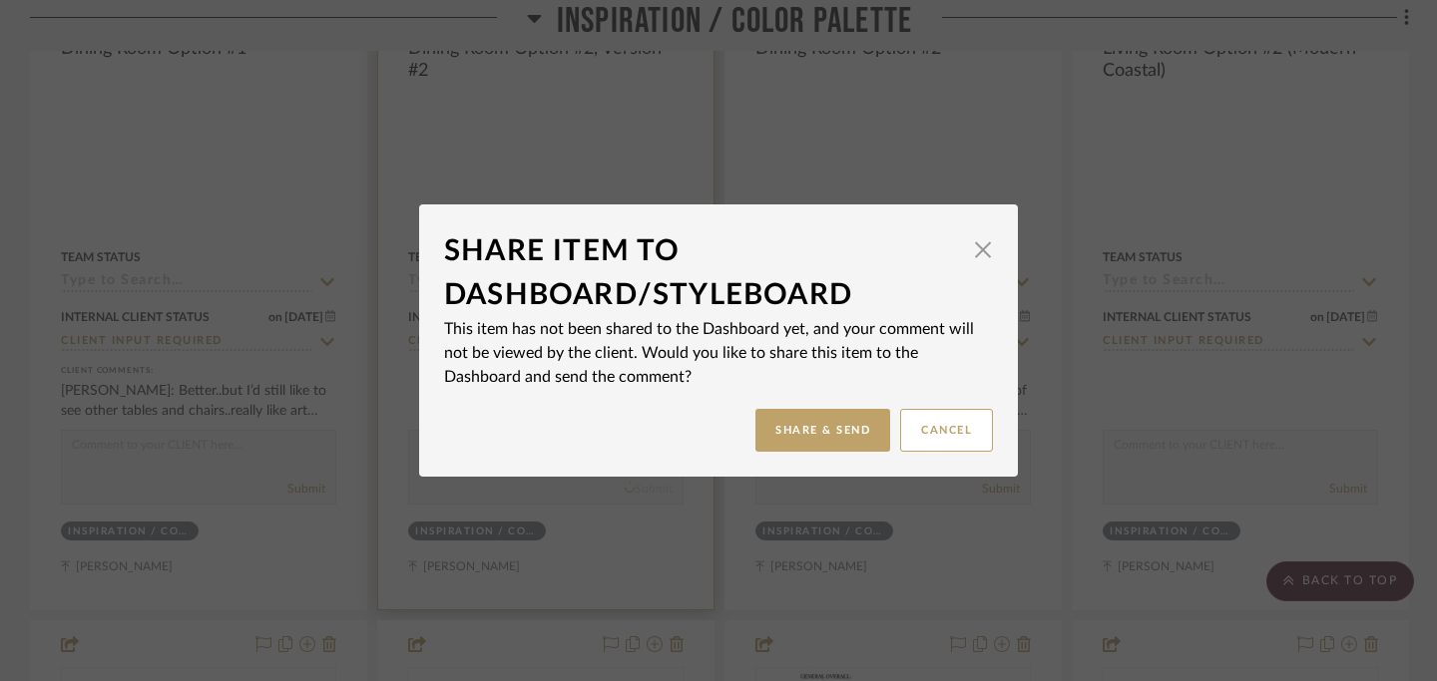
scroll to position [0, 0]
click at [817, 432] on button "Share & Send" at bounding box center [822, 430] width 135 height 43
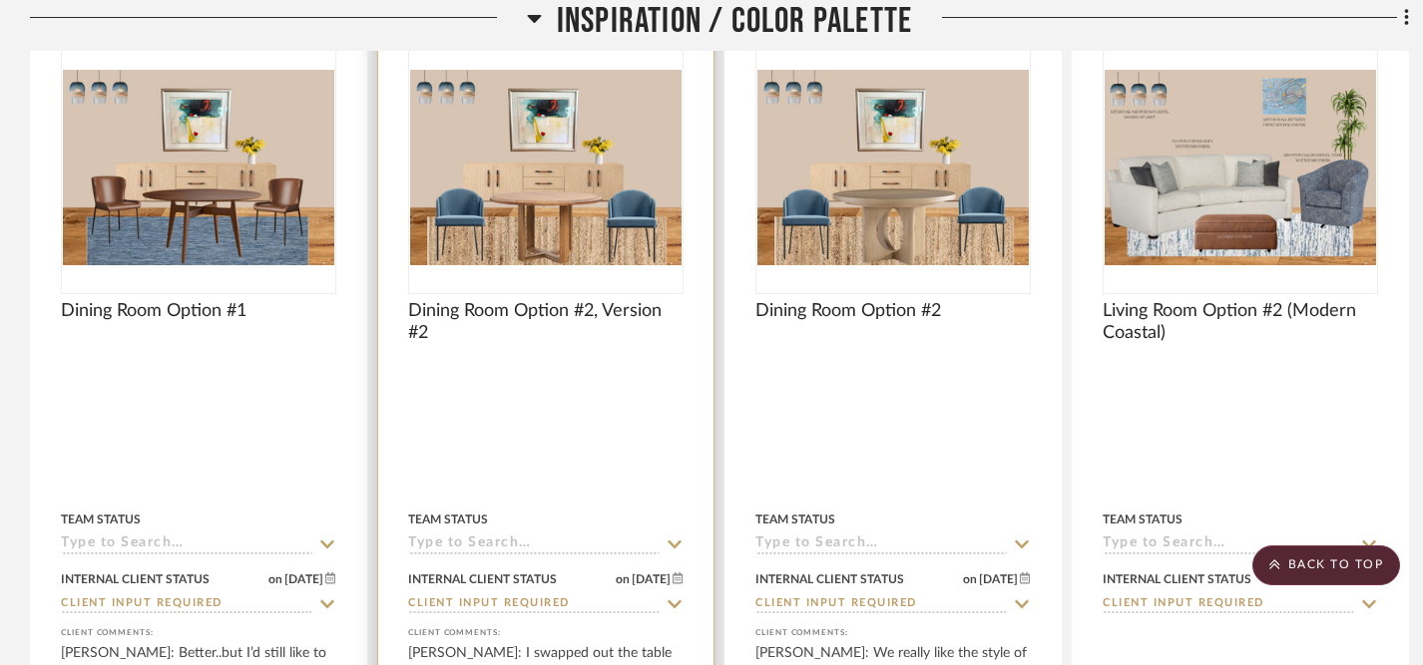
scroll to position [550, 0]
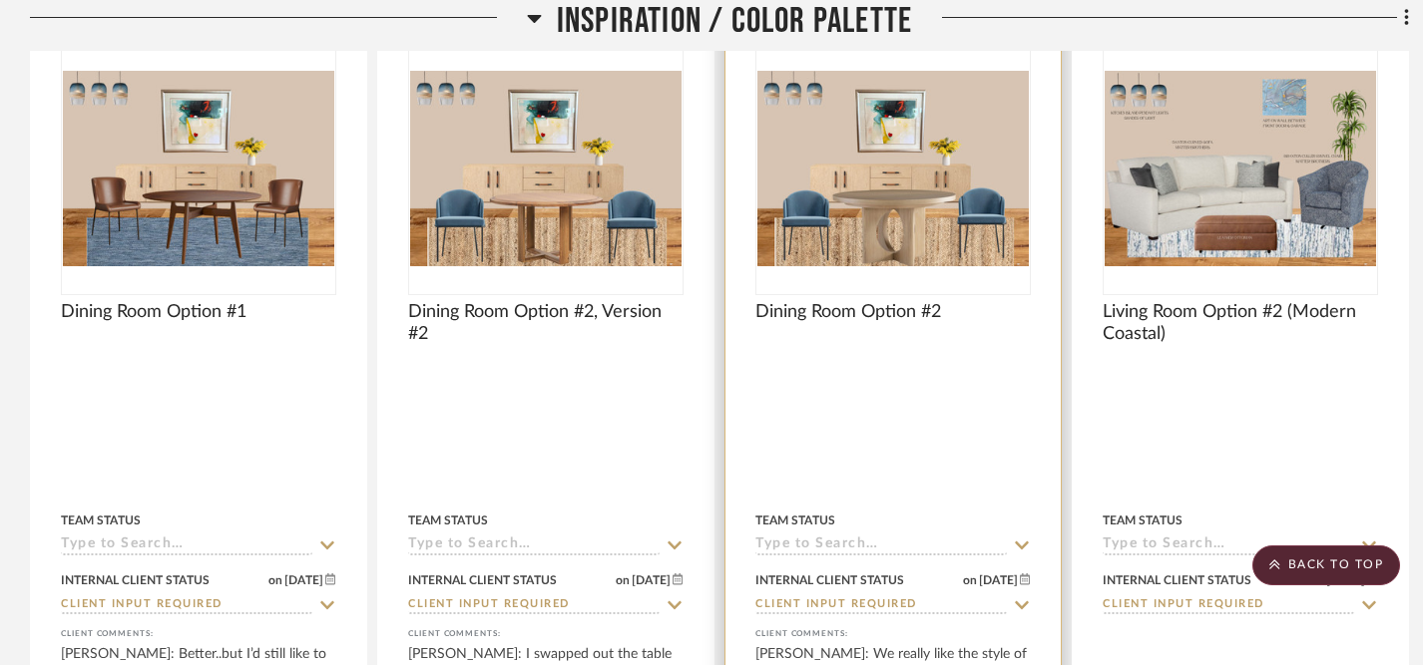
click at [948, 318] on div "Dining Room Option #2" at bounding box center [892, 323] width 275 height 44
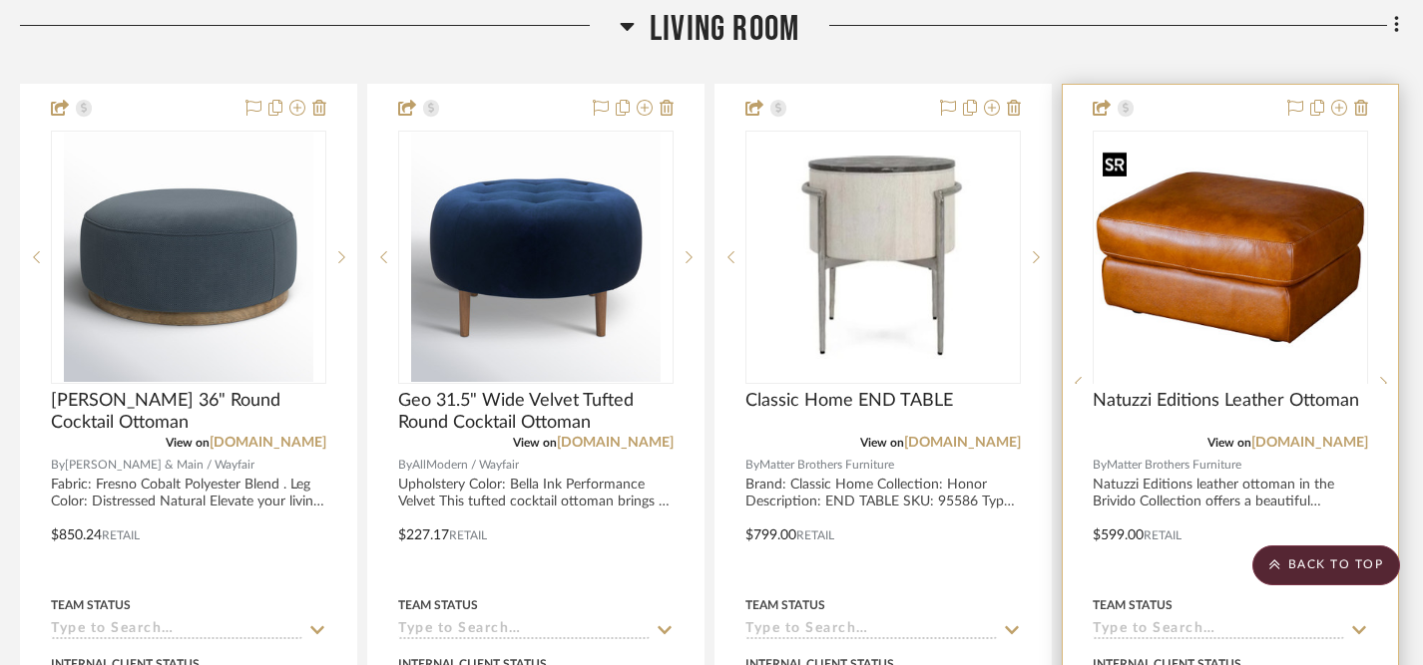
scroll to position [6341, 10]
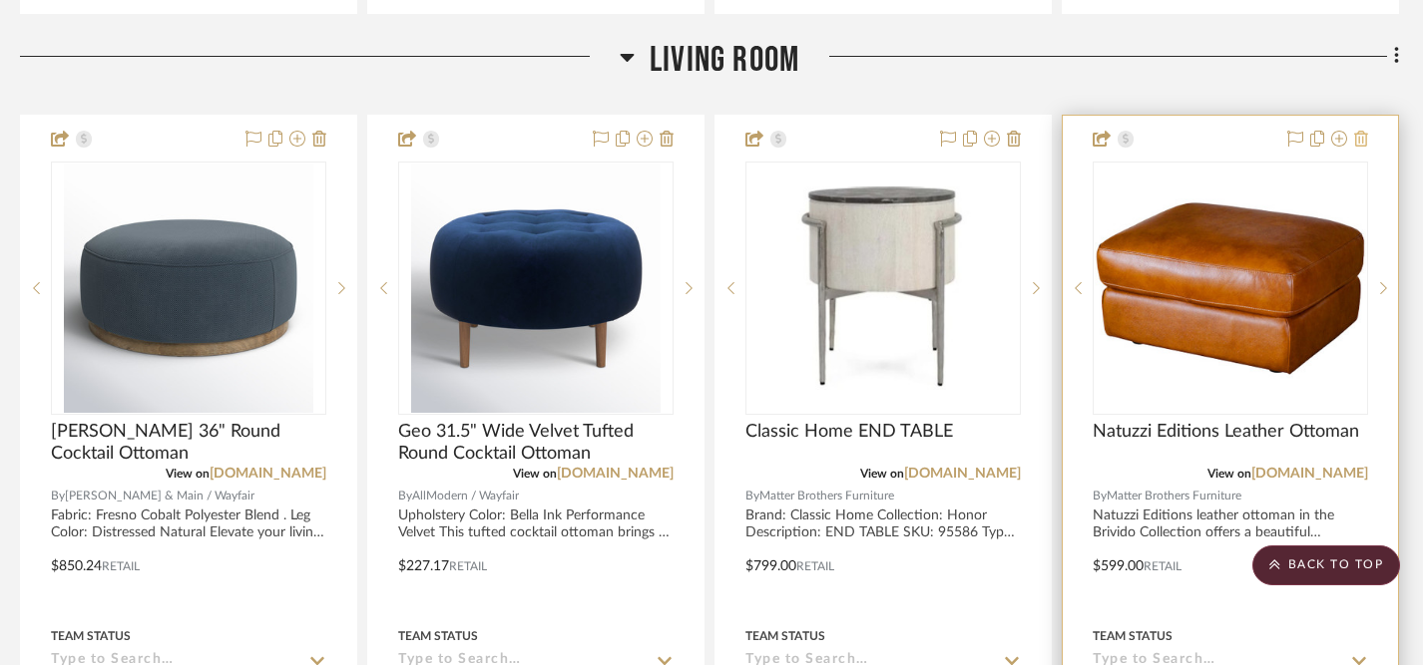
click at [1355, 131] on icon at bounding box center [1361, 139] width 14 height 16
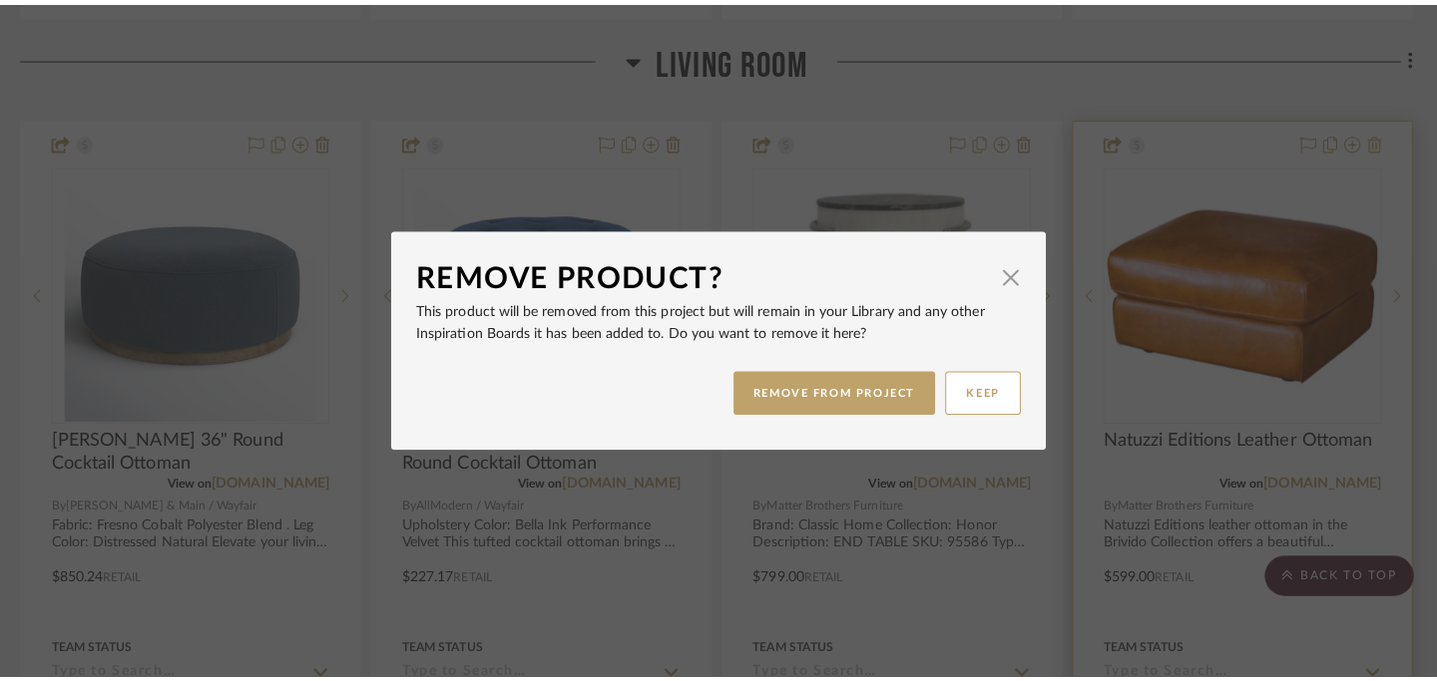
scroll to position [0, 0]
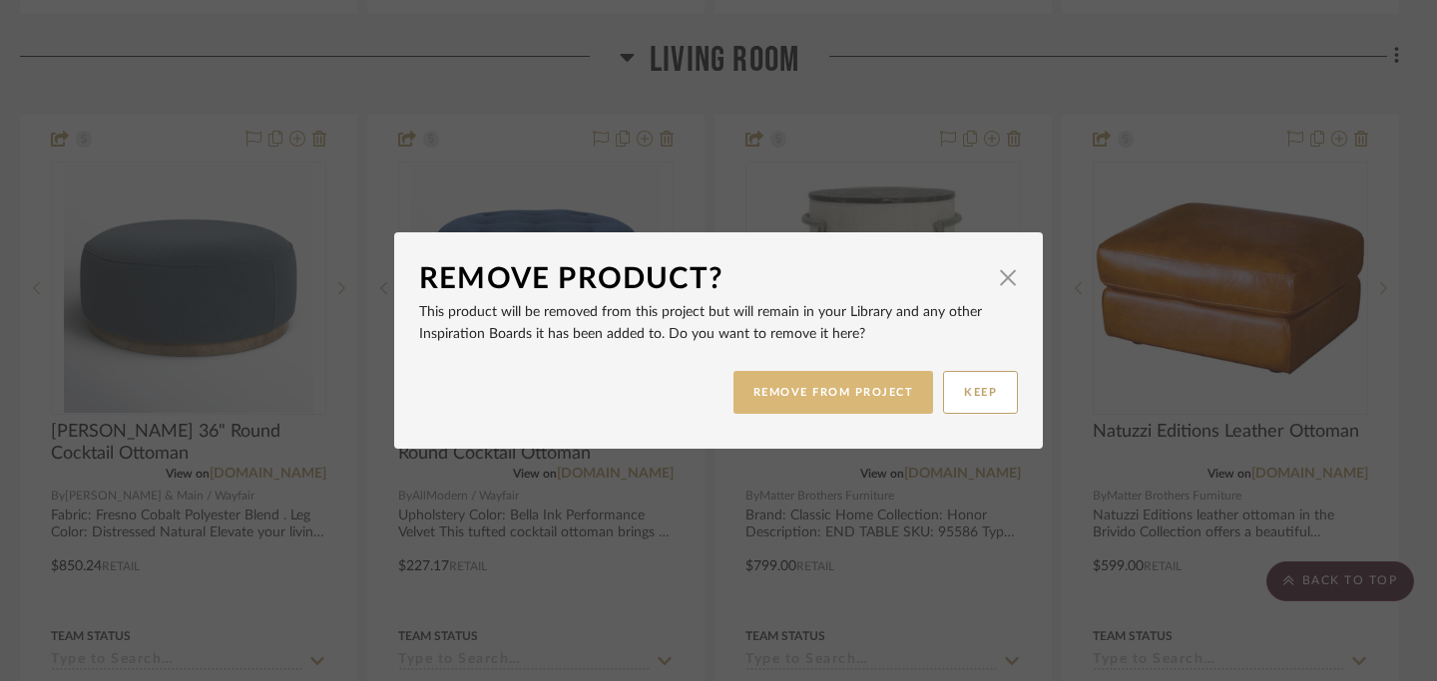
click at [871, 392] on button "REMOVE FROM PROJECT" at bounding box center [833, 392] width 201 height 43
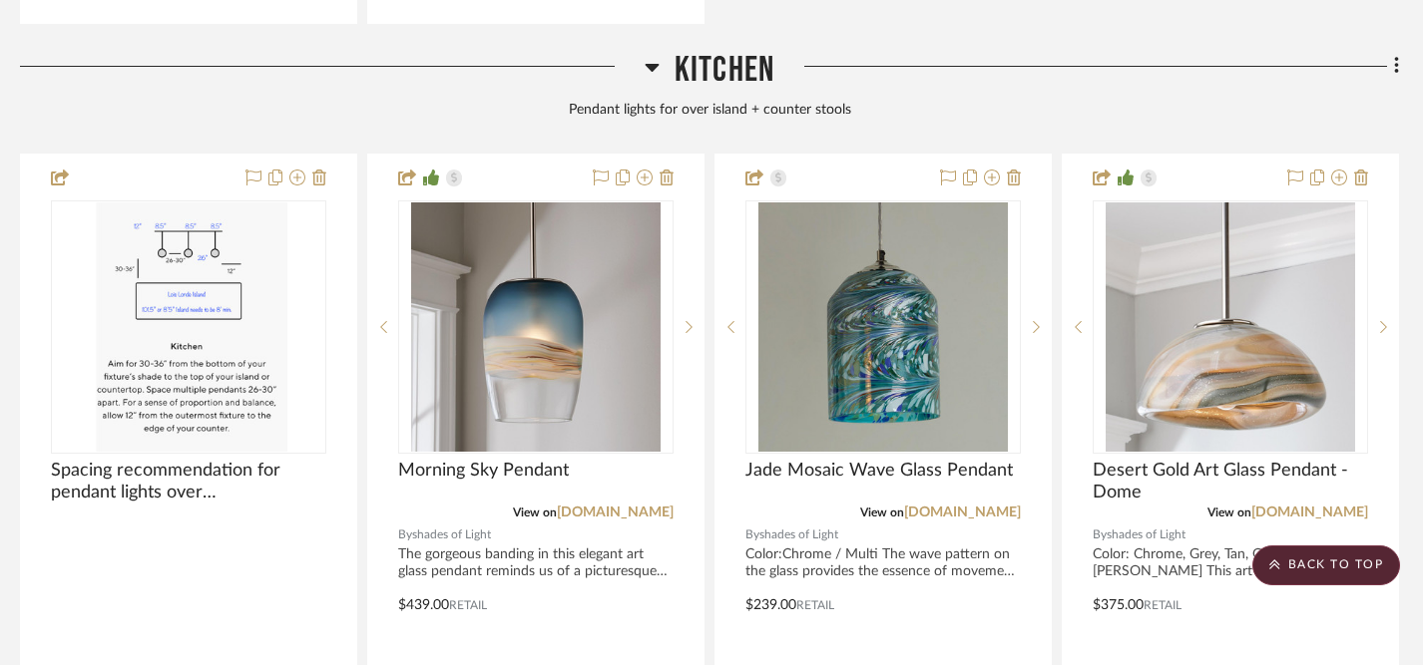
scroll to position [5319, 10]
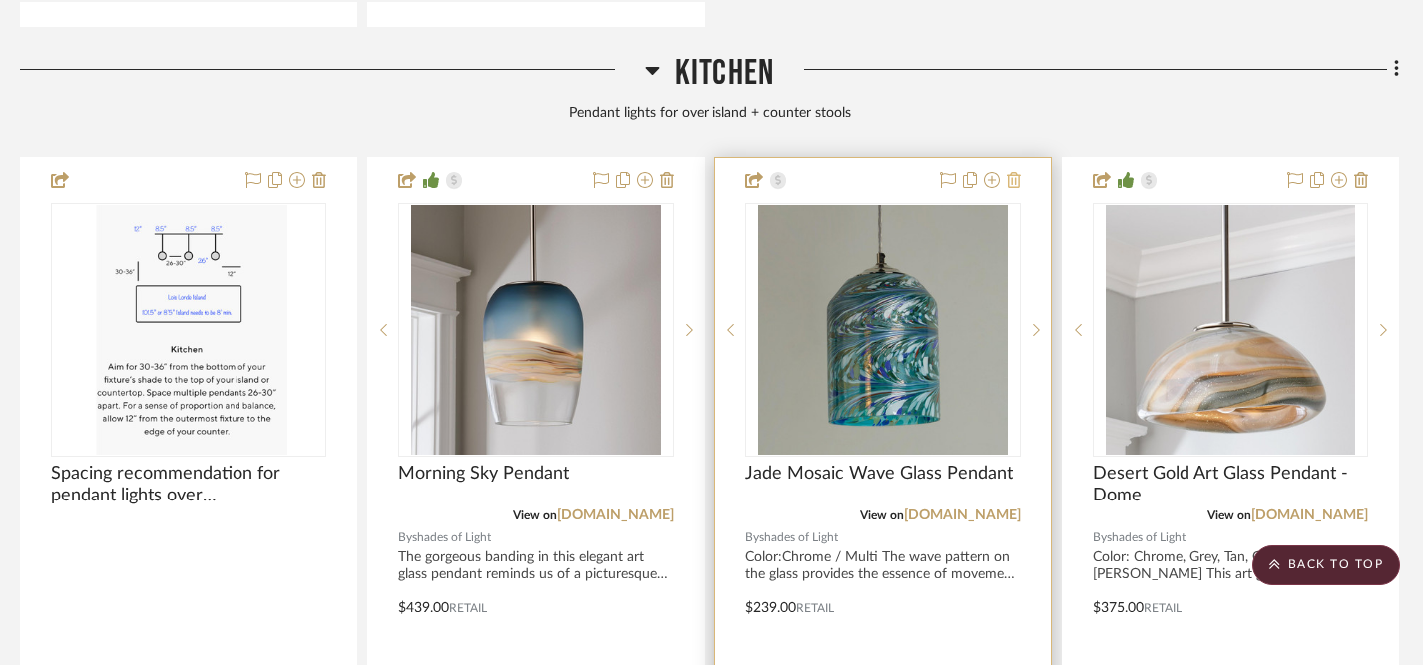
click at [1016, 174] on icon at bounding box center [1014, 181] width 14 height 16
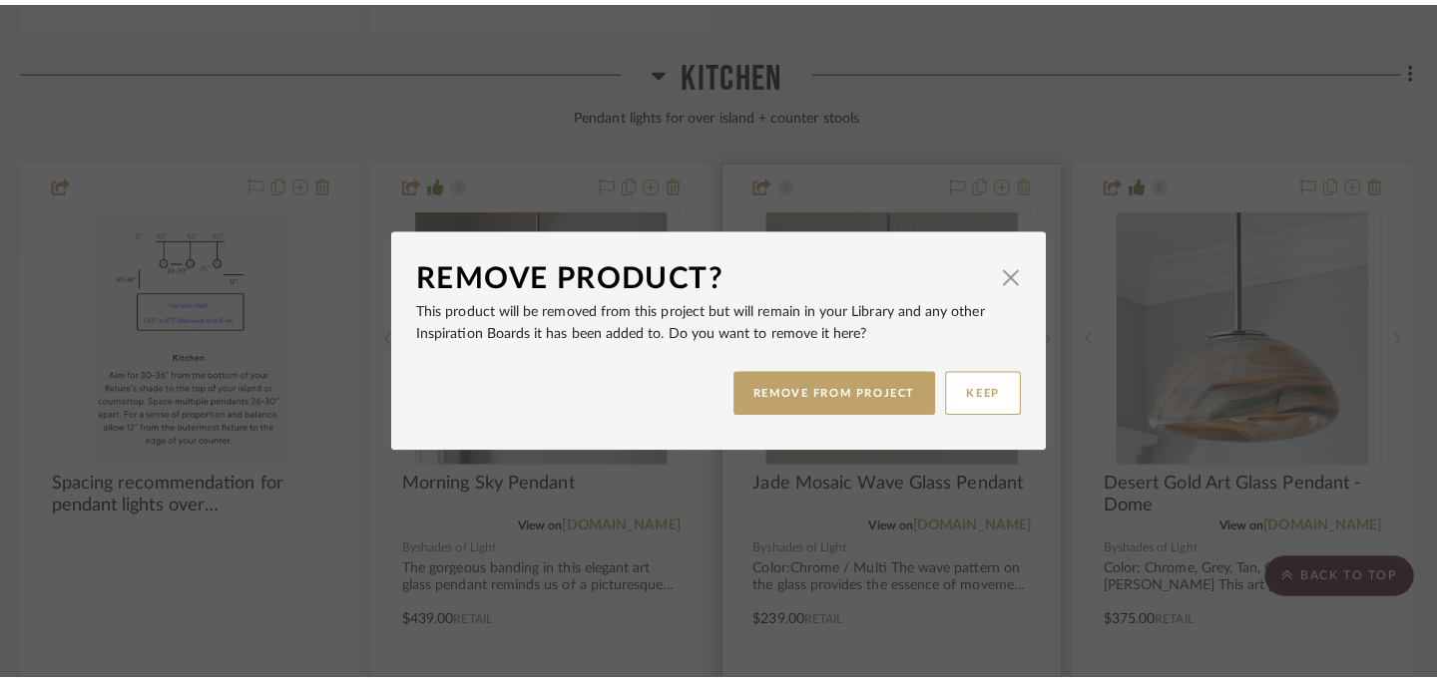
scroll to position [0, 0]
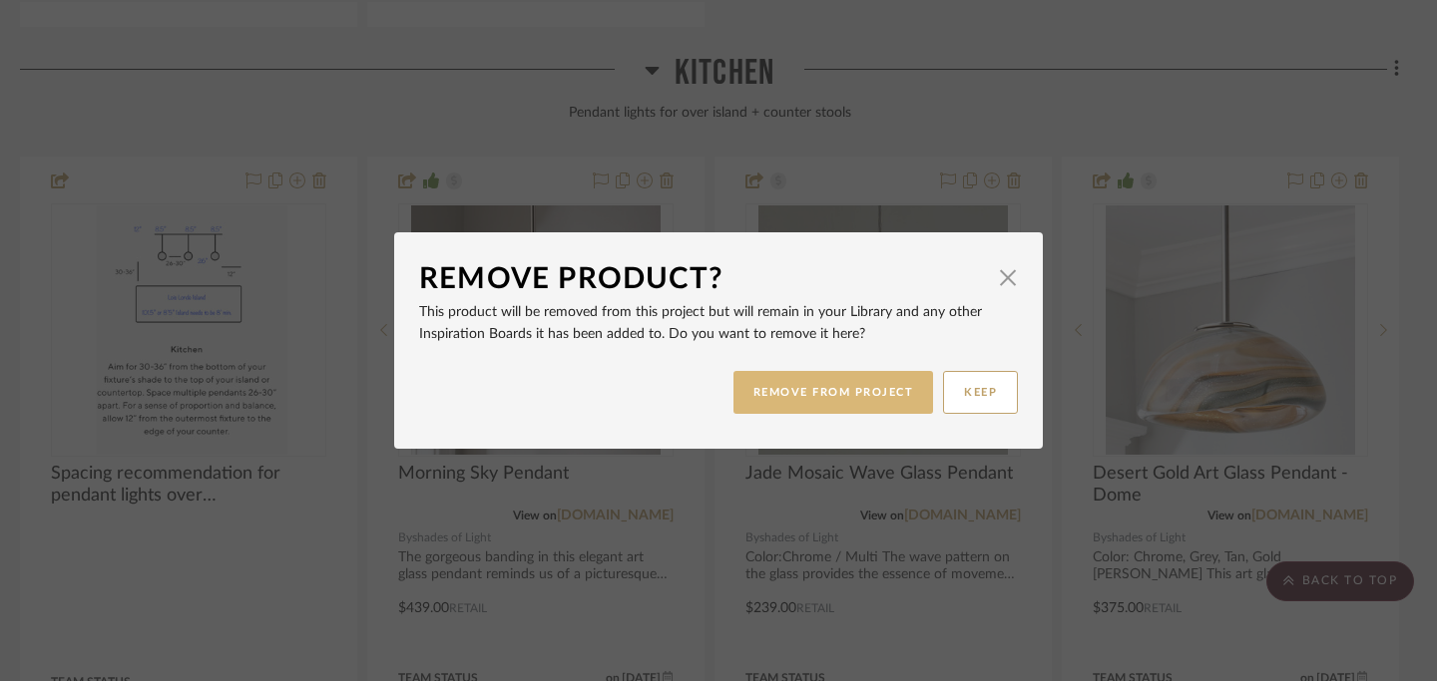
click at [873, 387] on button "REMOVE FROM PROJECT" at bounding box center [833, 392] width 201 height 43
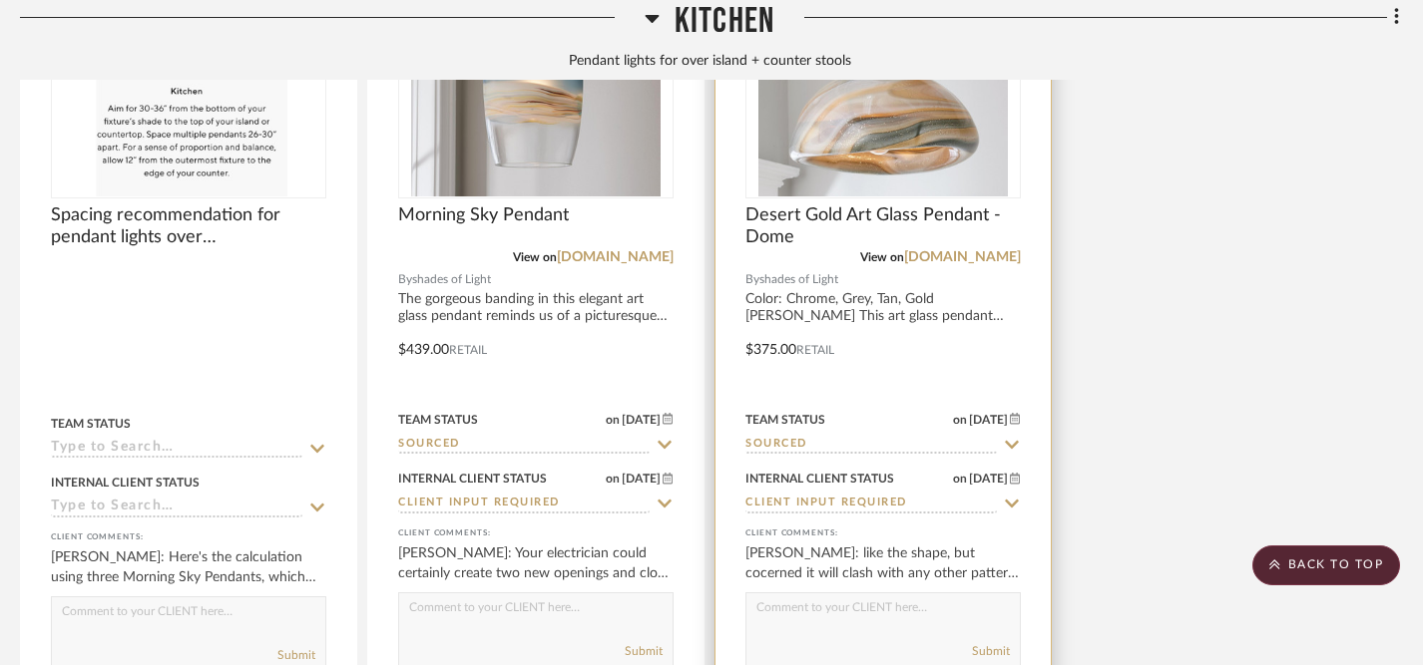
scroll to position [5581, 10]
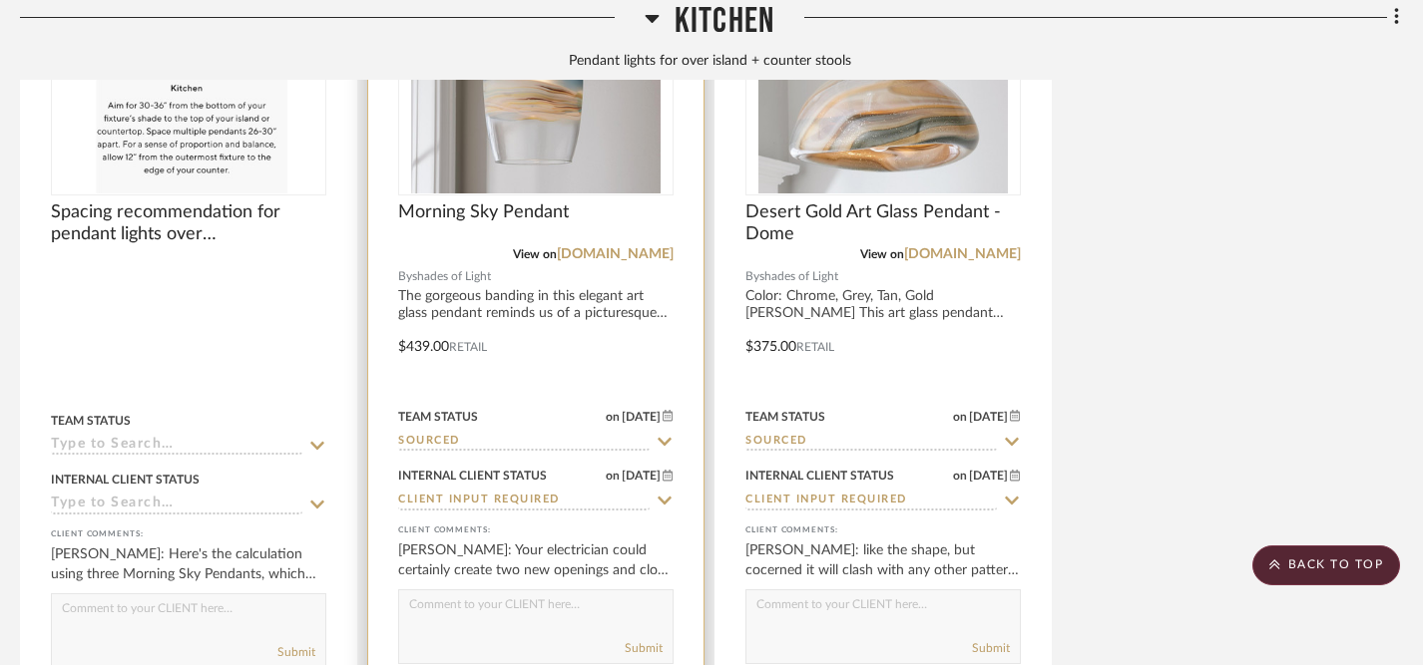
click at [665, 493] on icon at bounding box center [664, 501] width 18 height 16
click at [665, 496] on icon at bounding box center [664, 501] width 10 height 10
type input "[DATE]"
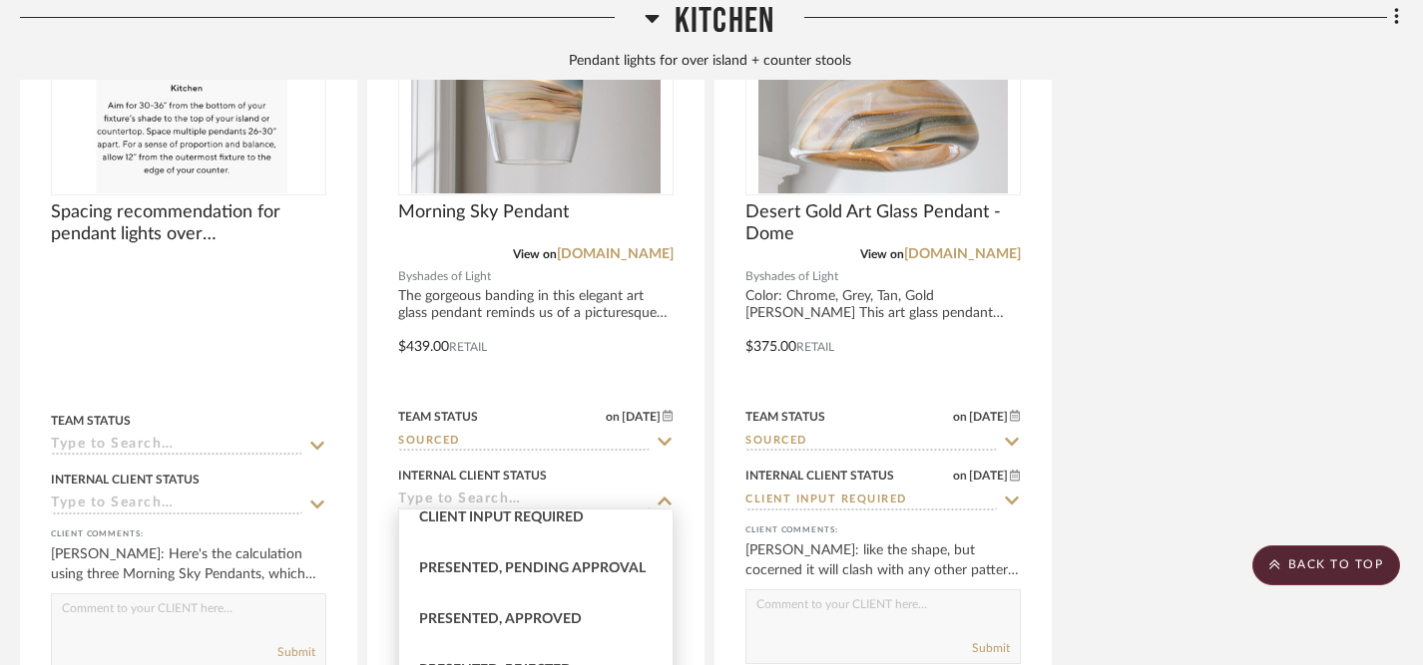
scroll to position [177, 0]
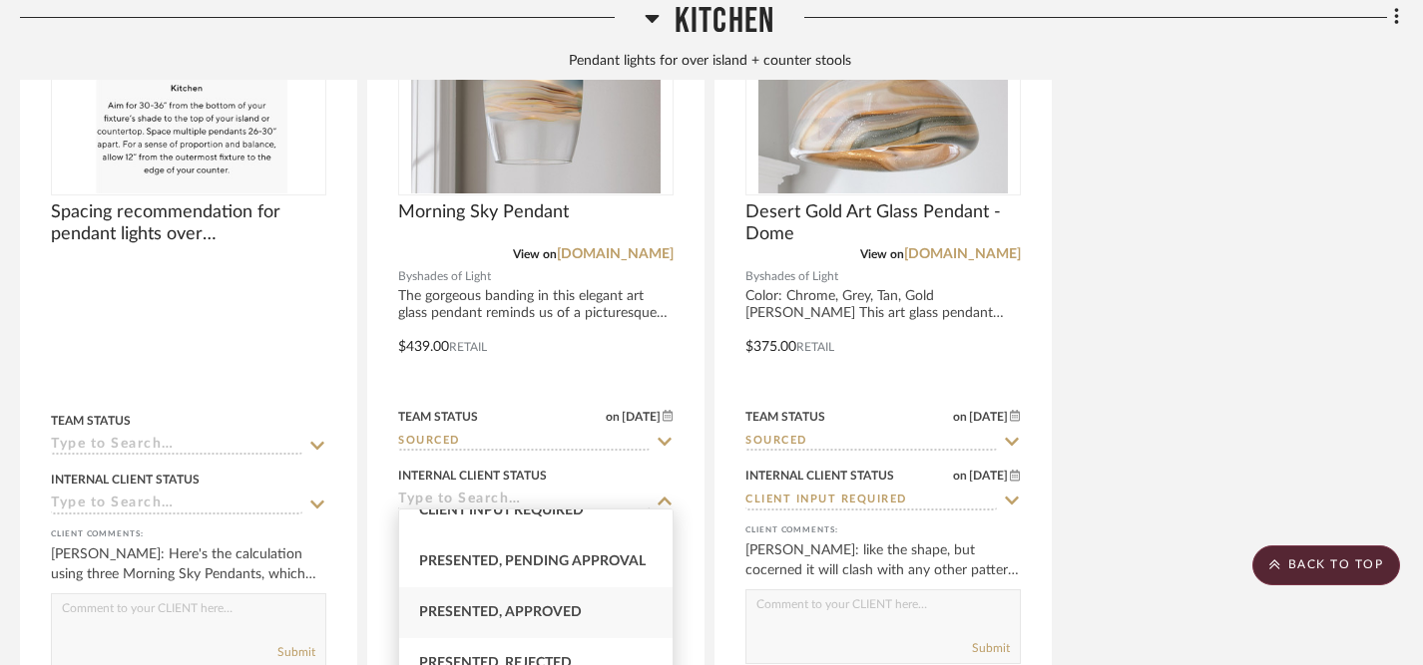
click at [554, 612] on span "Presented, Approved" at bounding box center [500, 613] width 163 height 14
type input "Presented, Approved"
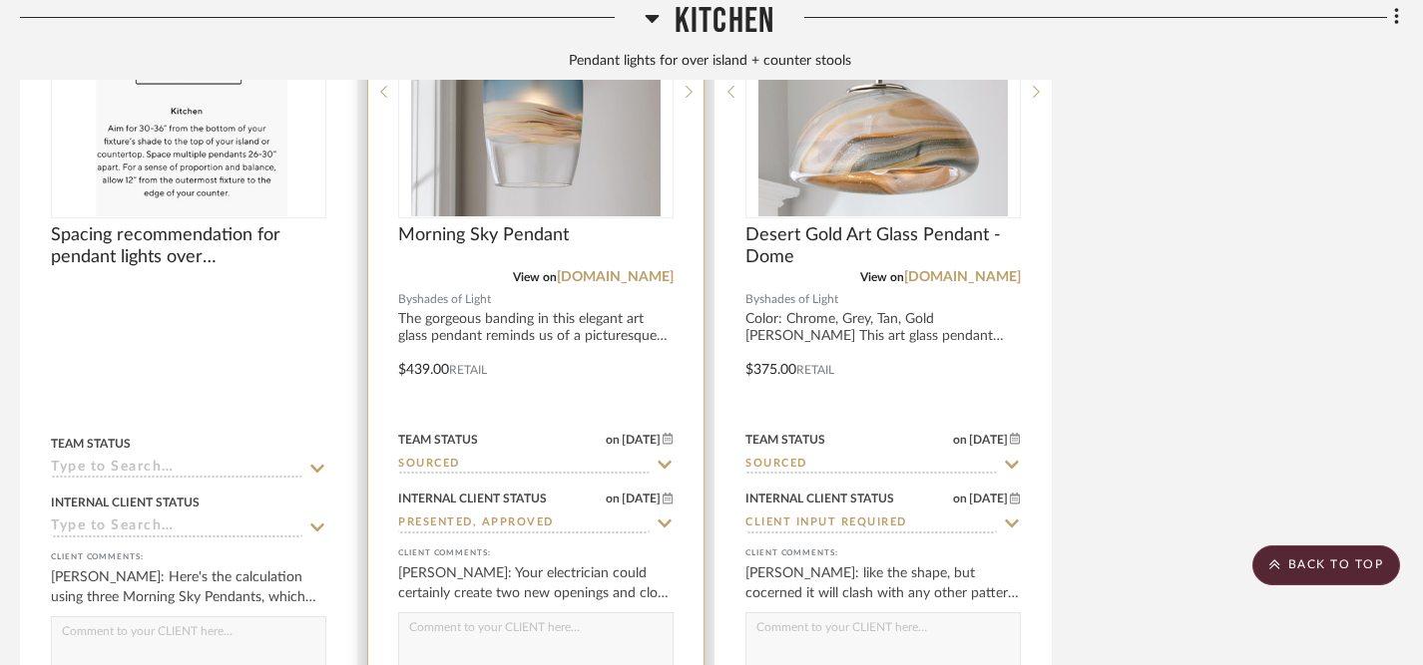
scroll to position [5557, 10]
click at [551, 631] on textarea at bounding box center [535, 634] width 273 height 38
type textarea "My recommendation would be to order three of these pendant lights"
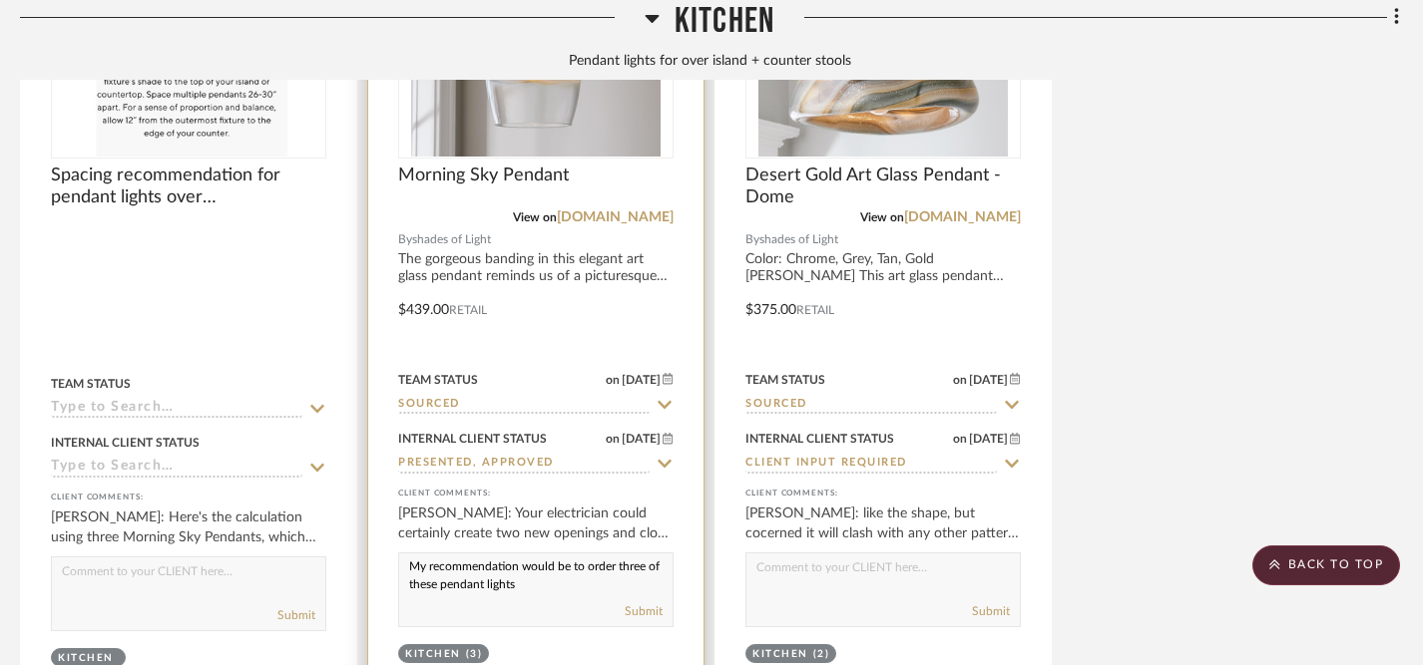
scroll to position [5640, 10]
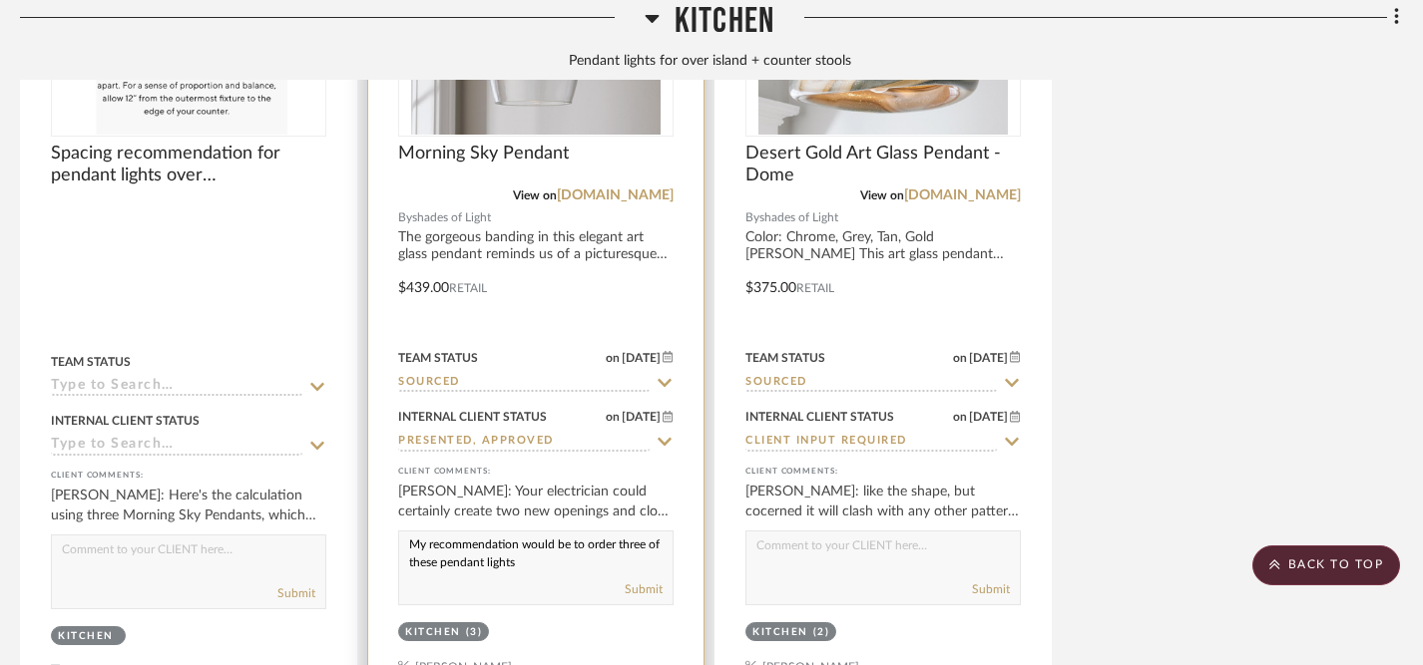
click at [410, 541] on textarea "My recommendation would be to order three of these pendant lights" at bounding box center [535, 551] width 273 height 38
drag, startPoint x: 410, startPoint y: 541, endPoint x: 538, endPoint y: 559, distance: 129.0
click at [538, 559] on textarea "My recommendation would be to order three of these pendant lights" at bounding box center [535, 551] width 273 height 38
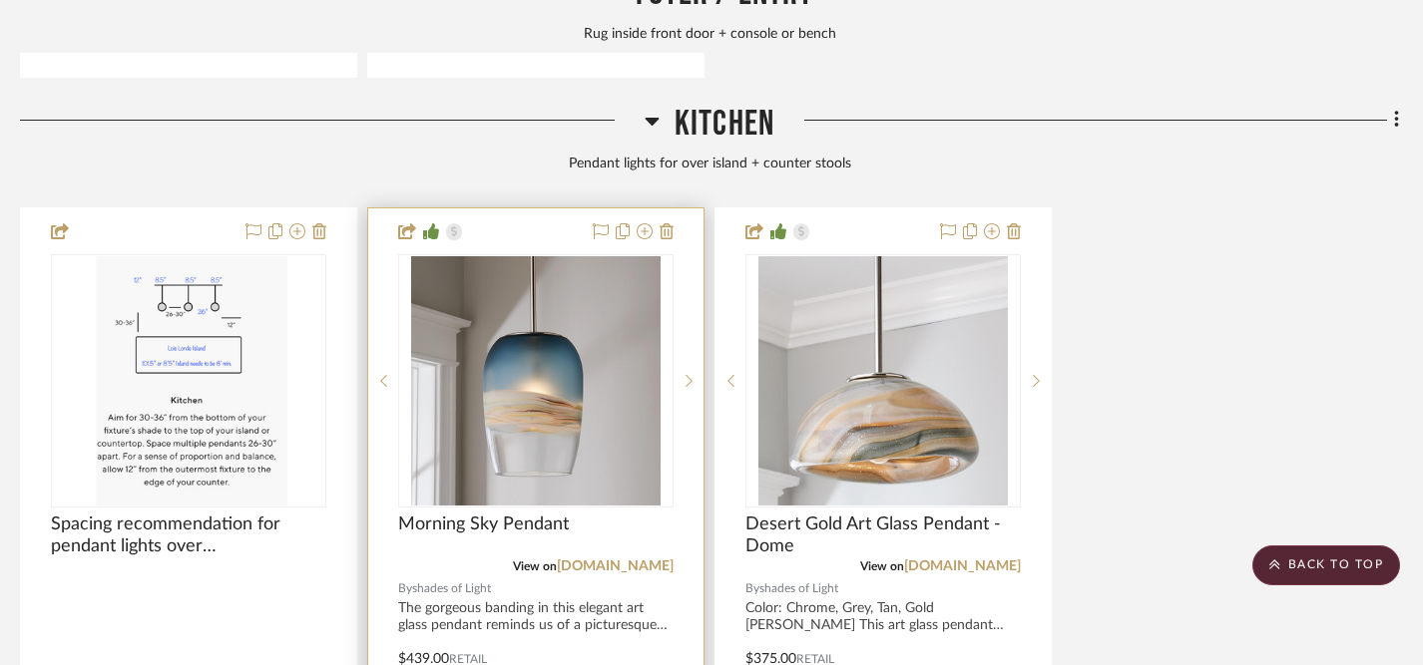
scroll to position [5266, 10]
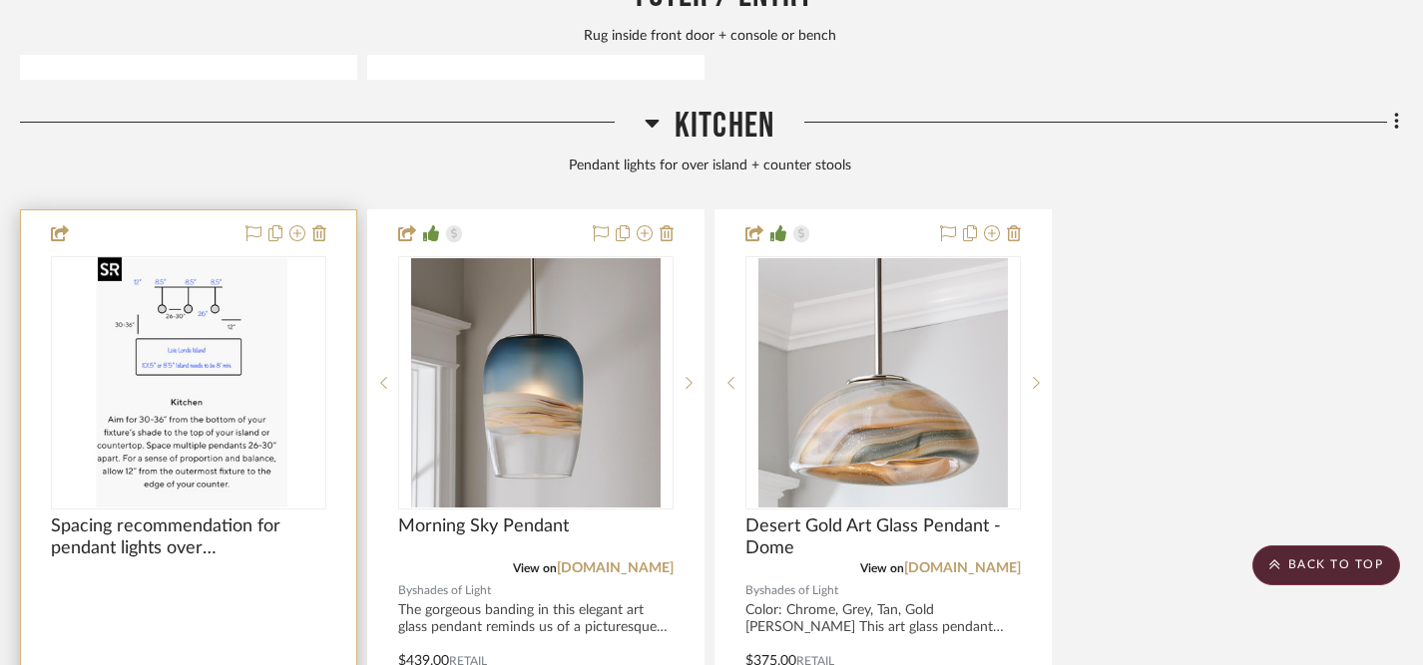
click at [0, 0] on img at bounding box center [0, 0] width 0 height 0
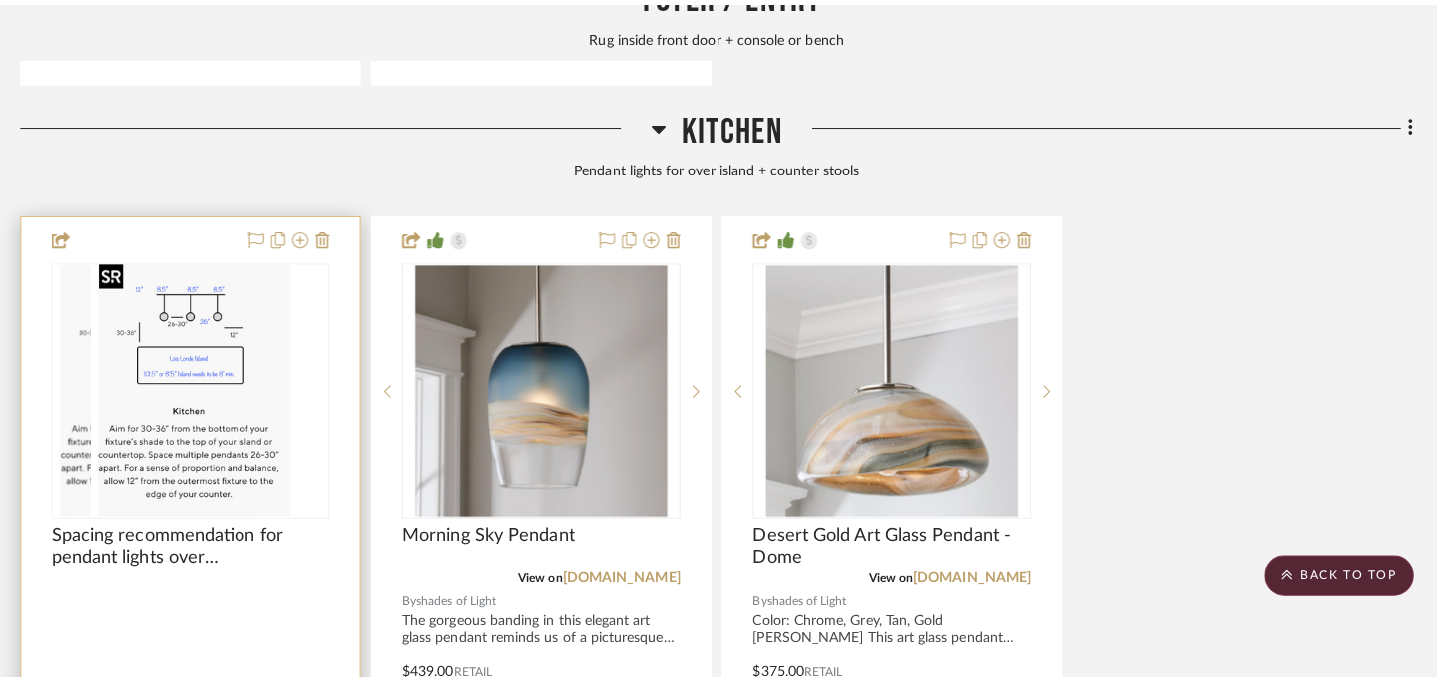
scroll to position [0, 0]
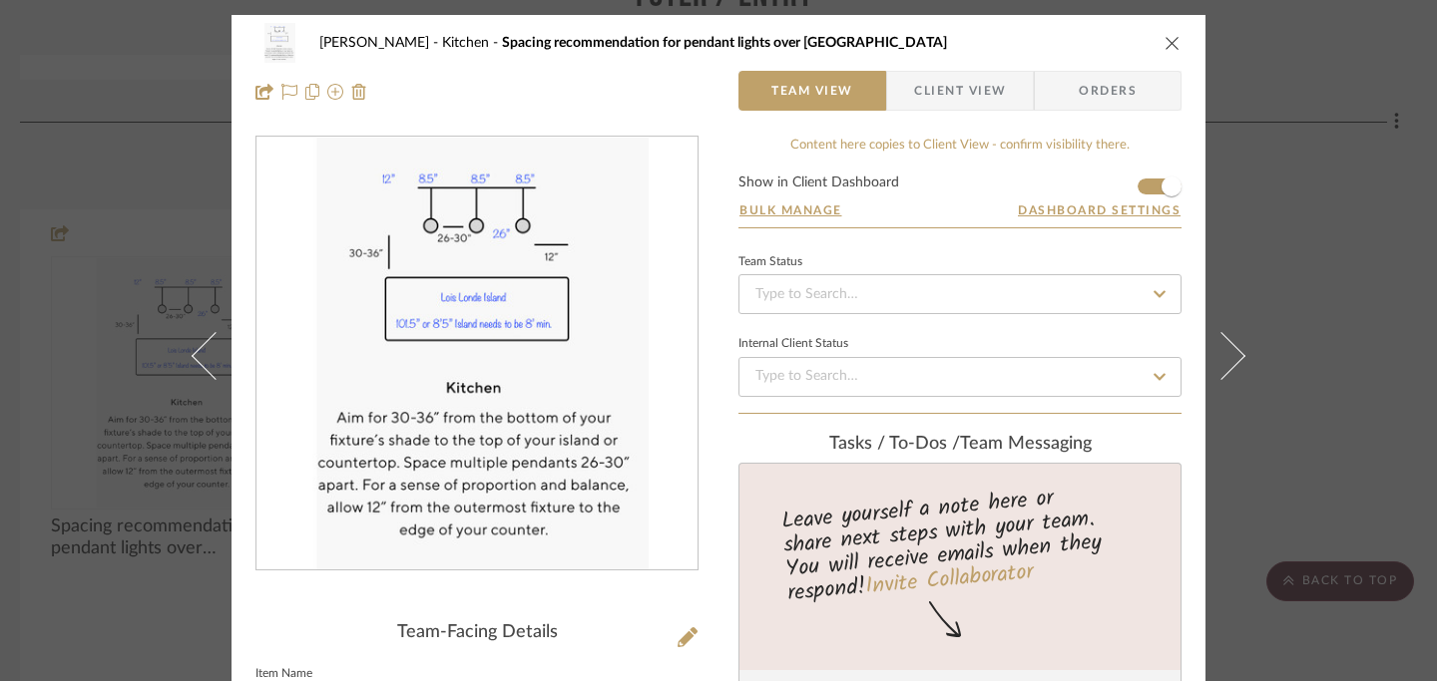
click at [1169, 43] on icon "close" at bounding box center [1172, 43] width 16 height 16
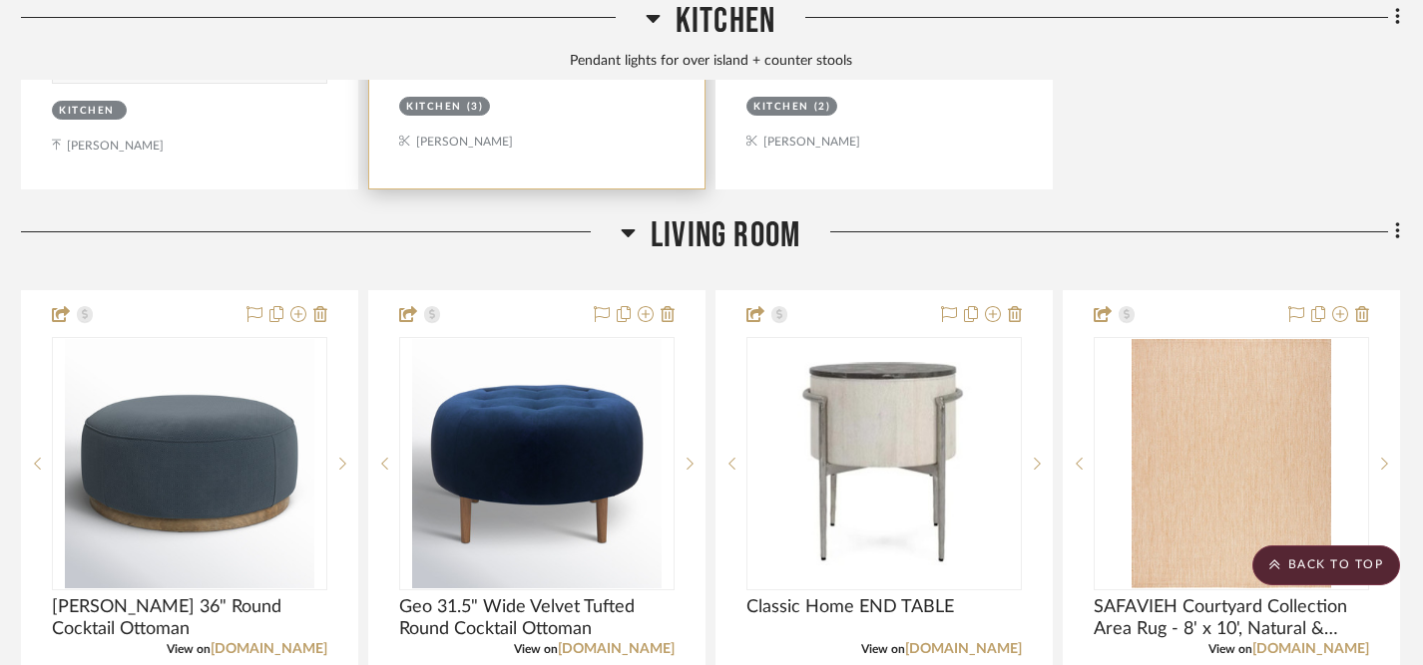
scroll to position [6353, 9]
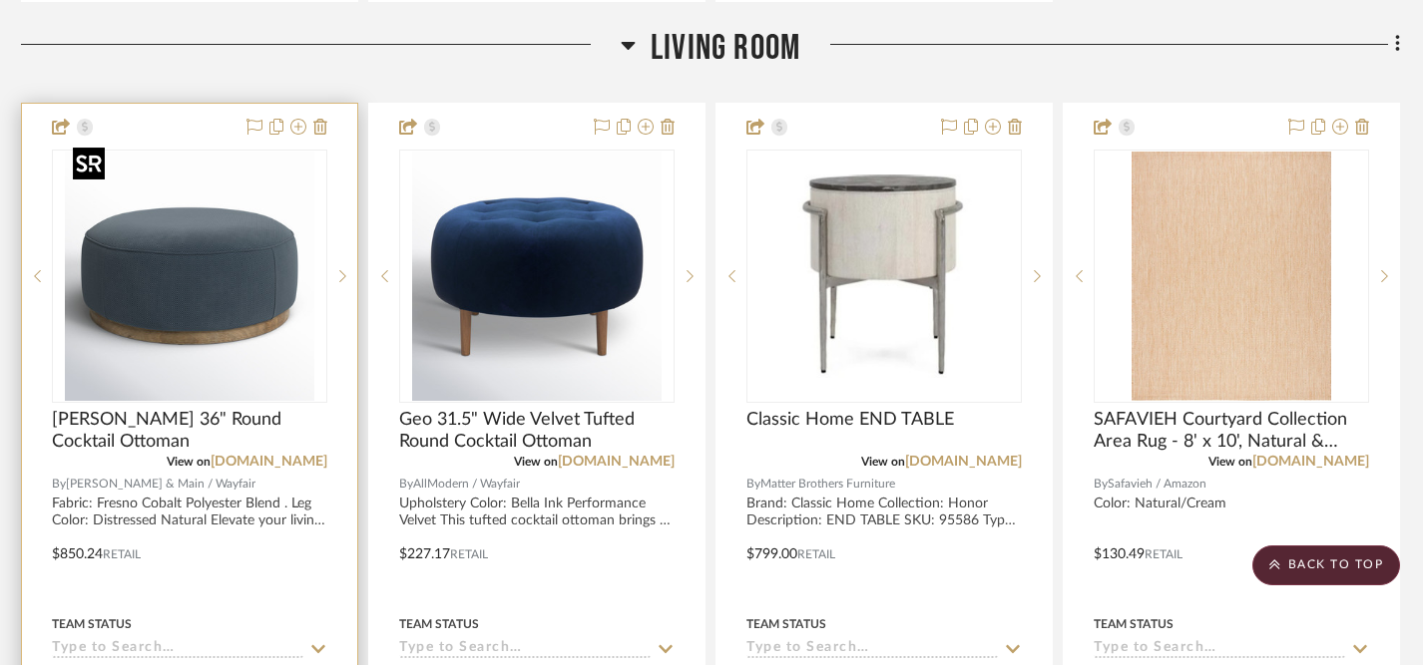
click at [185, 299] on img "0" at bounding box center [189, 276] width 249 height 249
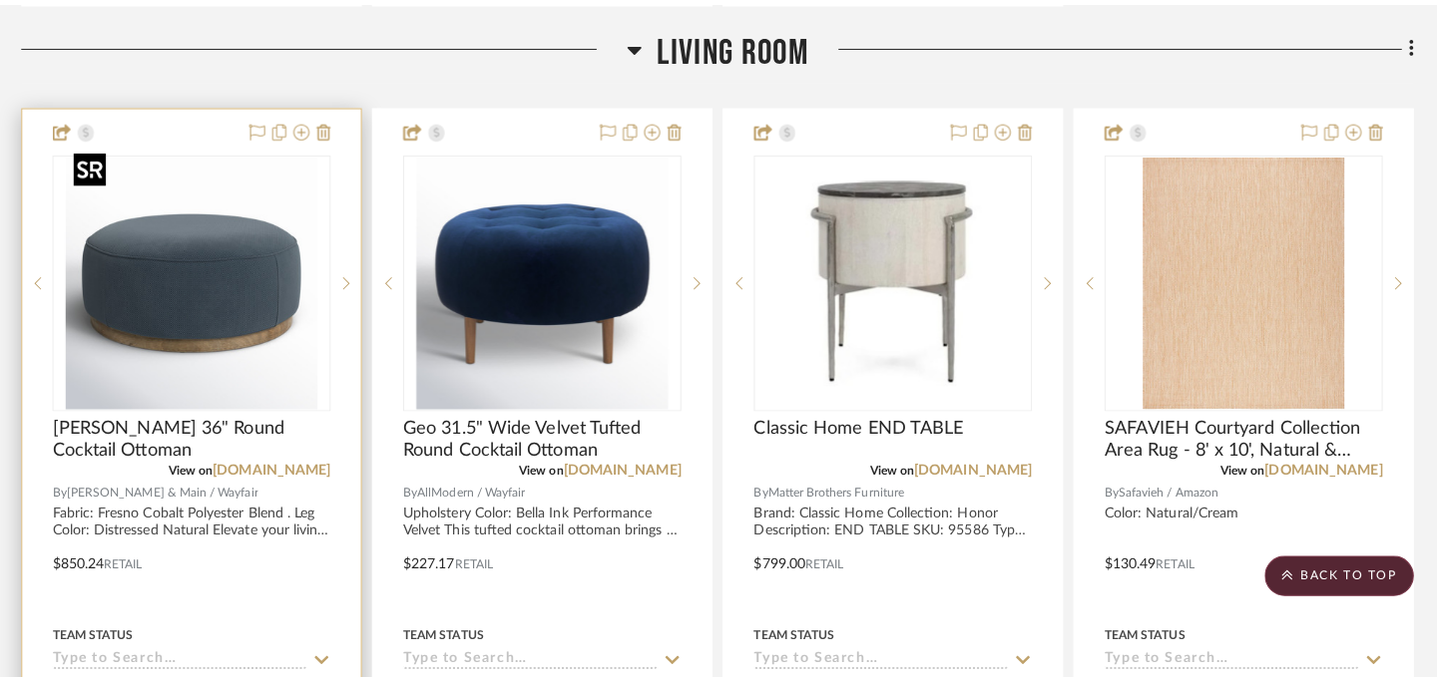
scroll to position [0, 0]
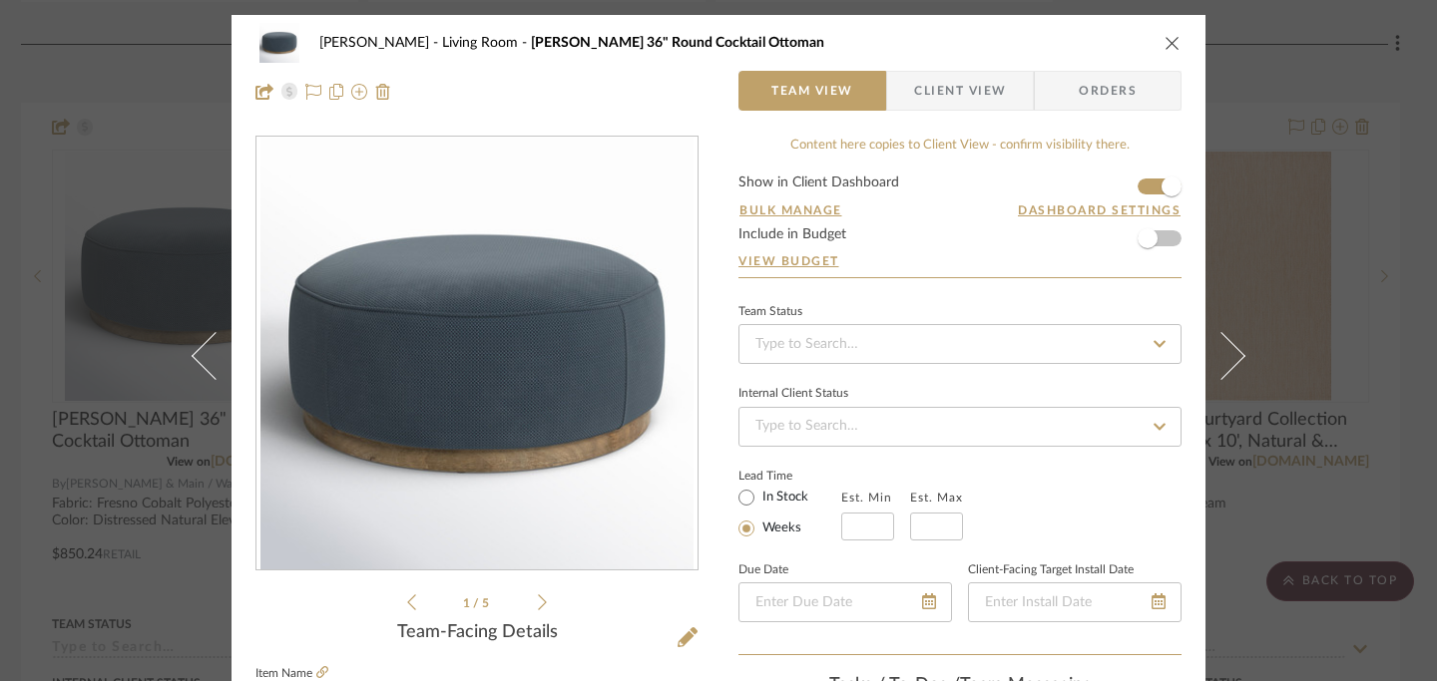
click at [1164, 46] on icon "close" at bounding box center [1172, 43] width 16 height 16
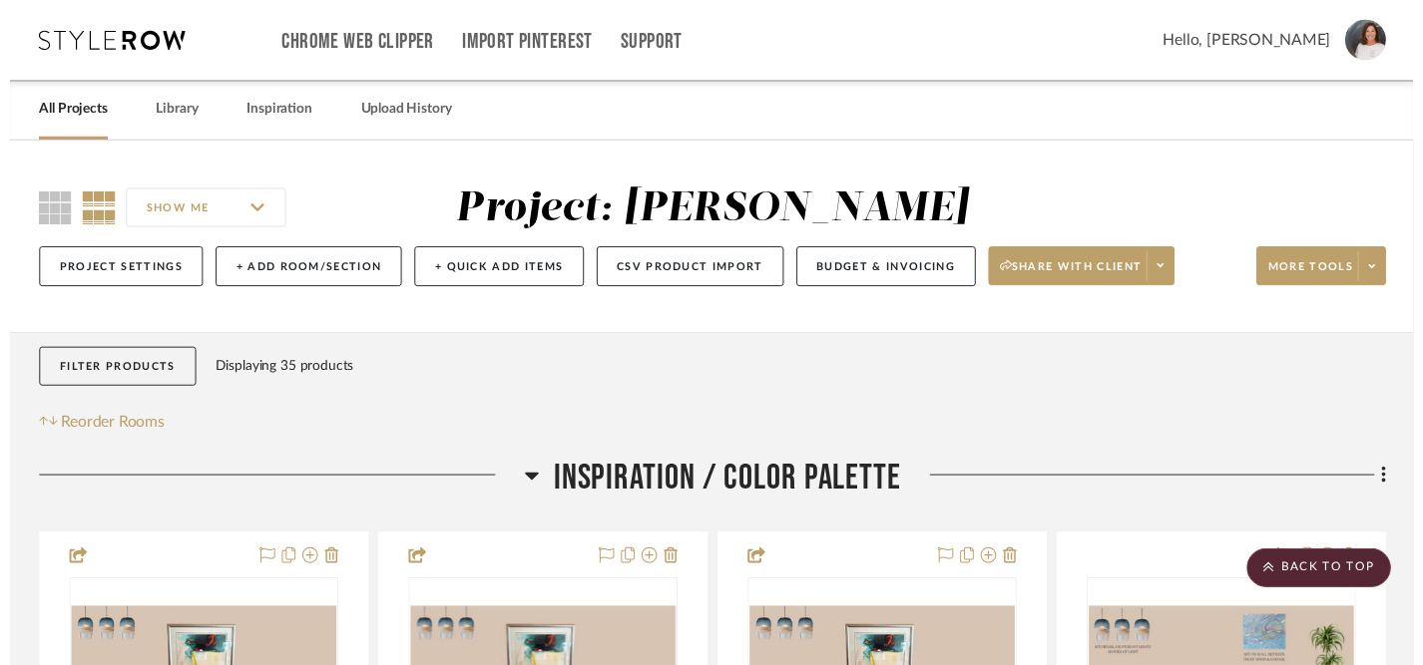
scroll to position [6353, 9]
